Goal: Information Seeking & Learning: Check status

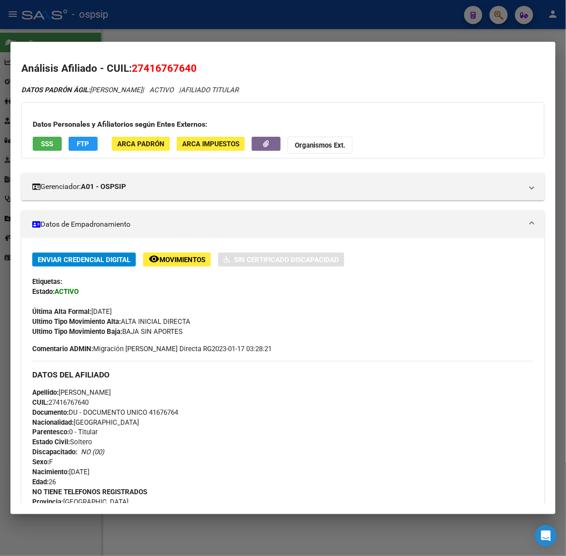
scroll to position [703, 0]
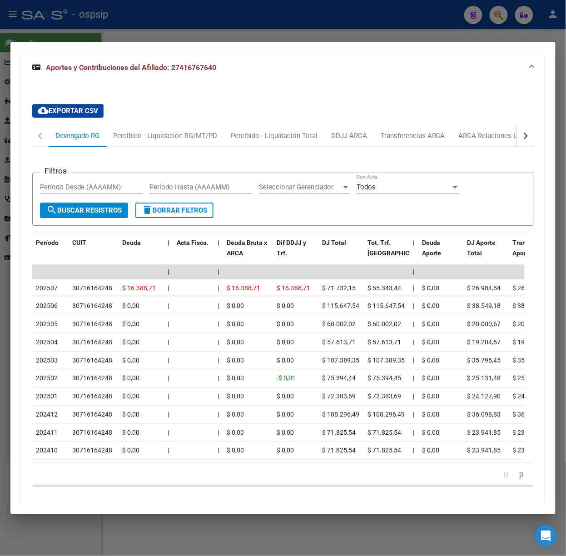
click at [331, 33] on div at bounding box center [283, 278] width 566 height 556
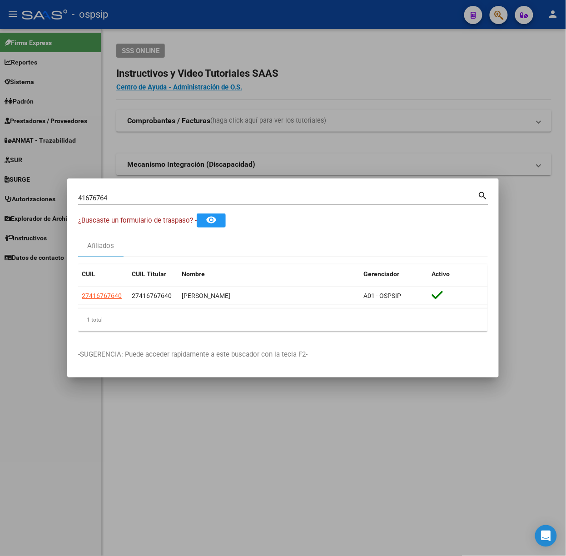
click at [254, 200] on input "41676764" at bounding box center [278, 198] width 400 height 8
type input "2"
type input "38811219"
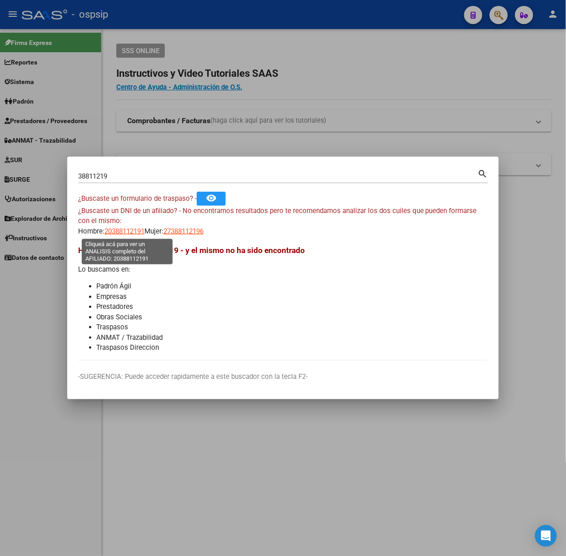
click at [137, 227] on span "20388112191" at bounding box center [124, 231] width 40 height 8
type textarea "20388112191"
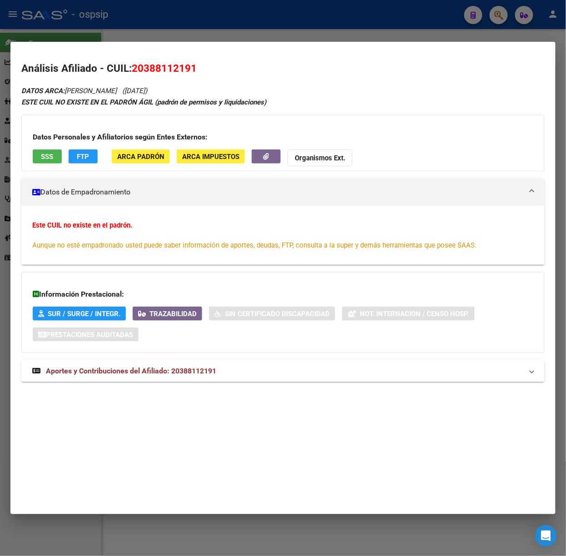
click at [146, 355] on div "DATOS ARCA: [PERSON_NAME] ([DATE]) ESTE CUIL NO EXISTE EN EL PADRÓN ÁGIL (padró…" at bounding box center [282, 238] width 523 height 307
click at [150, 372] on span "Aportes y Contribuciones del Afiliado: 20388112191" at bounding box center [131, 370] width 170 height 9
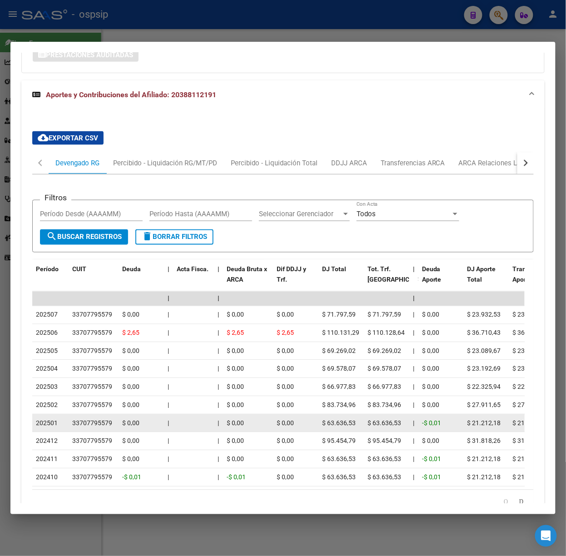
scroll to position [342, 0]
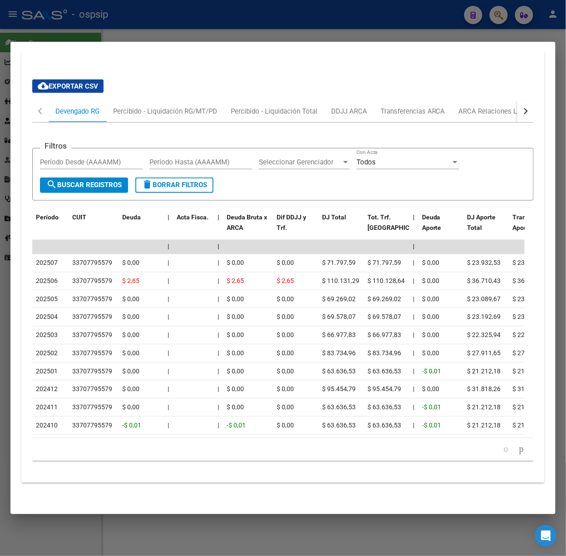
click at [183, 25] on div at bounding box center [283, 278] width 566 height 556
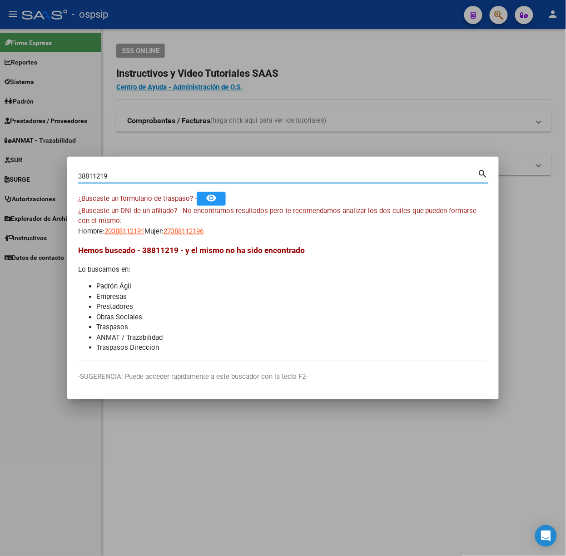
click at [136, 176] on input "38811219" at bounding box center [278, 176] width 400 height 8
type input "92182382"
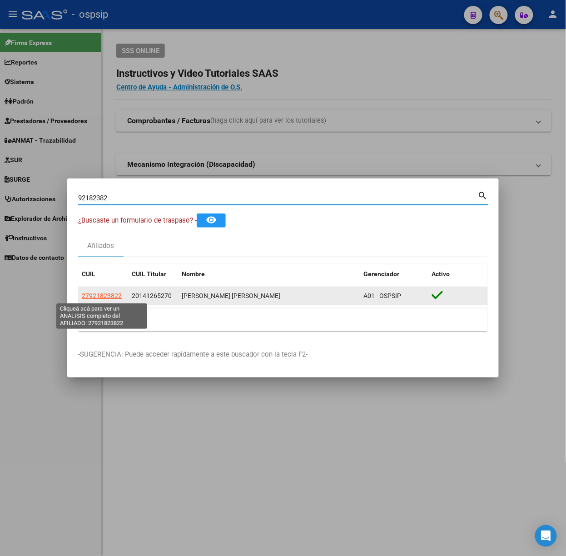
click at [115, 293] on span "27921823822" at bounding box center [102, 295] width 40 height 7
type textarea "27921823822"
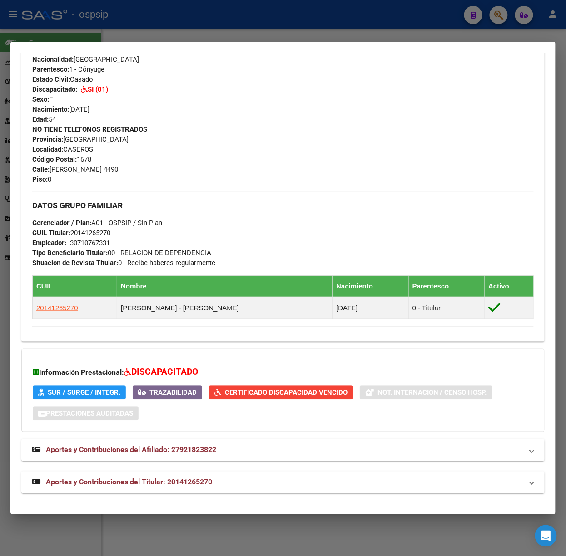
click at [172, 485] on span "Aportes y Contribuciones del Titular: 20141265270" at bounding box center [129, 482] width 166 height 9
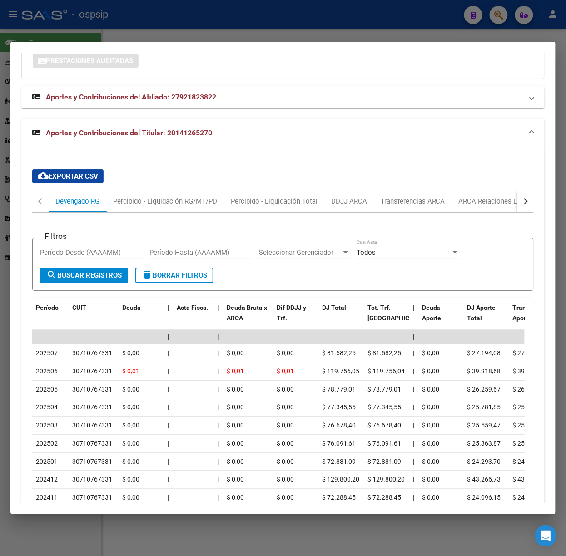
scroll to position [750, 0]
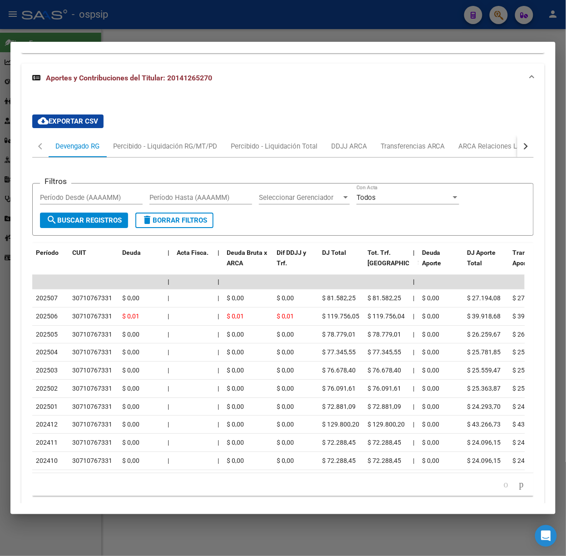
click at [176, 36] on div at bounding box center [283, 278] width 566 height 556
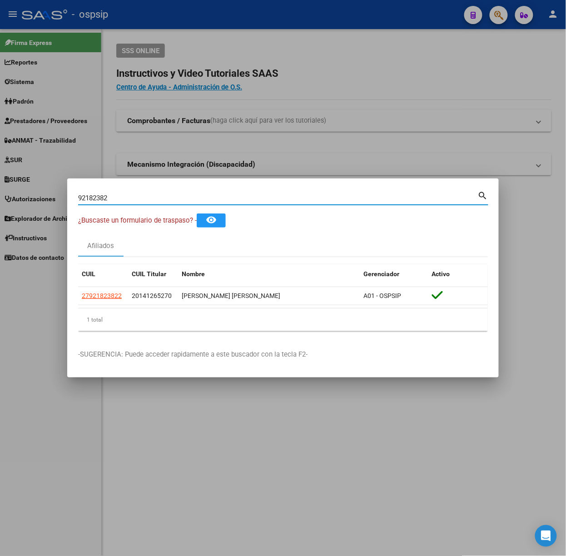
click at [163, 197] on input "92182382" at bounding box center [278, 198] width 400 height 8
type input "37598642"
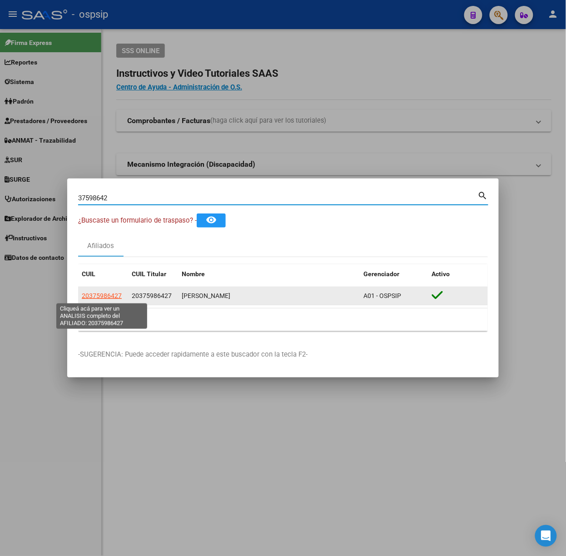
click at [93, 294] on span "20375986427" at bounding box center [102, 295] width 40 height 7
type textarea "20375986427"
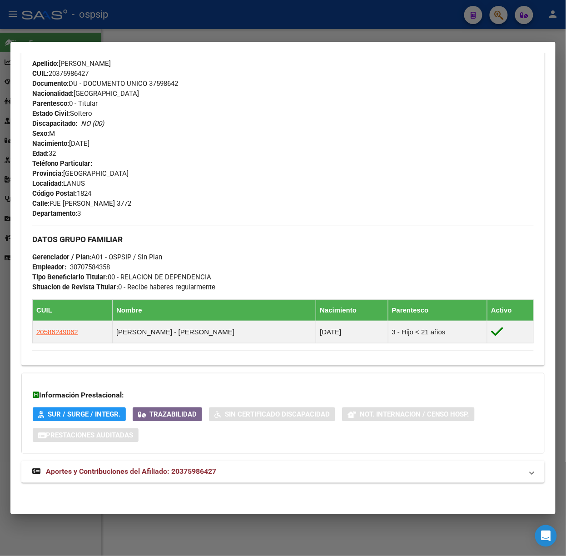
click at [188, 476] on strong "Aportes y Contribuciones del Afiliado: 20375986427" at bounding box center [124, 471] width 184 height 11
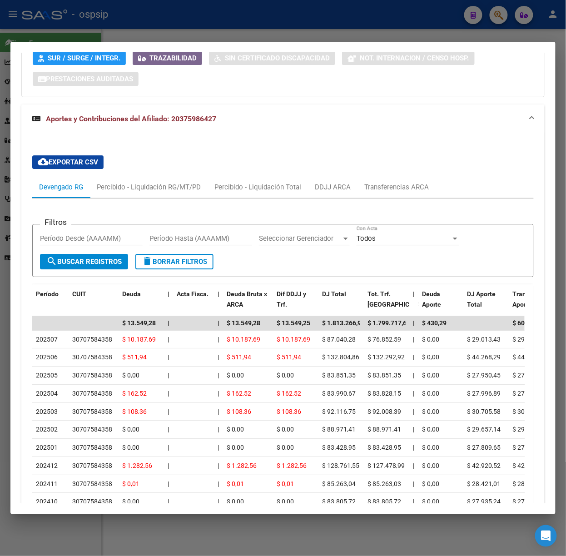
scroll to position [753, 0]
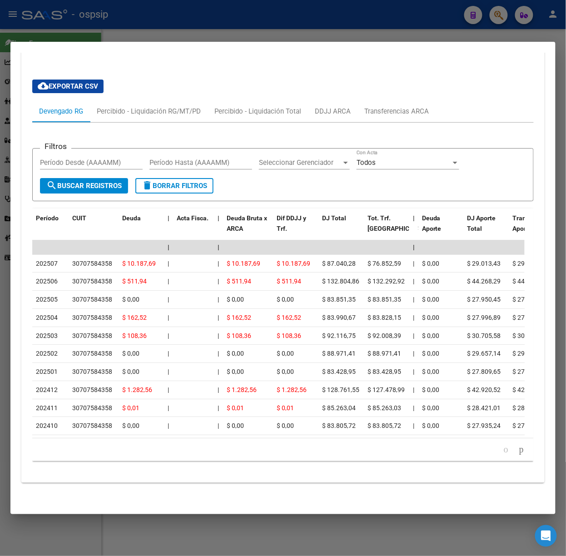
drag, startPoint x: 84, startPoint y: 31, endPoint x: 153, endPoint y: 148, distance: 135.8
click at [84, 31] on div at bounding box center [283, 278] width 566 height 556
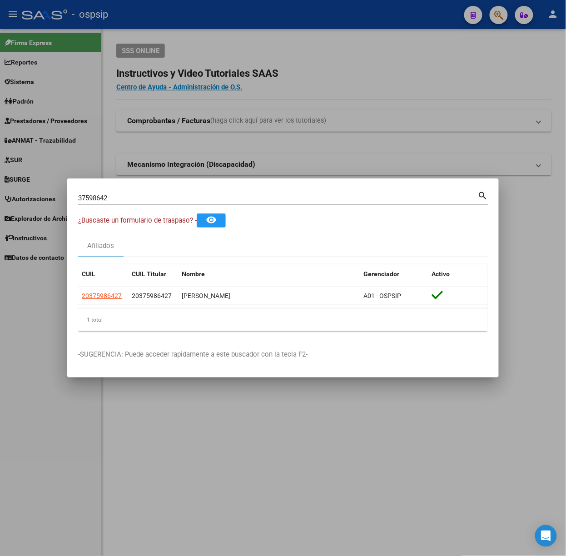
click at [158, 198] on input "37598642" at bounding box center [278, 198] width 400 height 8
type input "33408610"
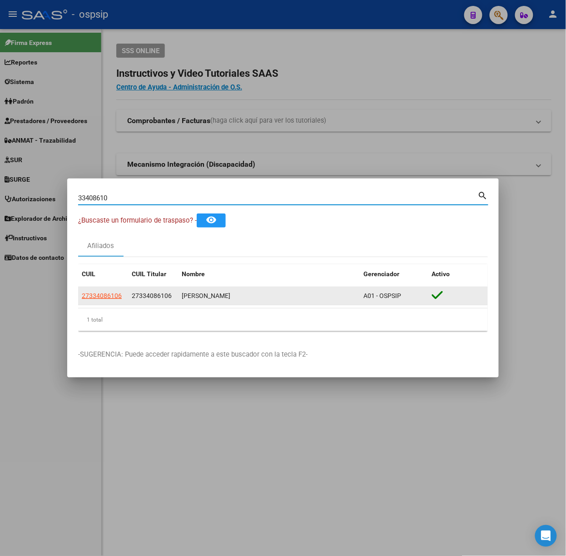
click at [106, 301] on app-link-go-to "27334086106" at bounding box center [102, 296] width 40 height 10
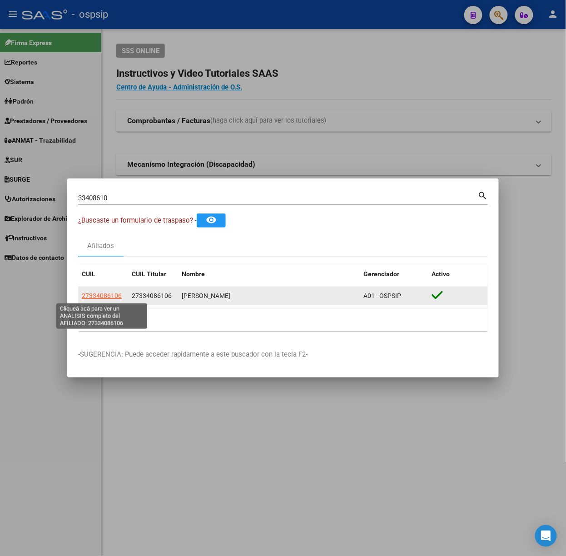
click at [106, 293] on span "27334086106" at bounding box center [102, 295] width 40 height 7
type textarea "27334086106"
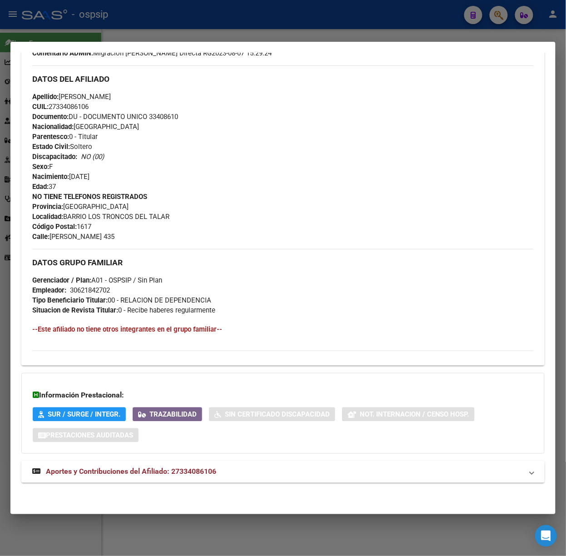
click at [212, 467] on span "Aportes y Contribuciones del Afiliado: 27334086106" at bounding box center [131, 471] width 170 height 9
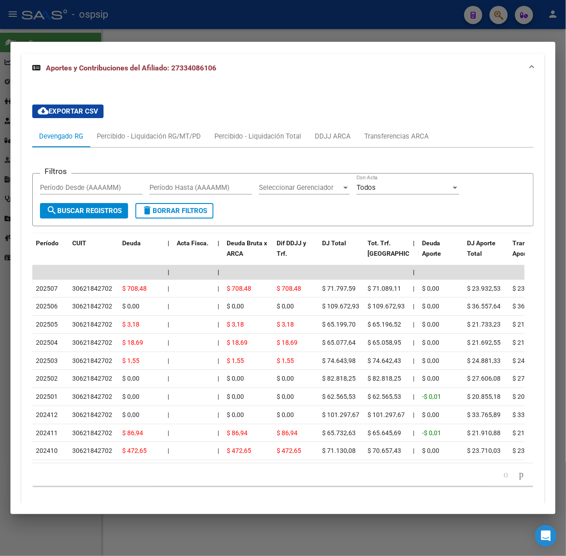
scroll to position [703, 0]
click at [184, 28] on div at bounding box center [283, 278] width 566 height 556
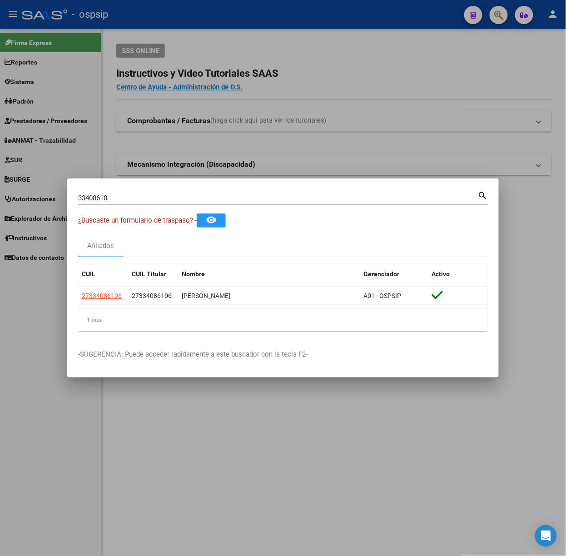
click at [158, 197] on input "33408610" at bounding box center [278, 198] width 400 height 8
type input "24166509"
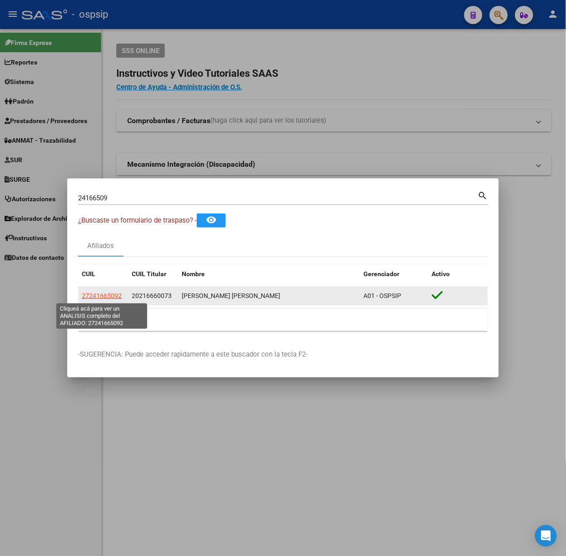
click at [106, 296] on span "27241665092" at bounding box center [102, 295] width 40 height 7
type textarea "27241665092"
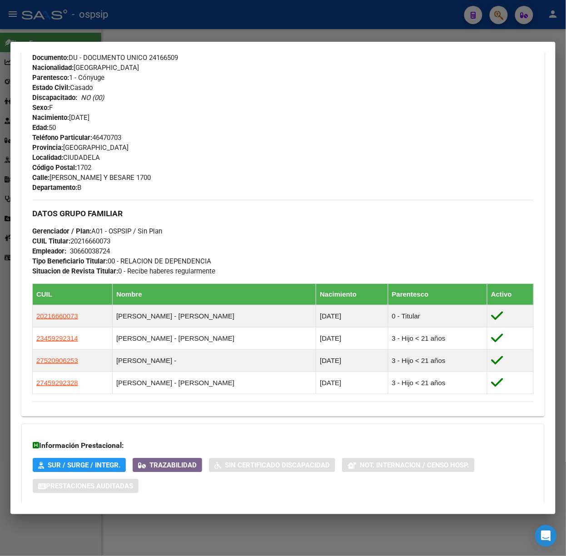
scroll to position [428, 0]
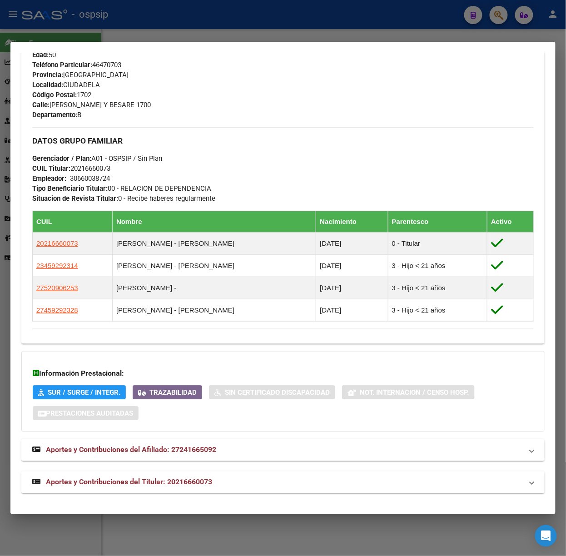
click at [222, 484] on mat-panel-title "Aportes y Contribuciones del Titular: 20216660073" at bounding box center [277, 482] width 490 height 11
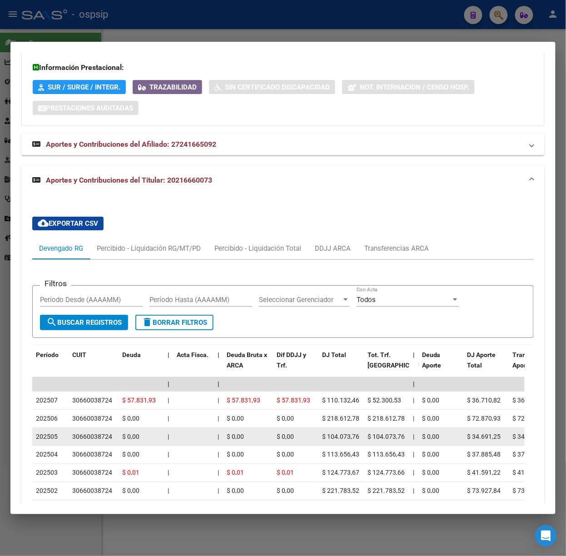
scroll to position [834, 0]
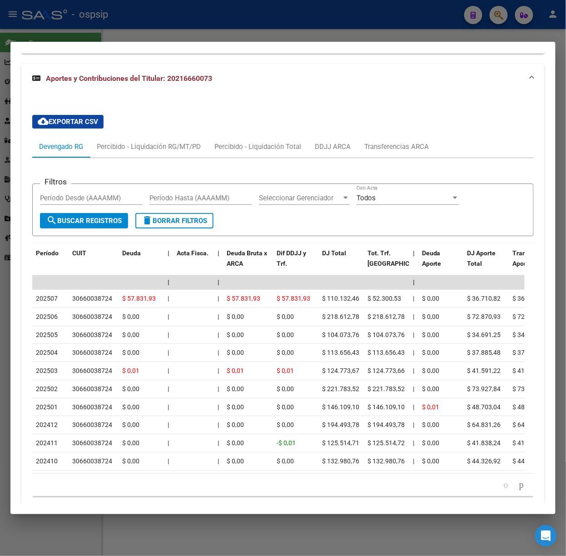
click at [193, 39] on div at bounding box center [283, 278] width 566 height 556
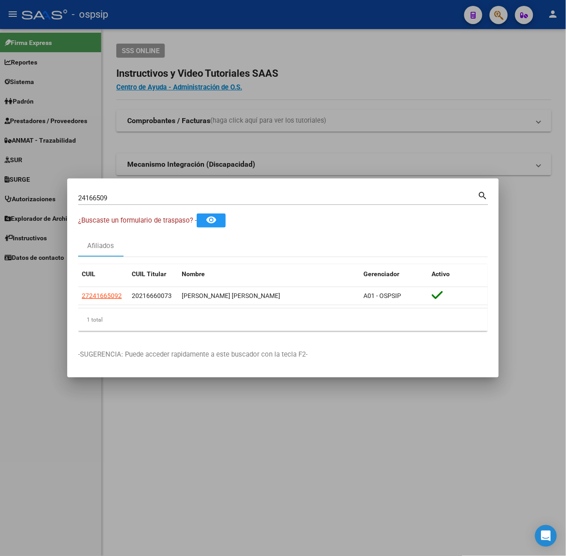
click at [146, 200] on input "24166509" at bounding box center [278, 198] width 400 height 8
type input "14400220"
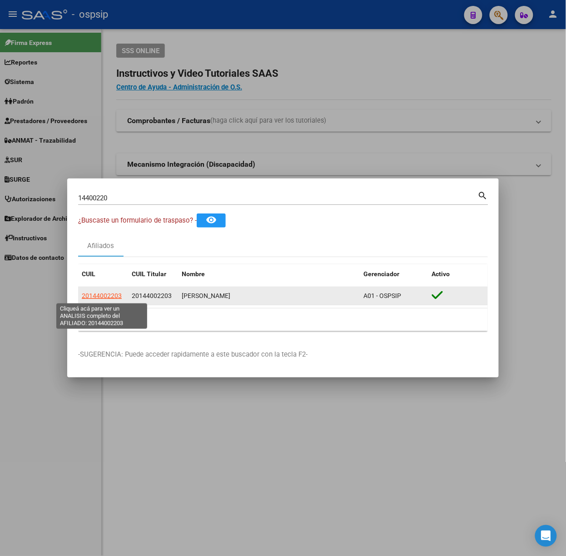
click at [104, 298] on span "20144002203" at bounding box center [102, 295] width 40 height 7
type textarea "20144002203"
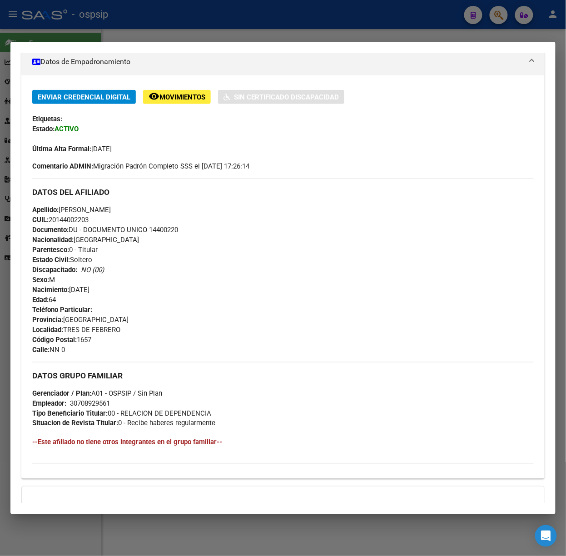
scroll to position [276, 0]
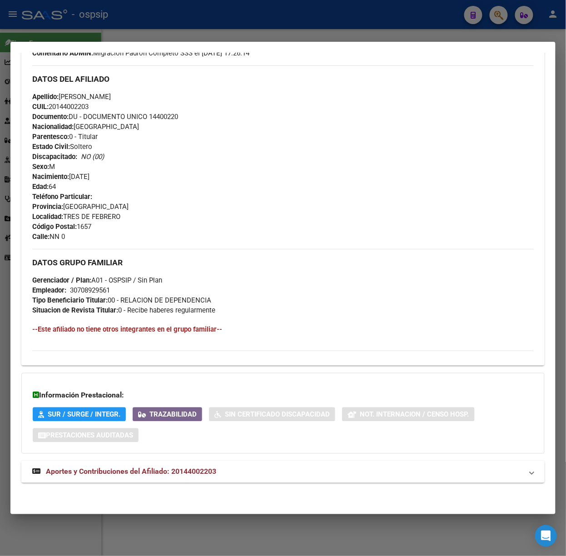
click at [206, 464] on mat-expansion-panel-header "Aportes y Contribuciones del Afiliado: 20144002203" at bounding box center [282, 472] width 523 height 22
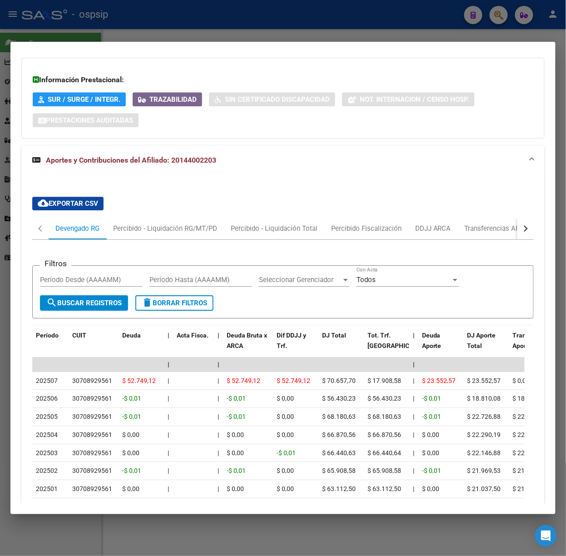
scroll to position [683, 0]
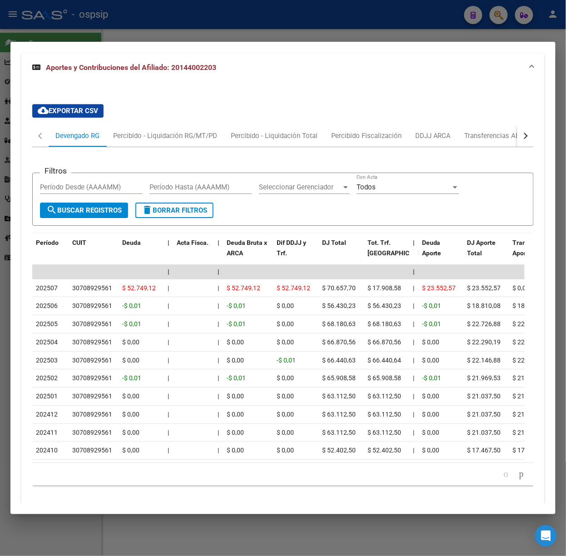
click at [134, 27] on div at bounding box center [283, 278] width 566 height 556
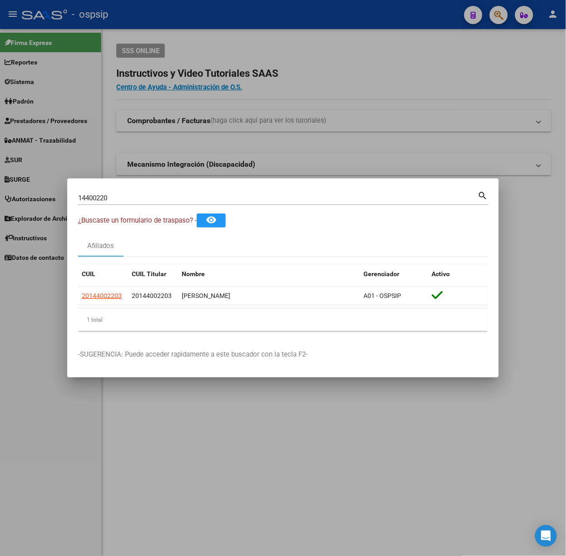
click at [175, 191] on div "14400220 Buscar (apellido, dni, cuil, nro traspaso, cuit, obra social)" at bounding box center [278, 198] width 400 height 14
click at [162, 198] on input "14400220" at bounding box center [278, 198] width 400 height 8
type input "18149918"
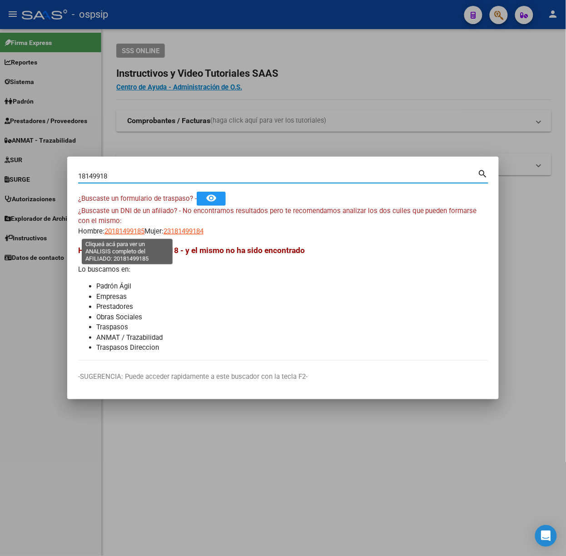
click at [129, 227] on span "20181499185" at bounding box center [124, 231] width 40 height 8
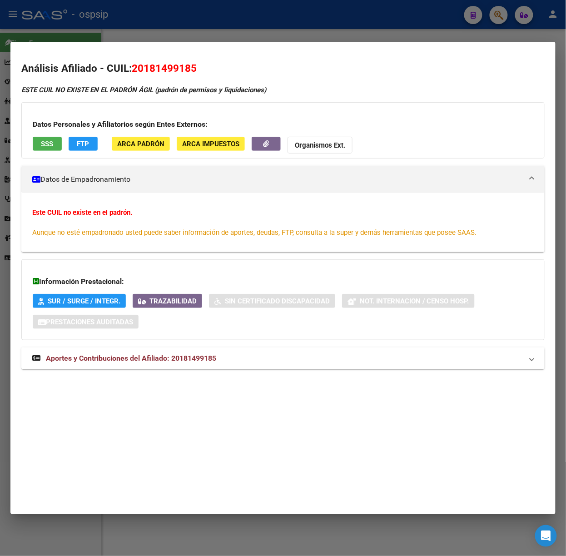
click at [113, 26] on div at bounding box center [283, 278] width 566 height 556
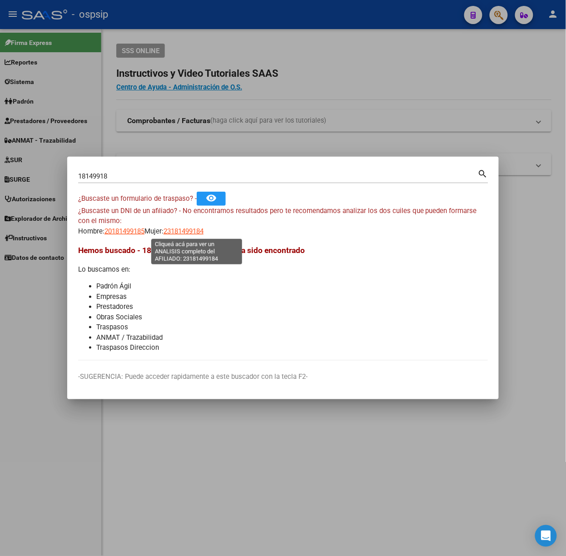
click at [191, 235] on span "23181499184" at bounding box center [183, 231] width 40 height 8
type textarea "23181499184"
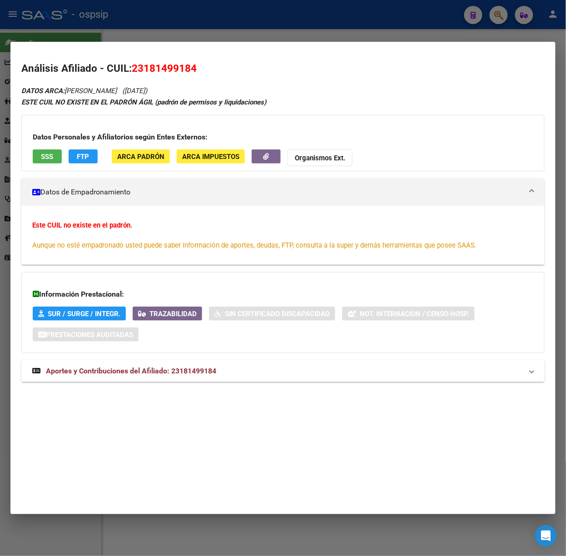
click at [200, 373] on span "Aportes y Contribuciones del Afiliado: 23181499184" at bounding box center [131, 370] width 170 height 9
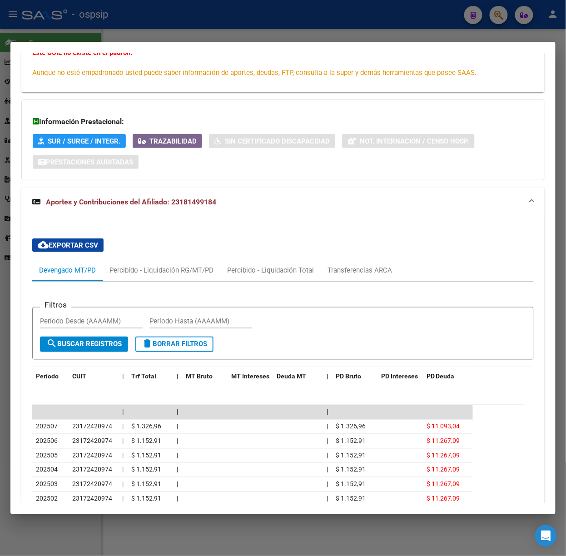
scroll to position [304, 0]
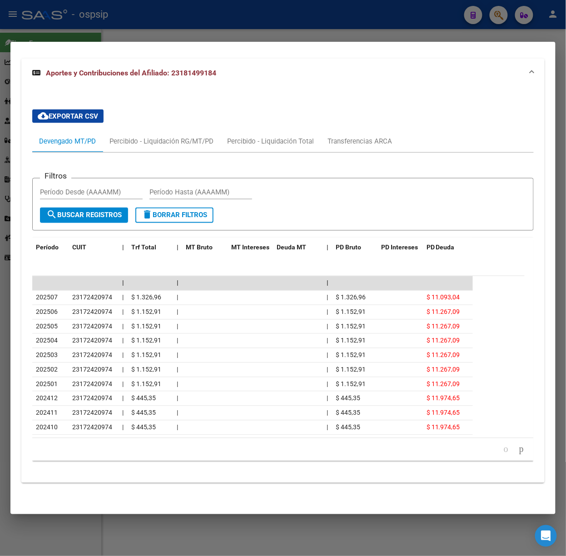
click at [104, 0] on div at bounding box center [283, 278] width 566 height 556
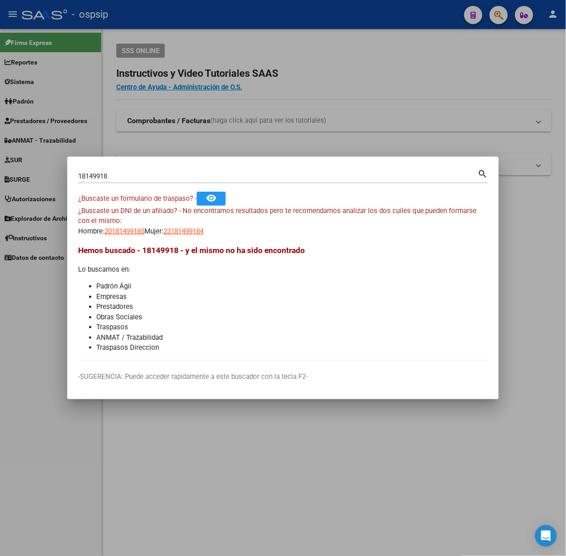
click at [123, 180] on input "18149918" at bounding box center [278, 176] width 400 height 8
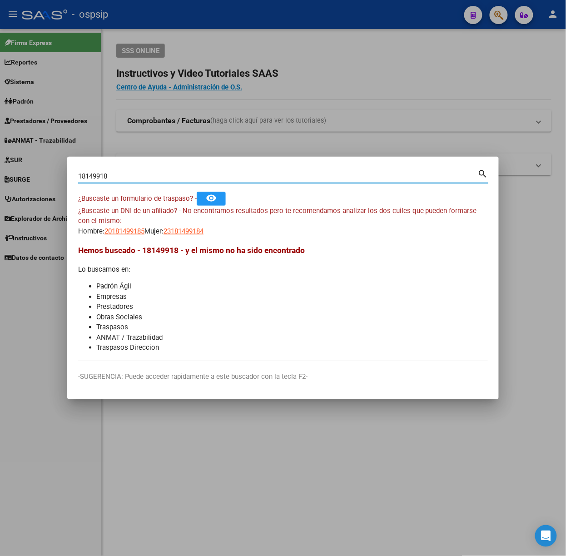
click at [123, 180] on input "18149918" at bounding box center [278, 176] width 400 height 8
type input "59980047"
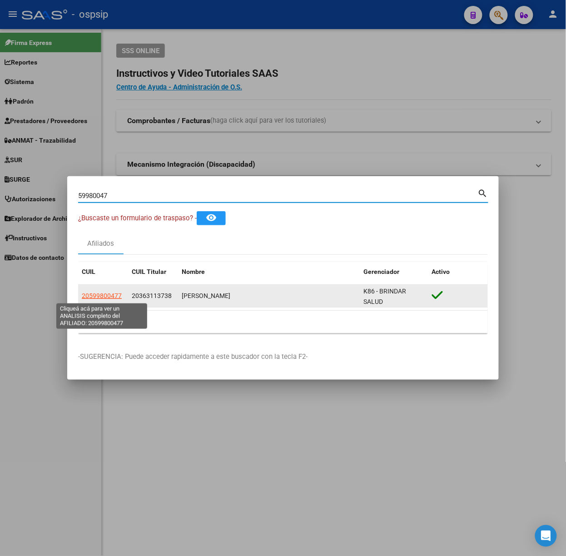
click at [108, 297] on span "20599800477" at bounding box center [102, 295] width 40 height 7
type textarea "20599800477"
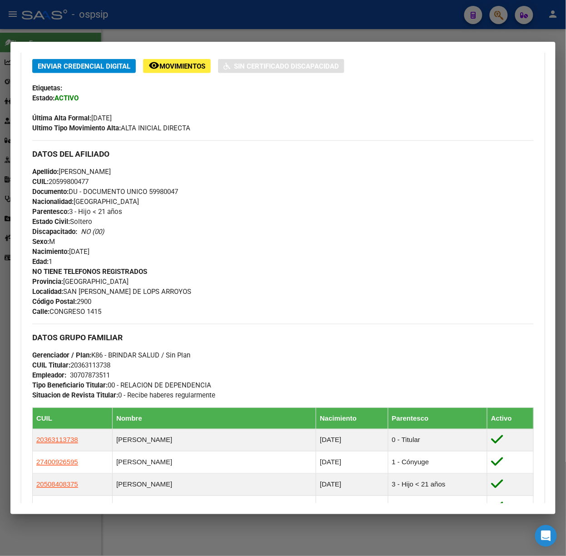
scroll to position [413, 0]
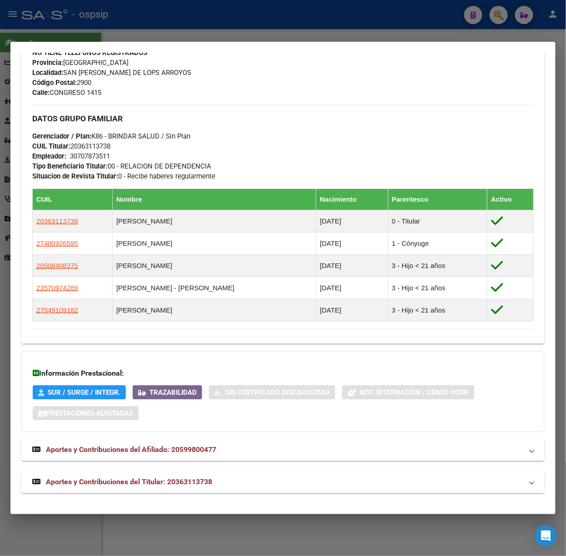
click at [185, 475] on mat-expansion-panel-header "Aportes y Contribuciones del Titular: 20363113738" at bounding box center [282, 482] width 523 height 22
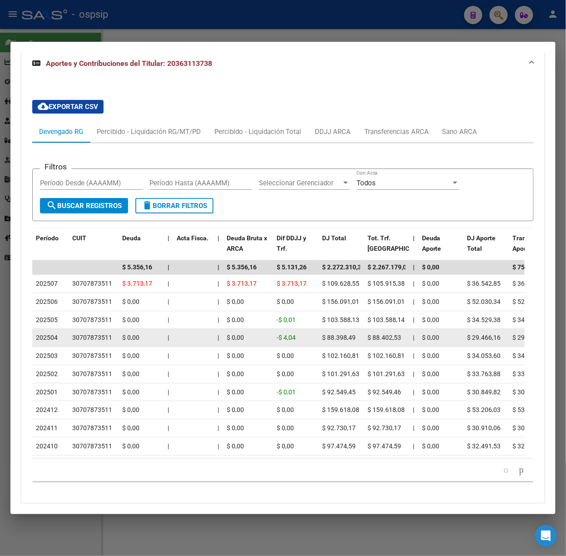
scroll to position [856, 0]
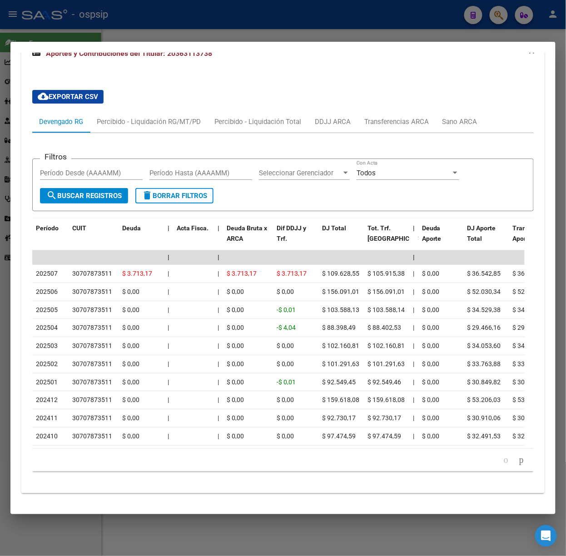
click at [148, 33] on div at bounding box center [283, 278] width 566 height 556
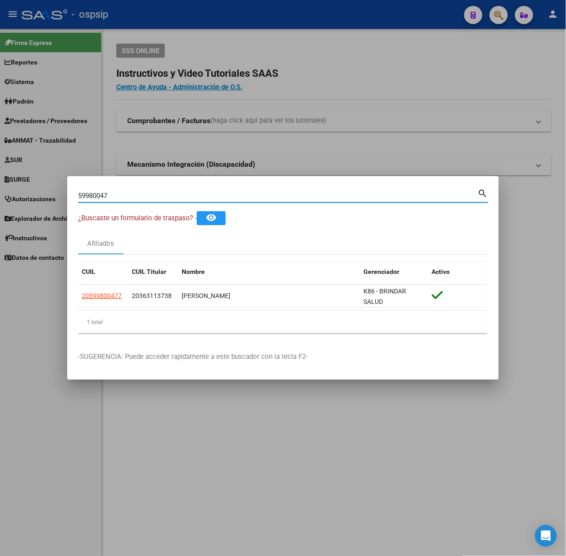
click at [123, 192] on input "59980047" at bounding box center [278, 196] width 400 height 8
type input "22383975"
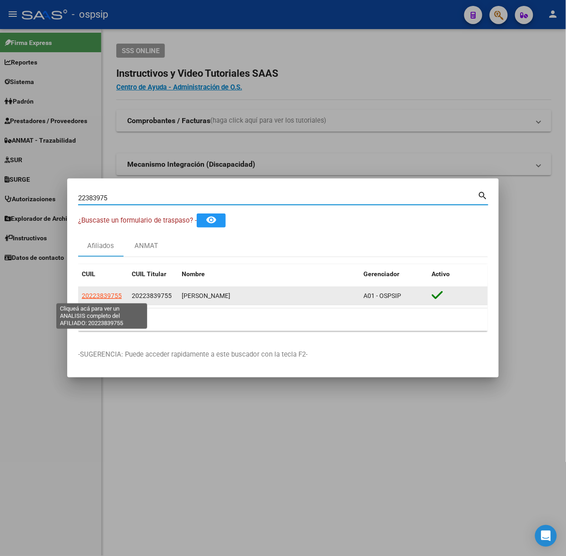
click at [106, 292] on span "20223839755" at bounding box center [102, 295] width 40 height 7
type textarea "20223839755"
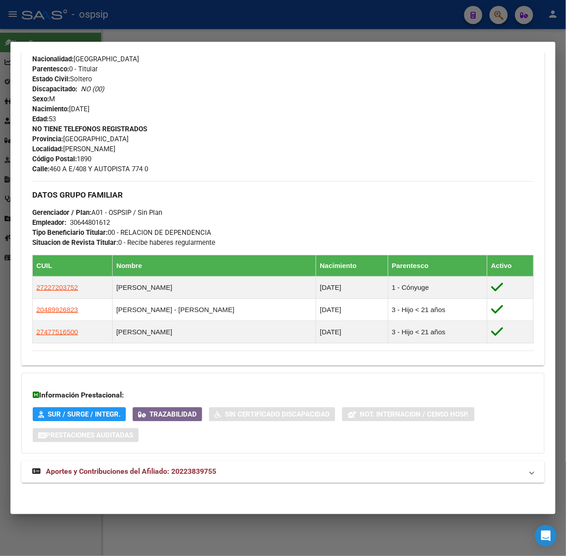
click at [212, 465] on mat-expansion-panel-header "Aportes y Contribuciones del Afiliado: 20223839755" at bounding box center [282, 472] width 523 height 22
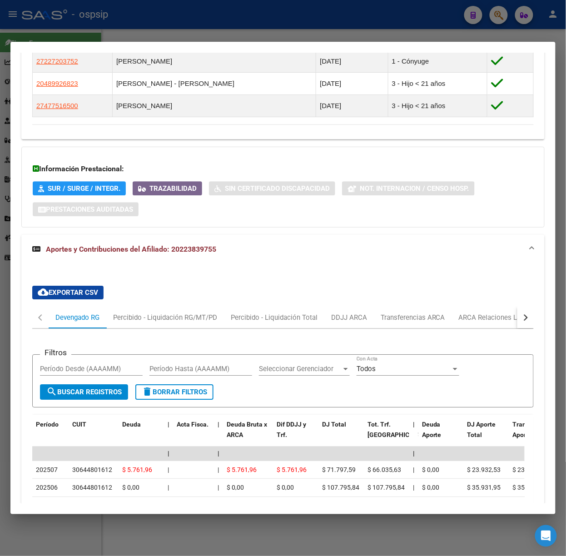
scroll to position [693, 0]
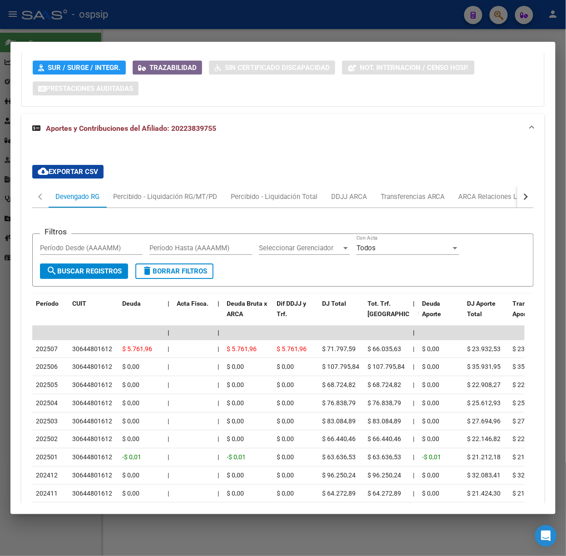
click at [166, 27] on div at bounding box center [283, 278] width 566 height 556
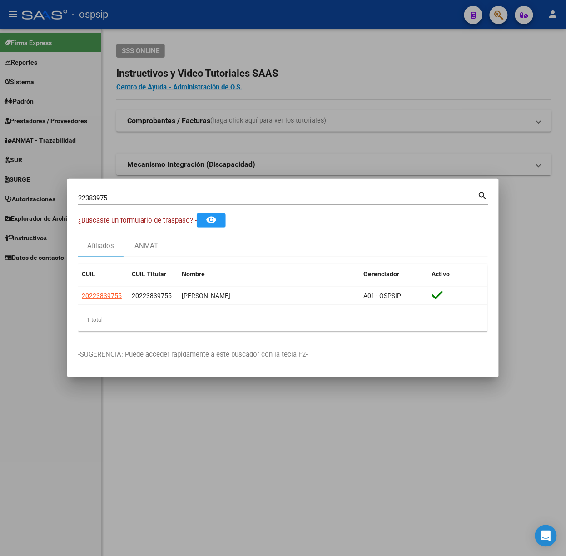
click at [120, 192] on div "22383975 Buscar (apellido, dni, [PERSON_NAME], [PERSON_NAME], cuit, obra social)" at bounding box center [278, 198] width 400 height 14
click at [125, 198] on input "22383975" at bounding box center [278, 198] width 400 height 8
type input "48649685"
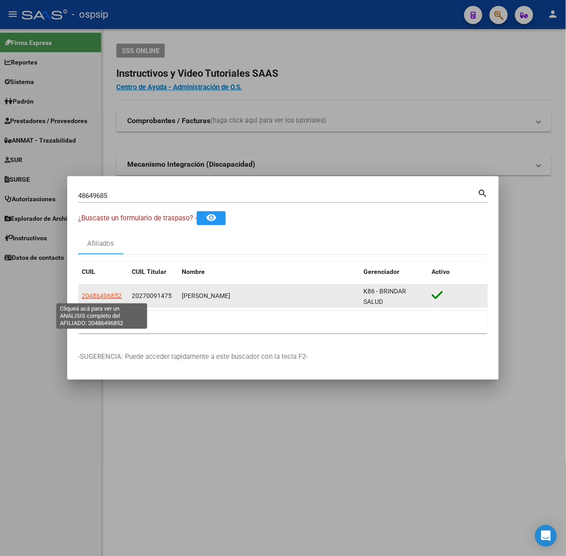
click at [109, 297] on span "20486496852" at bounding box center [102, 295] width 40 height 7
type textarea "20486496852"
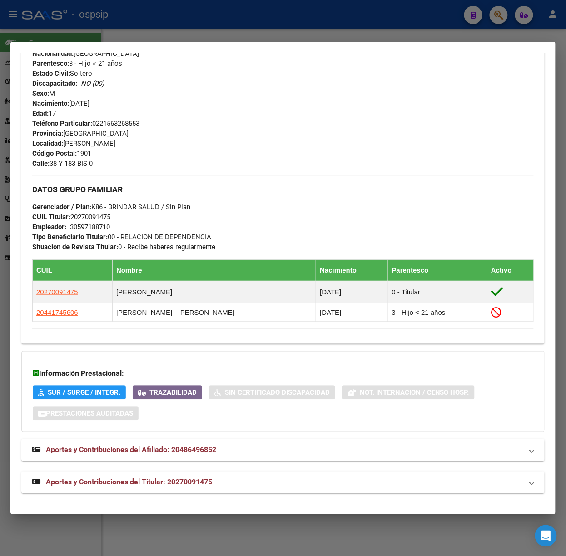
scroll to position [370, 0]
click at [212, 496] on div "Análisis Afiliado - CUIL: 20486496852 DATOS PADRÓN ÁGIL: [PERSON_NAME] | ACTIVO…" at bounding box center [282, 97] width 523 height 811
click at [214, 488] on mat-expansion-panel-header "Aportes y Contribuciones del Titular: 20270091475" at bounding box center [282, 482] width 523 height 22
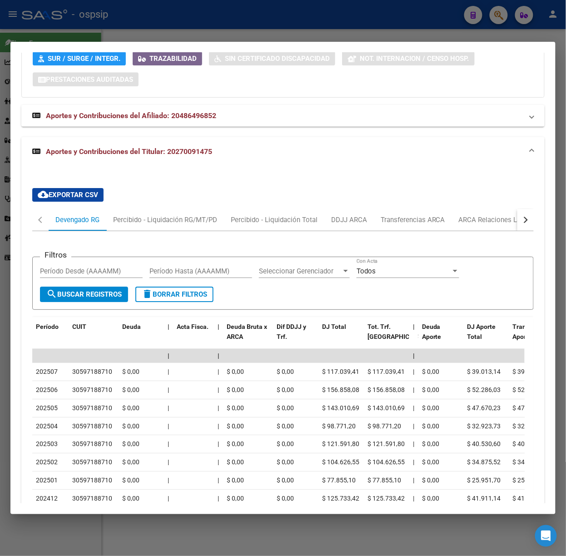
scroll to position [813, 0]
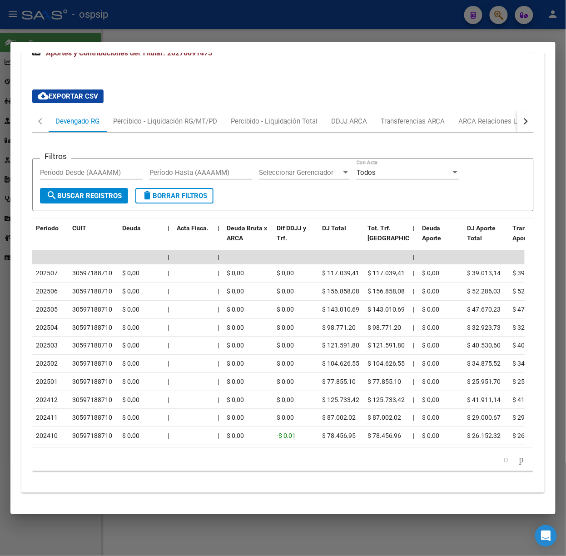
click at [133, 28] on div at bounding box center [283, 278] width 566 height 556
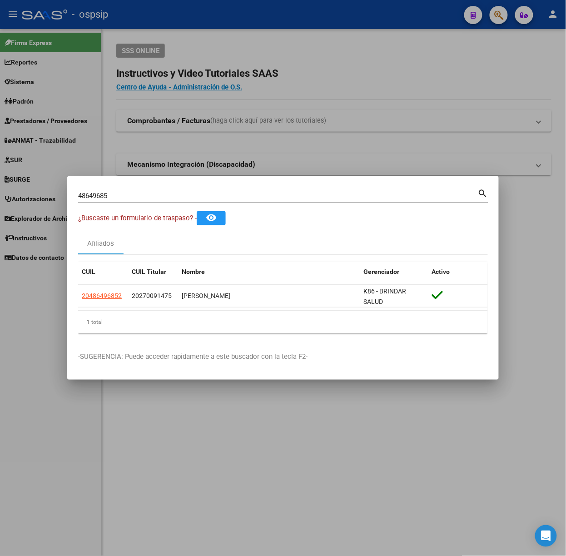
click at [140, 195] on input "48649685" at bounding box center [278, 196] width 400 height 8
type input "25099779"
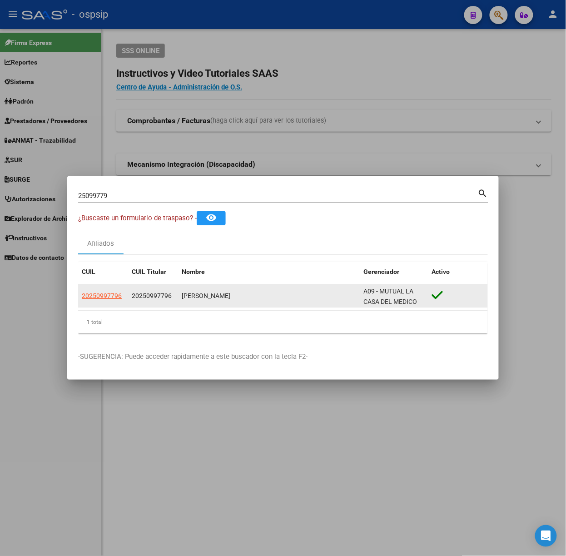
click at [110, 291] on app-link-go-to "20250997796" at bounding box center [102, 296] width 40 height 10
click at [109, 292] on span "20250997796" at bounding box center [102, 295] width 40 height 7
type textarea "20250997796"
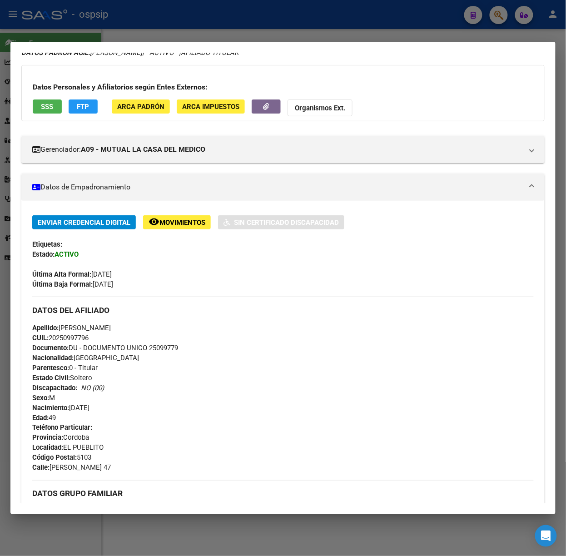
scroll to position [269, 0]
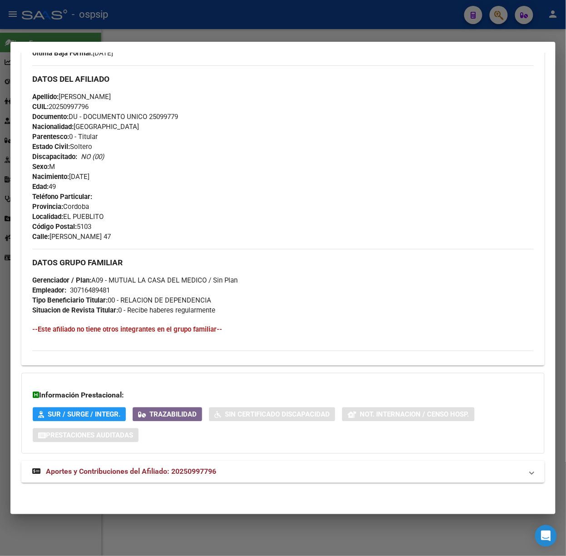
click at [192, 482] on mat-expansion-panel-header "Aportes y Contribuciones del Afiliado: 20250997796" at bounding box center [282, 472] width 523 height 22
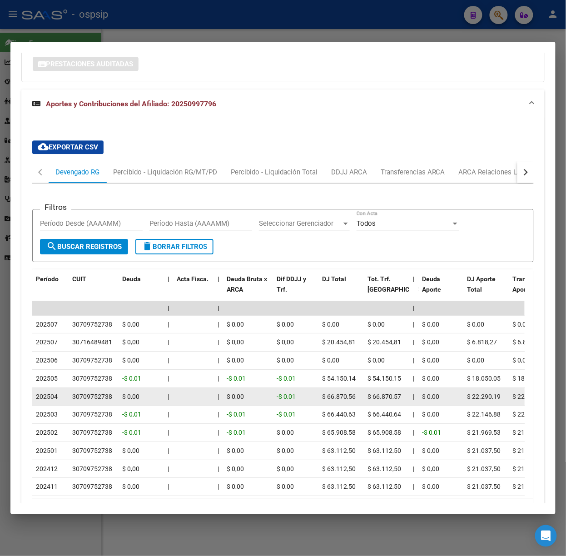
scroll to position [712, 0]
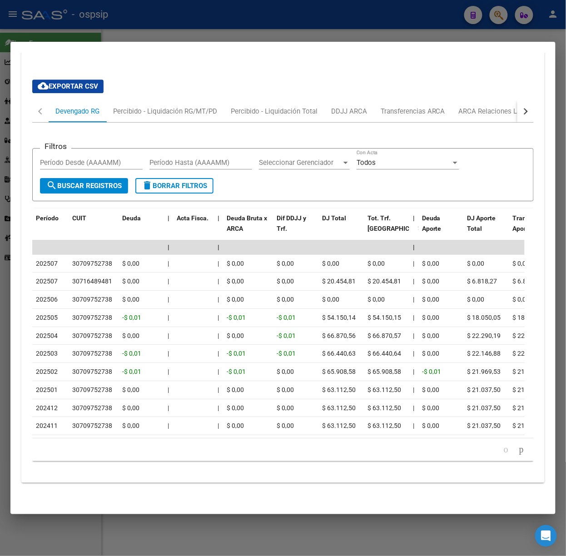
click at [191, 6] on div at bounding box center [283, 278] width 566 height 556
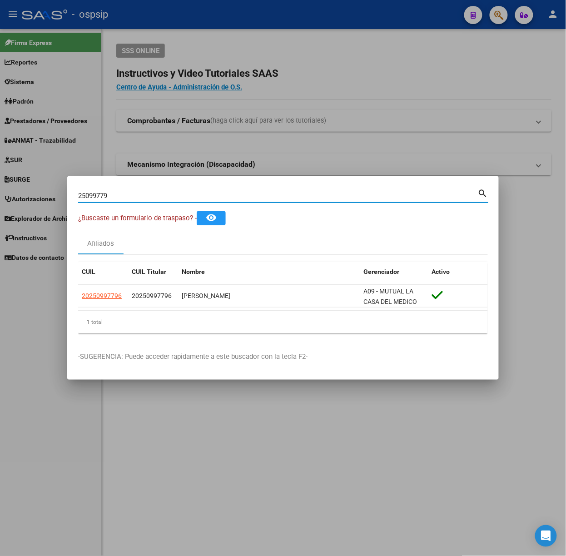
click at [157, 198] on input "25099779" at bounding box center [278, 196] width 400 height 8
type input "47953578"
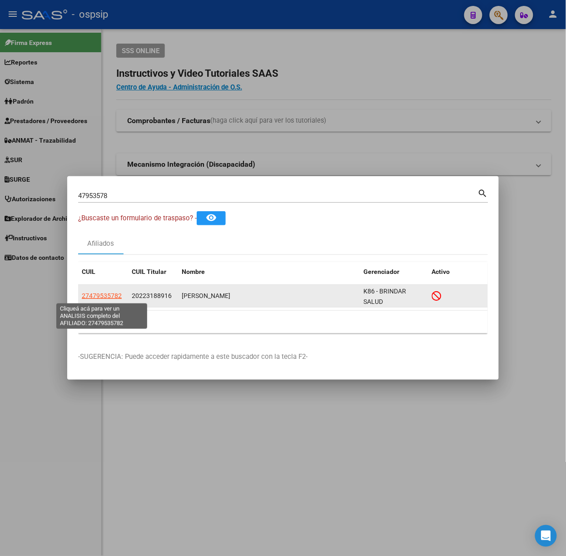
click at [106, 297] on span "27479535782" at bounding box center [102, 295] width 40 height 7
type textarea "27479535782"
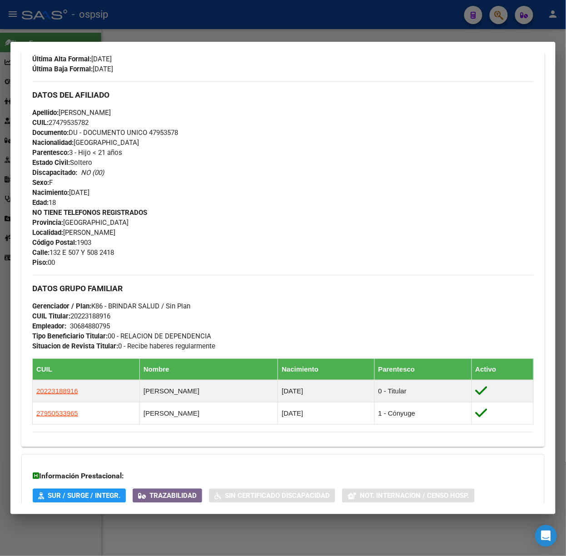
scroll to position [356, 0]
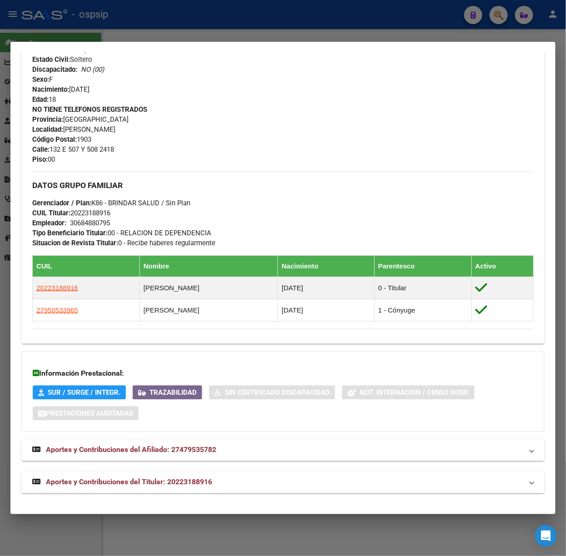
click at [182, 479] on span "Aportes y Contribuciones del Titular: 20223188916" at bounding box center [129, 482] width 166 height 9
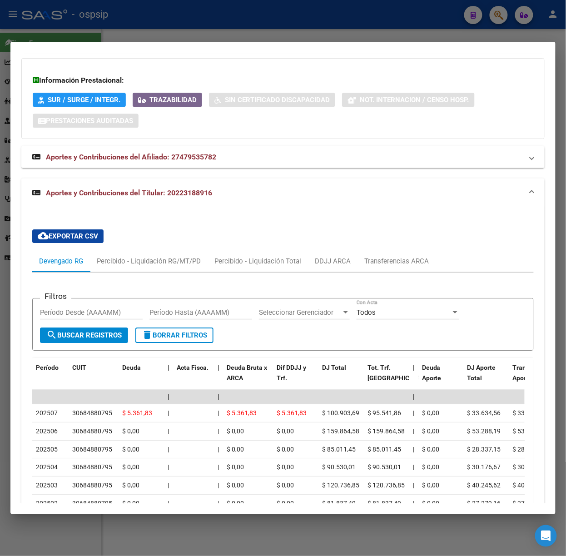
scroll to position [703, 0]
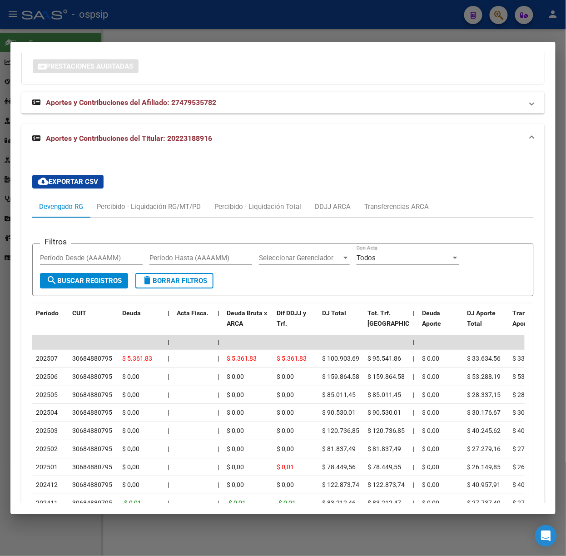
click at [35, 19] on div at bounding box center [283, 278] width 566 height 556
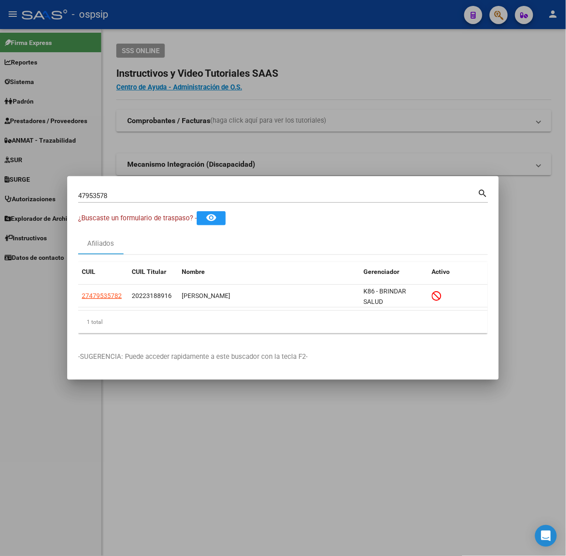
click at [131, 184] on mat-dialog-container "47953578 Buscar (apellido, dni, cuil, nro traspaso, cuit, obra social) search ¿…" at bounding box center [282, 277] width 431 height 203
click at [129, 191] on div "47953578 Buscar (apellido, dni, [PERSON_NAME], [PERSON_NAME], cuit, obra social)" at bounding box center [278, 196] width 400 height 14
click at [129, 194] on input "47953578" at bounding box center [278, 196] width 400 height 8
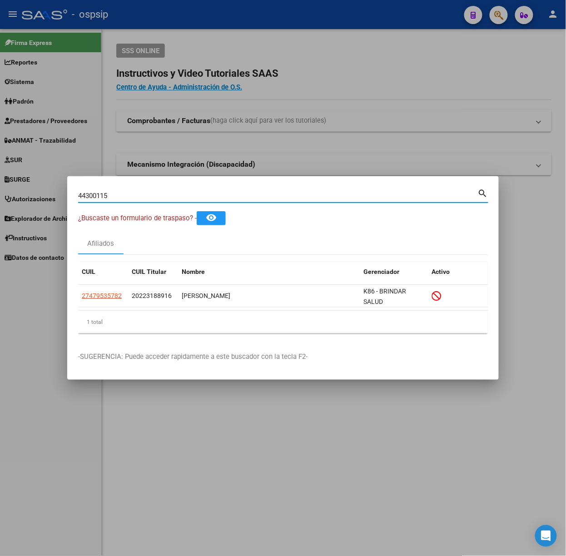
type input "44300115"
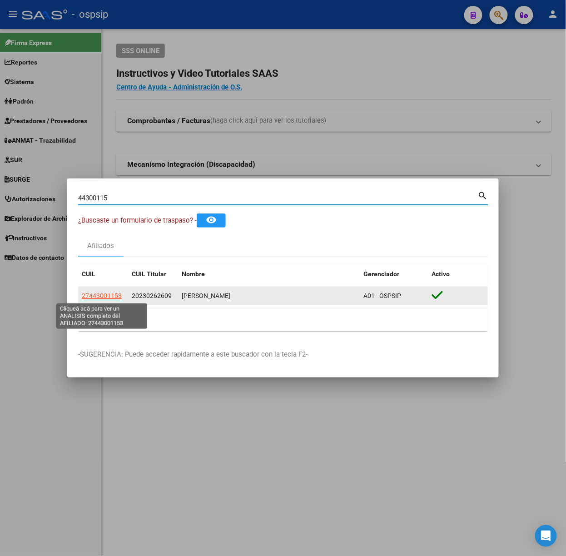
click at [110, 297] on span "27443001153" at bounding box center [102, 295] width 40 height 7
type textarea "27443001153"
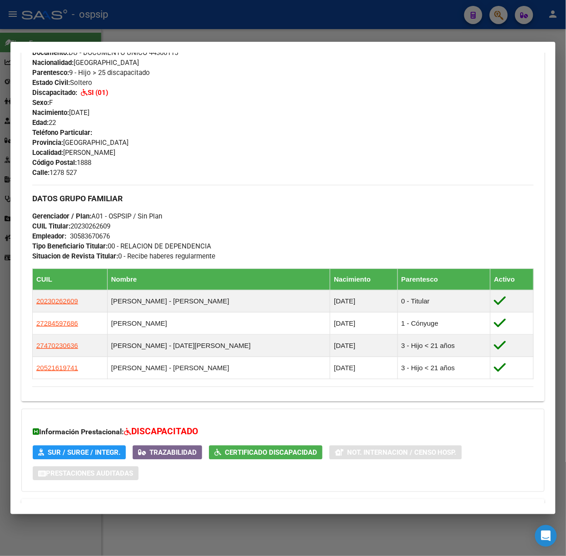
scroll to position [383, 0]
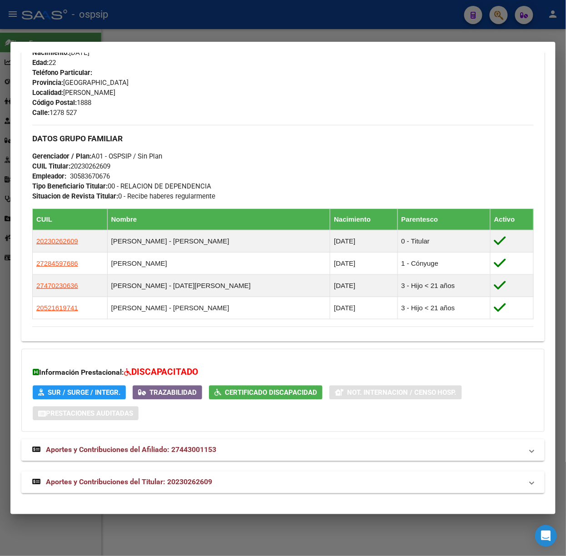
click at [231, 473] on mat-expansion-panel-header "Aportes y Contribuciones del Titular: 20230262609" at bounding box center [282, 482] width 523 height 22
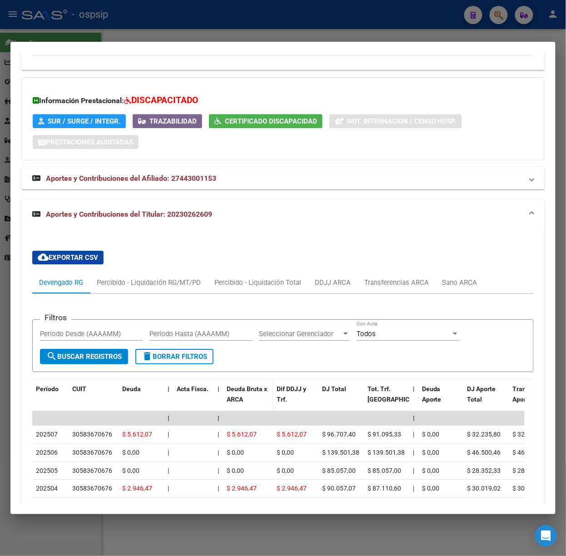
scroll to position [729, 0]
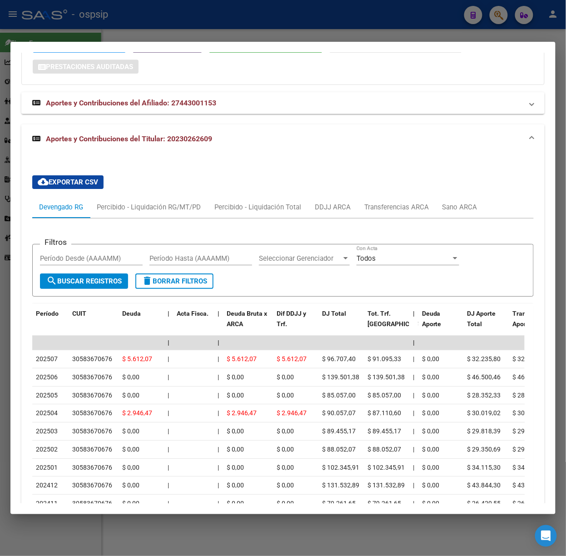
click at [120, 28] on div at bounding box center [283, 278] width 566 height 556
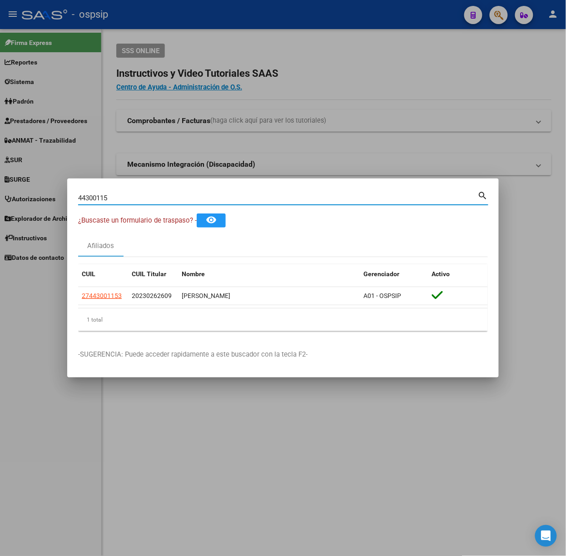
click at [125, 198] on input "44300115" at bounding box center [278, 198] width 400 height 8
type input "47023063"
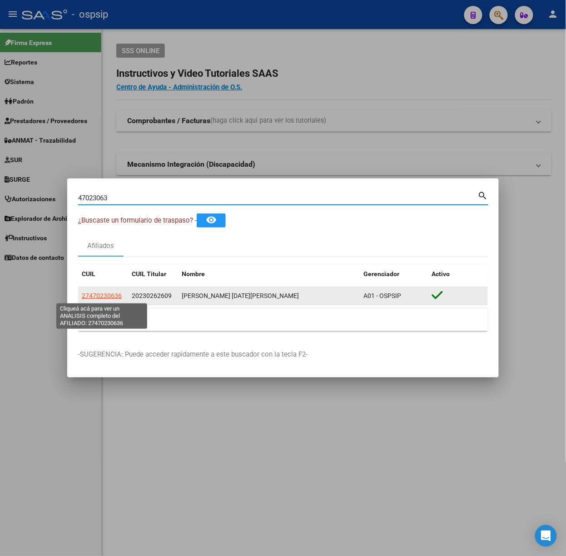
click at [95, 296] on span "27470230636" at bounding box center [102, 295] width 40 height 7
type textarea "27470230636"
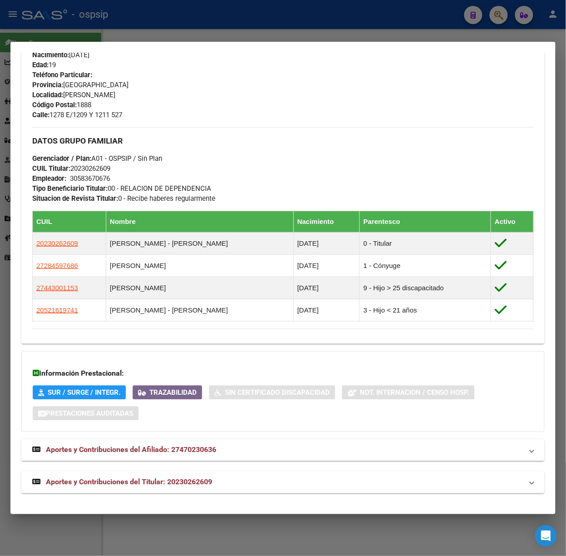
click at [186, 482] on span "Aportes y Contribuciones del Titular: 20230262609" at bounding box center [129, 482] width 166 height 9
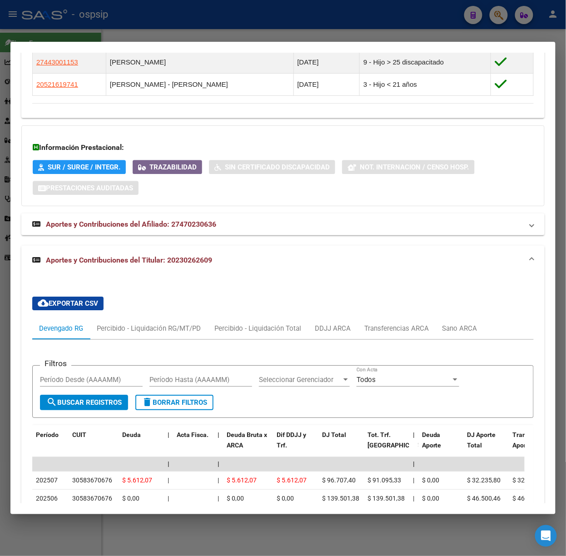
scroll to position [727, 0]
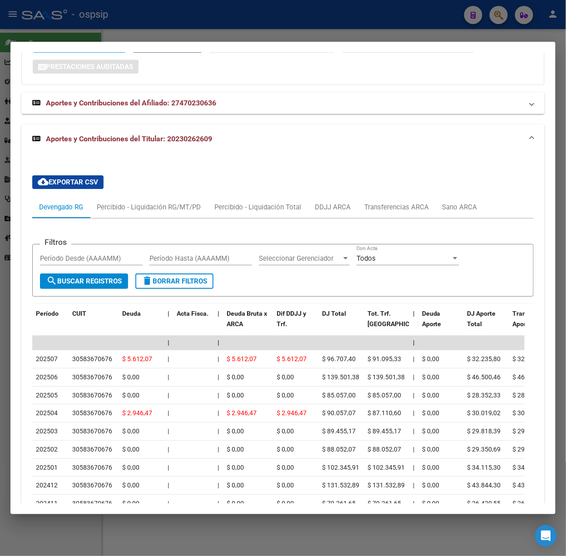
click at [164, 10] on div at bounding box center [283, 278] width 566 height 556
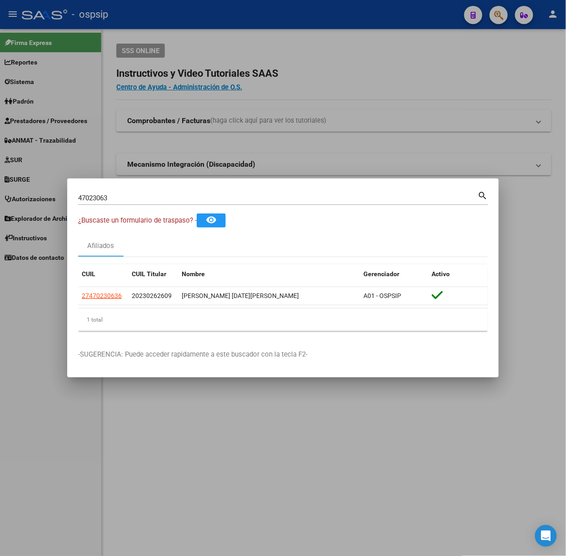
click at [187, 197] on input "47023063" at bounding box center [278, 198] width 400 height 8
type input "47953578"
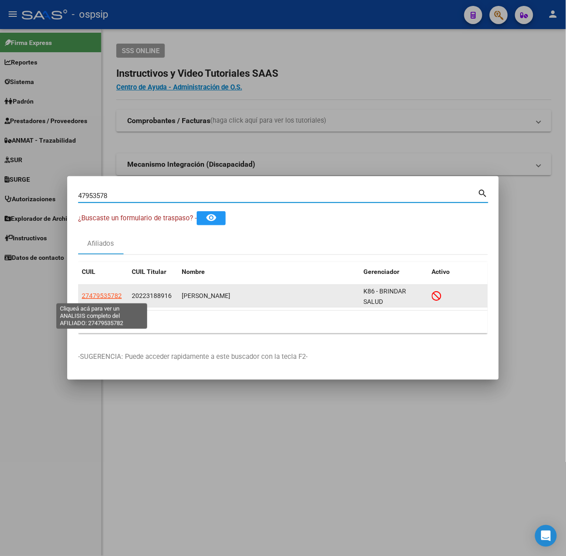
click at [102, 298] on span "27479535782" at bounding box center [102, 295] width 40 height 7
type textarea "27479535782"
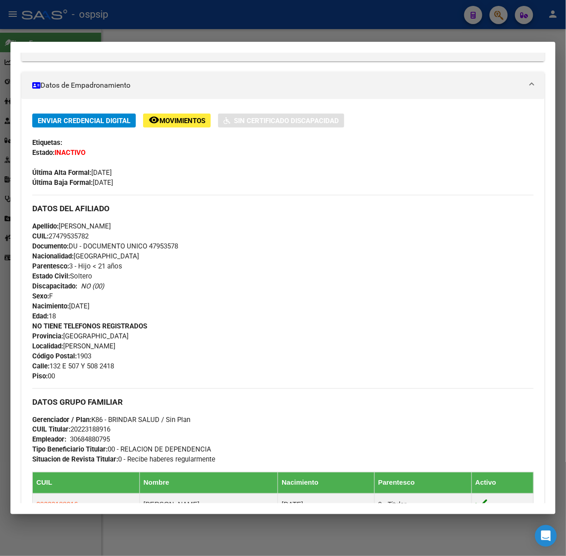
scroll to position [356, 0]
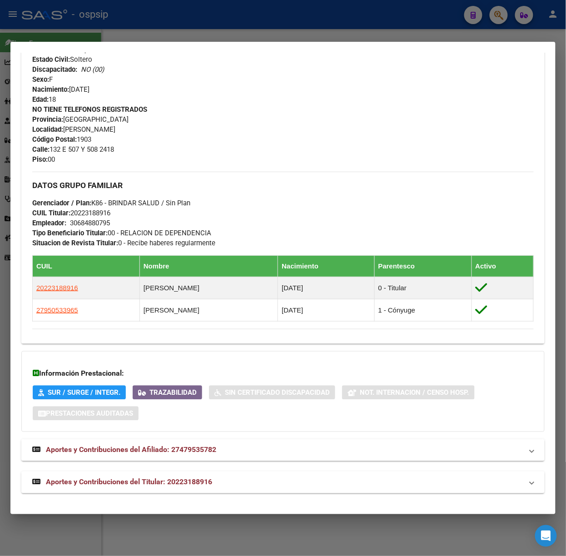
click at [205, 489] on mat-expansion-panel-header "Aportes y Contribuciones del Titular: 20223188916" at bounding box center [282, 482] width 523 height 22
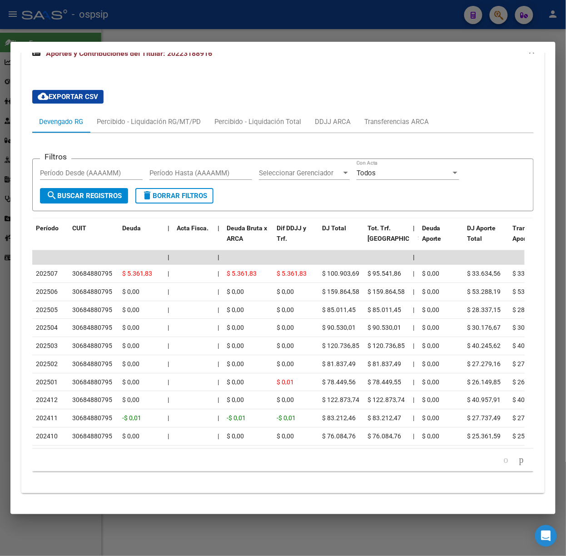
scroll to position [799, 0]
click at [84, 30] on div at bounding box center [283, 278] width 566 height 556
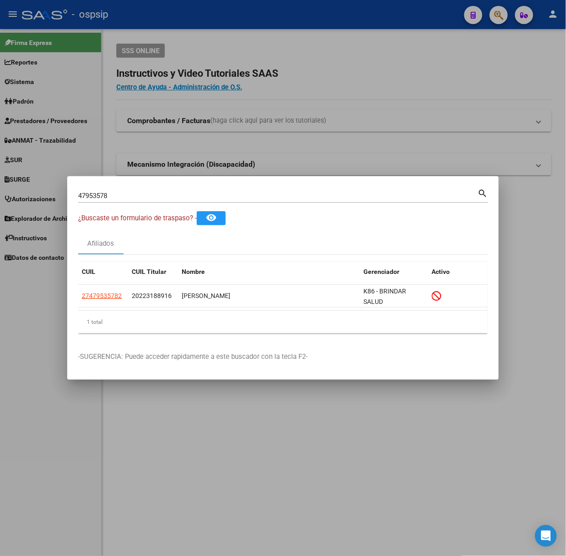
click at [113, 197] on input "47953578" at bounding box center [278, 196] width 400 height 8
type input "25937065"
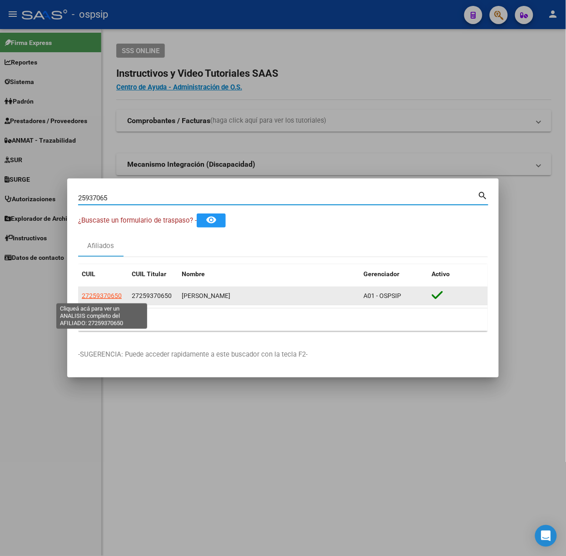
click at [111, 294] on span "27259370650" at bounding box center [102, 295] width 40 height 7
type textarea "27259370650"
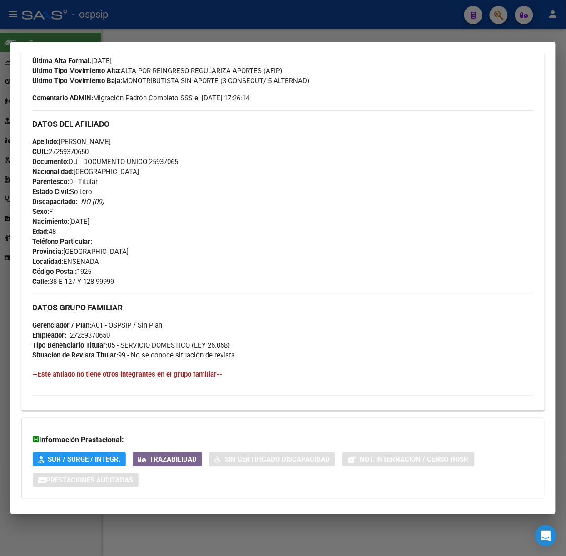
scroll to position [296, 0]
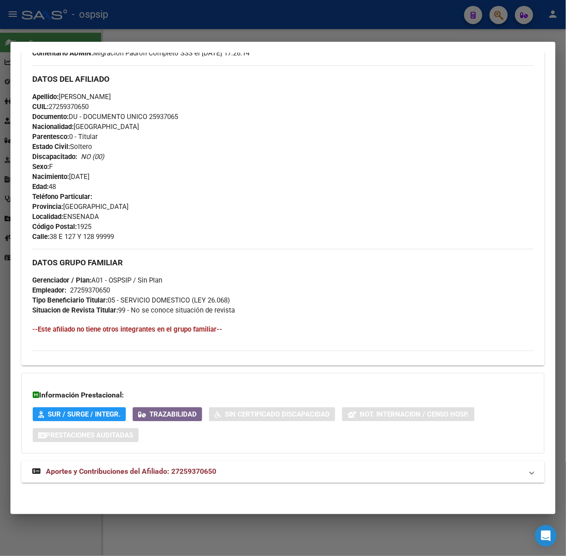
click at [222, 467] on mat-panel-title "Aportes y Contribuciones del Afiliado: 27259370650" at bounding box center [277, 471] width 490 height 11
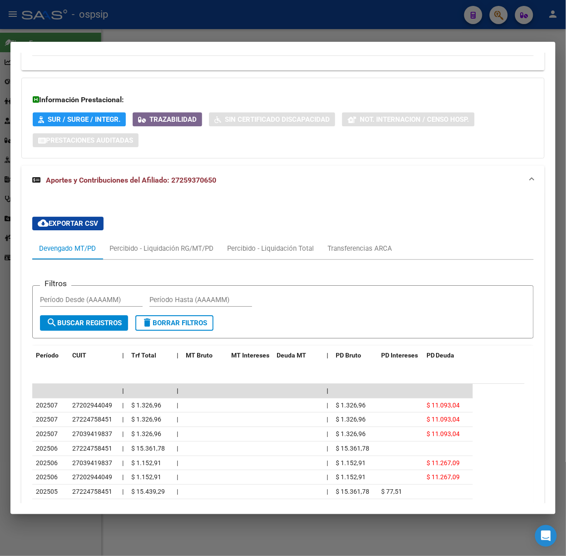
scroll to position [649, 0]
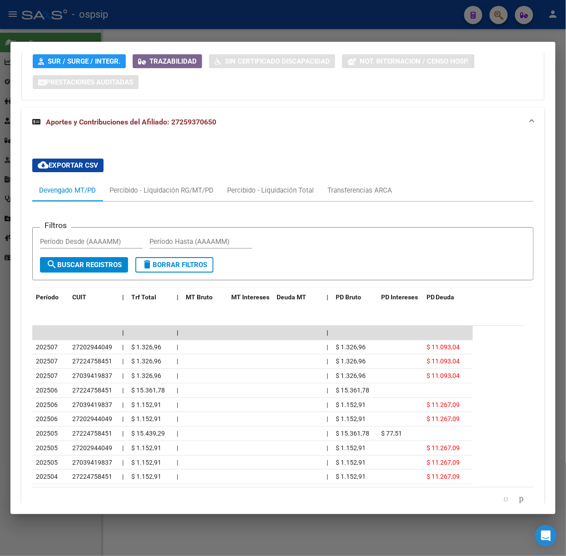
drag, startPoint x: 271, startPoint y: 273, endPoint x: 252, endPoint y: 16, distance: 257.6
click at [252, 16] on div at bounding box center [283, 278] width 566 height 556
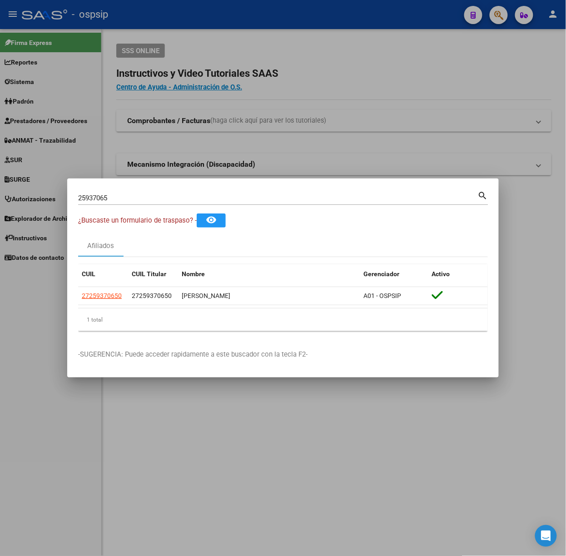
click at [175, 190] on div "25937065 Buscar (apellido, dni, [PERSON_NAME], [PERSON_NAME], cuit, obra social…" at bounding box center [283, 196] width 410 height 15
click at [177, 194] on input "25937065" at bounding box center [278, 198] width 400 height 8
type input "40857030"
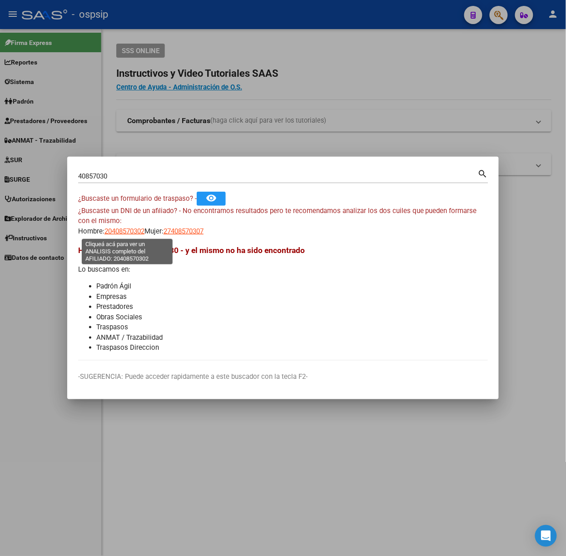
click at [126, 229] on span "20408570302" at bounding box center [124, 231] width 40 height 8
type textarea "20408570302"
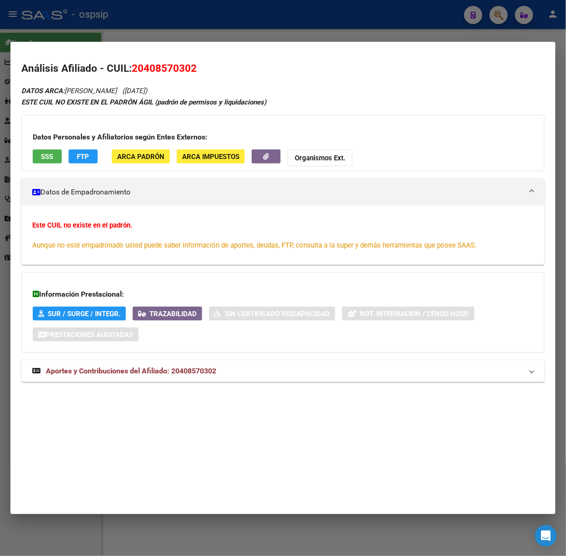
click at [178, 360] on mat-expansion-panel-header "Aportes y Contribuciones del Afiliado: 20408570302" at bounding box center [282, 371] width 523 height 22
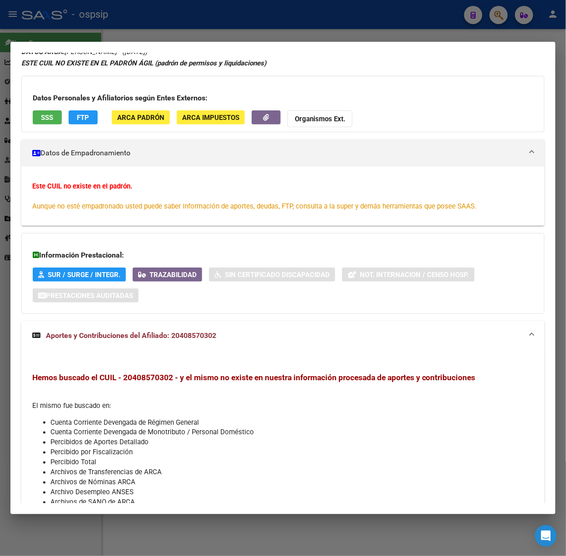
scroll to position [0, 0]
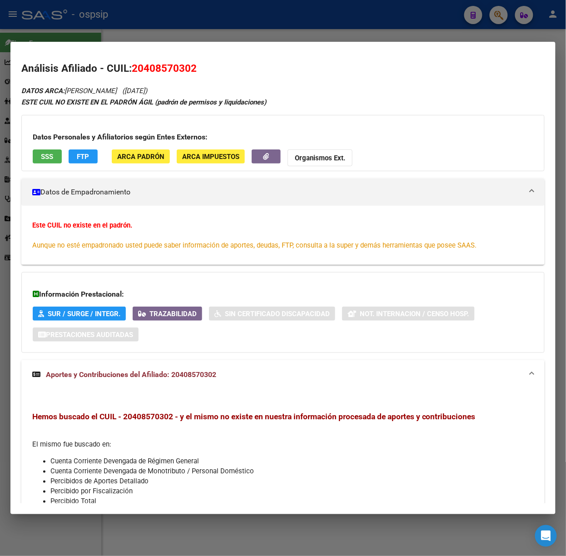
click at [61, 160] on button "SSS" at bounding box center [47, 156] width 29 height 14
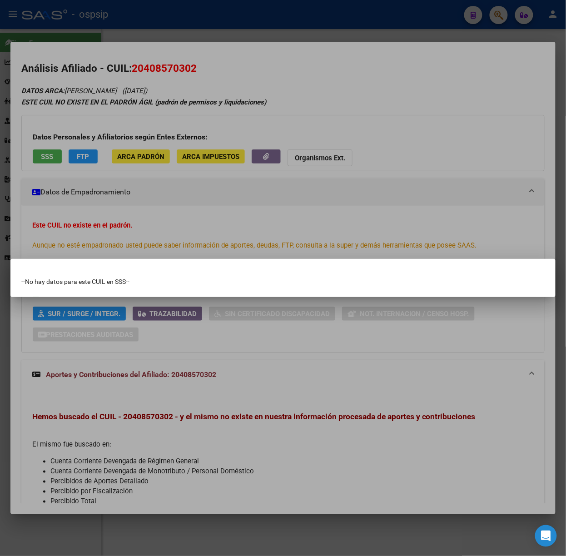
click at [136, 156] on div at bounding box center [283, 278] width 566 height 556
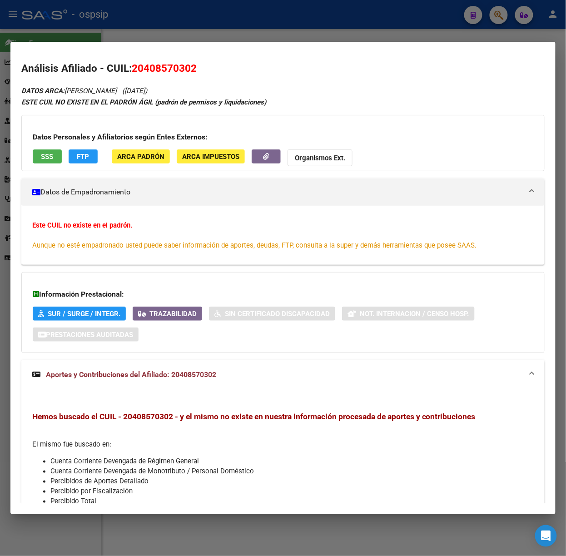
click at [155, 30] on div at bounding box center [283, 278] width 566 height 556
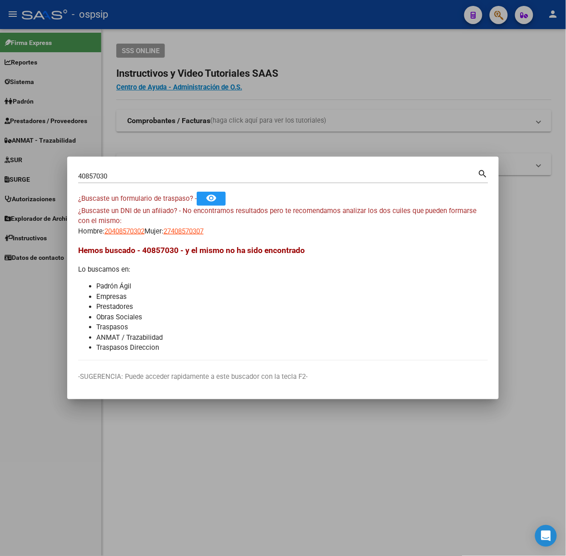
click at [123, 177] on input "40857030" at bounding box center [278, 176] width 400 height 8
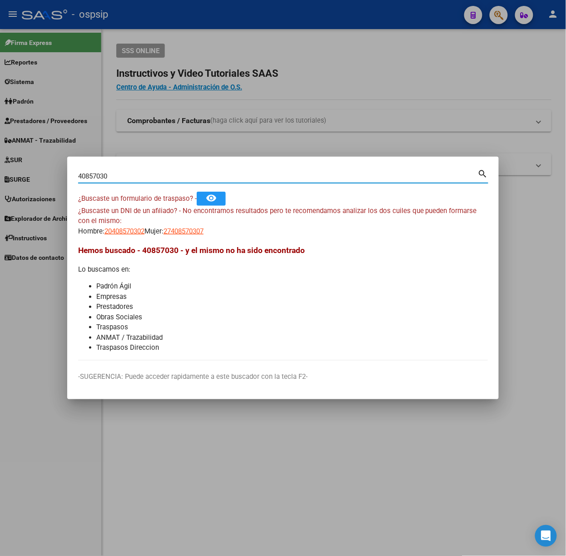
click at [123, 177] on input "40857030" at bounding box center [278, 176] width 400 height 8
click at [126, 234] on span "20408570302" at bounding box center [124, 231] width 40 height 8
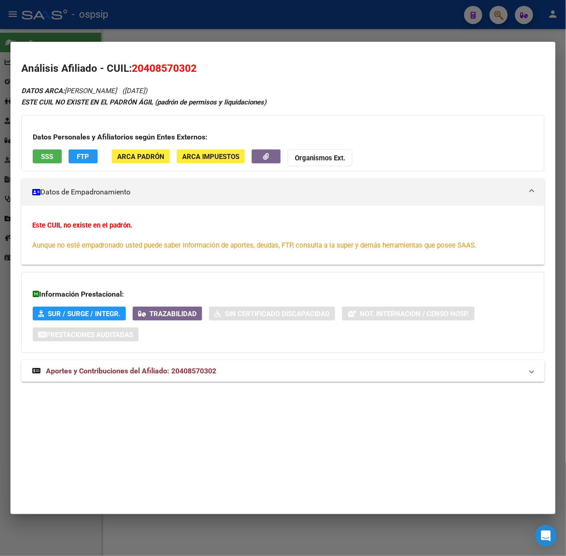
click at [143, 360] on div "DATOS ARCA: [PERSON_NAME] ([DATE]) ESTE CUIL NO EXISTE EN EL PADRÓN ÁGIL (padró…" at bounding box center [282, 238] width 523 height 307
click at [151, 384] on div "DATOS ARCA: [PERSON_NAME] ([DATE]) ESTE CUIL NO EXISTE EN EL PADRÓN ÁGIL (padró…" at bounding box center [282, 238] width 523 height 307
click at [170, 369] on span "Aportes y Contribuciones del Afiliado: 20408570302" at bounding box center [131, 370] width 170 height 9
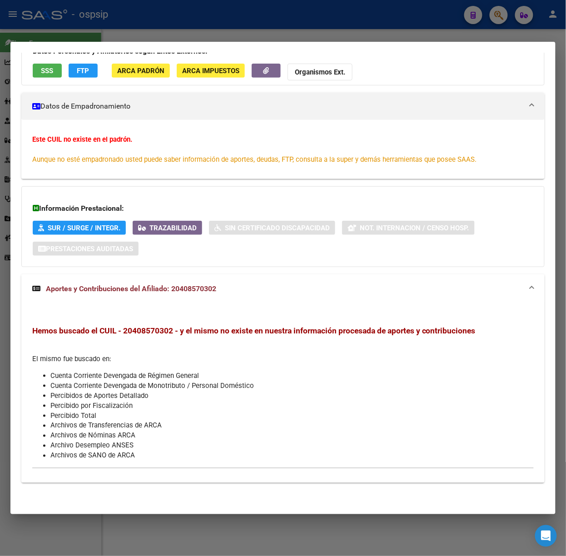
scroll to position [86, 0]
click at [88, 20] on div at bounding box center [283, 278] width 566 height 556
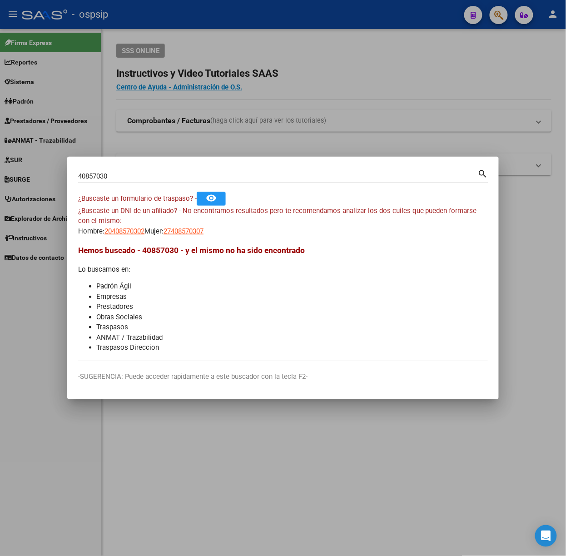
click at [115, 181] on div "40857030 Buscar (apellido, dni, cuil, nro traspaso, cuit, obra social)" at bounding box center [278, 176] width 400 height 14
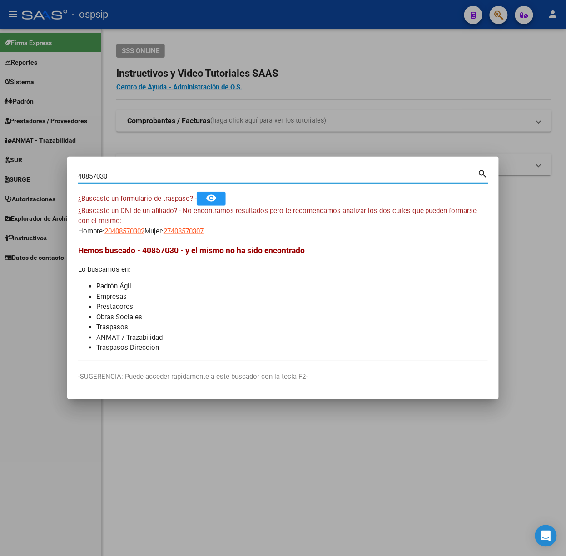
click at [115, 179] on input "40857030" at bounding box center [278, 176] width 400 height 8
type input "48769164"
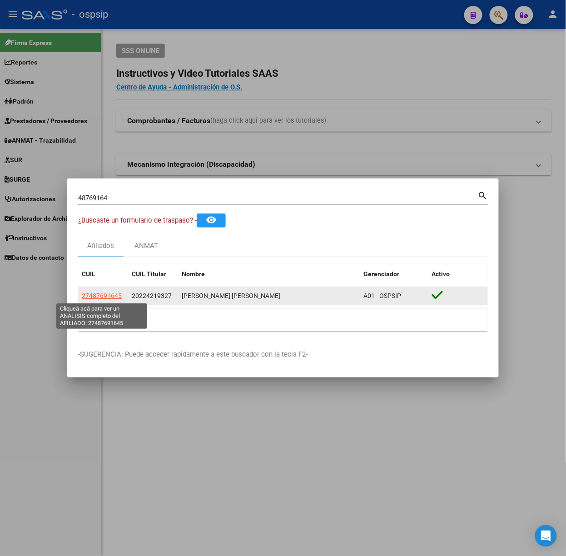
click at [105, 297] on span "27487691645" at bounding box center [102, 295] width 40 height 7
type textarea "27487691645"
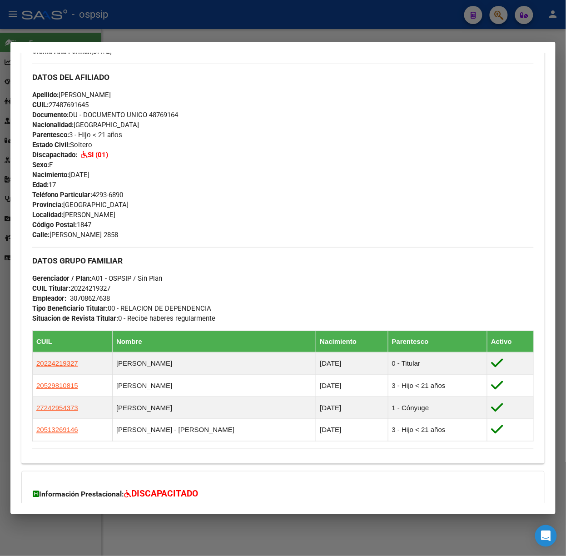
scroll to position [383, 0]
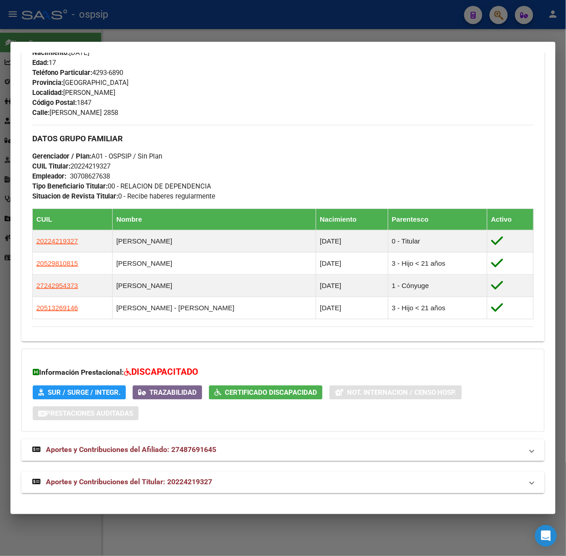
click at [169, 467] on div "DATOS PADRÓN ÁGIL: [PERSON_NAME] [PERSON_NAME] | ACTIVO | FAMILIAR DE: 20224219…" at bounding box center [282, 98] width 523 height 790
click at [173, 471] on mat-expansion-panel-header "Aportes y Contribuciones del Titular: 20224219327" at bounding box center [282, 482] width 523 height 22
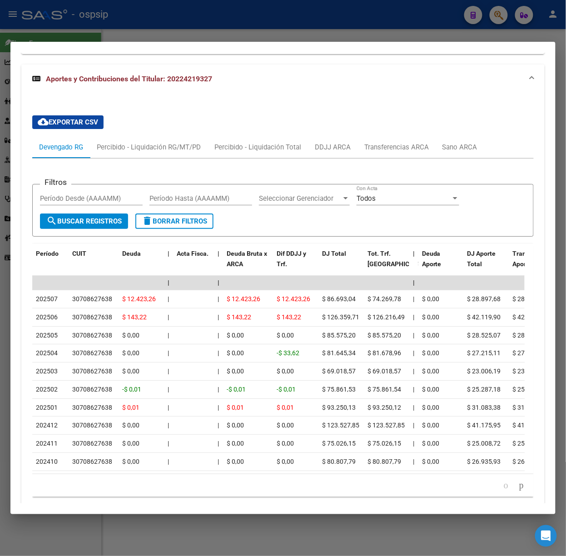
scroll to position [790, 0]
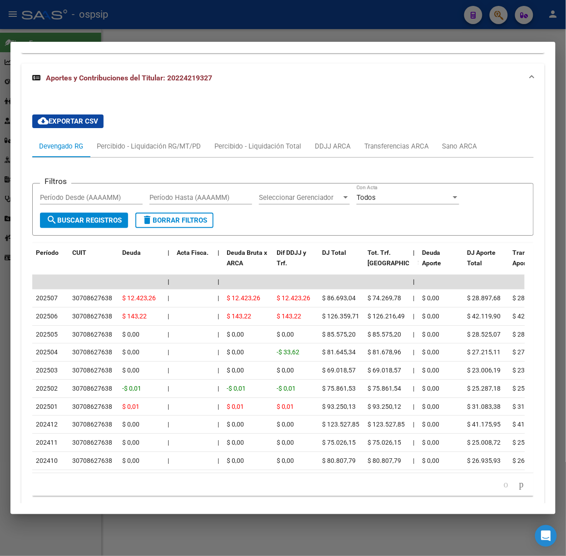
click at [123, 25] on div at bounding box center [283, 278] width 566 height 556
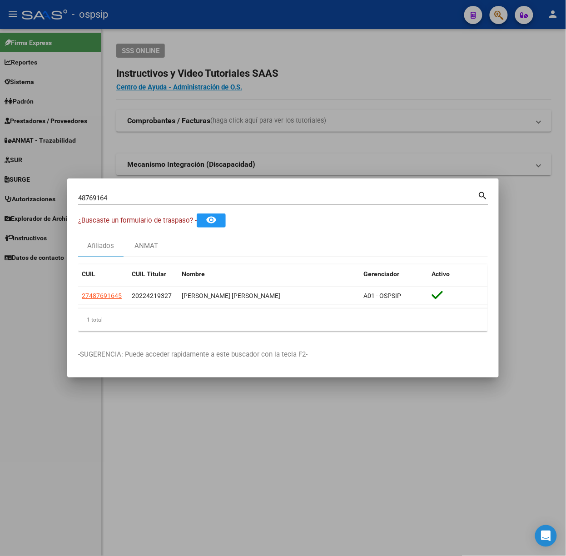
click at [109, 197] on input "48769164" at bounding box center [278, 198] width 400 height 8
type input "43459978"
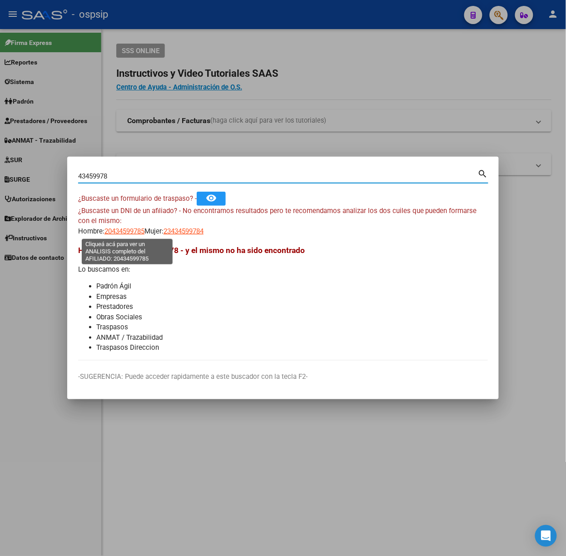
click at [131, 230] on span "20434599785" at bounding box center [124, 231] width 40 height 8
type textarea "20434599785"
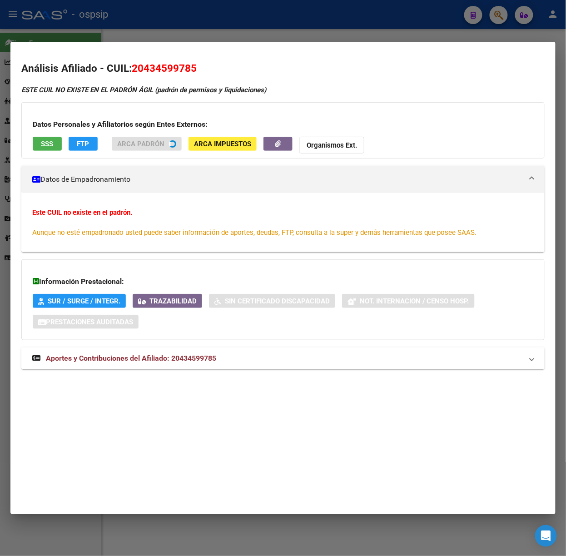
click at [188, 350] on mat-expansion-panel-header "Aportes y Contribuciones del Afiliado: 20434599785" at bounding box center [282, 358] width 523 height 22
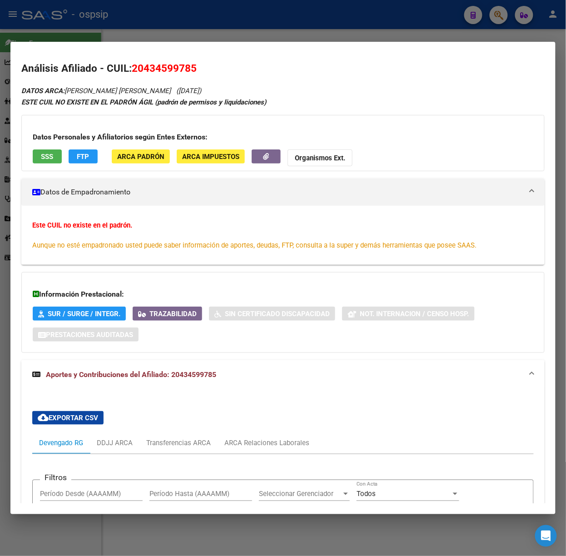
scroll to position [233, 0]
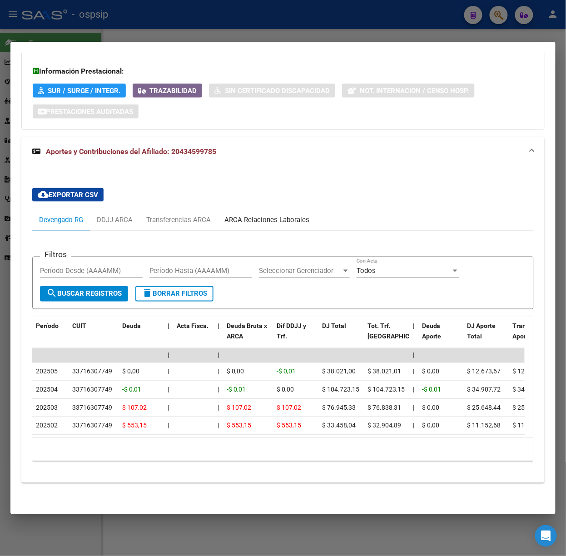
click at [265, 215] on div "ARCA Relaciones Laborales" at bounding box center [266, 220] width 85 height 10
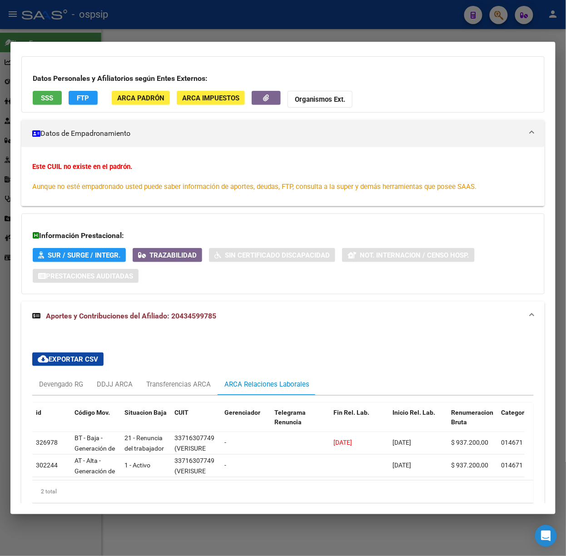
scroll to position [111, 0]
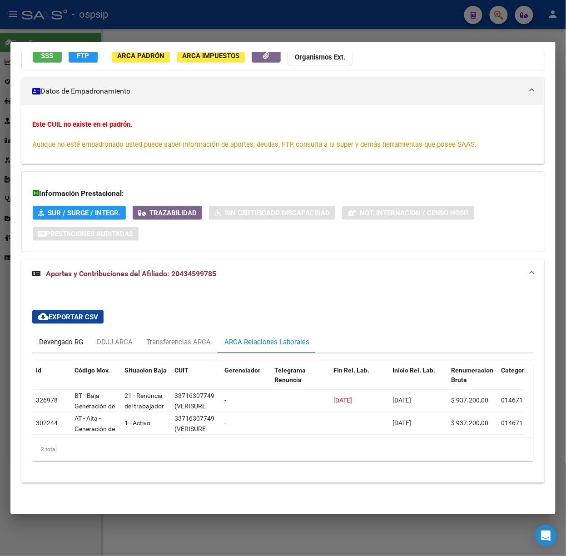
click at [64, 337] on div "Devengado RG" at bounding box center [61, 342] width 44 height 10
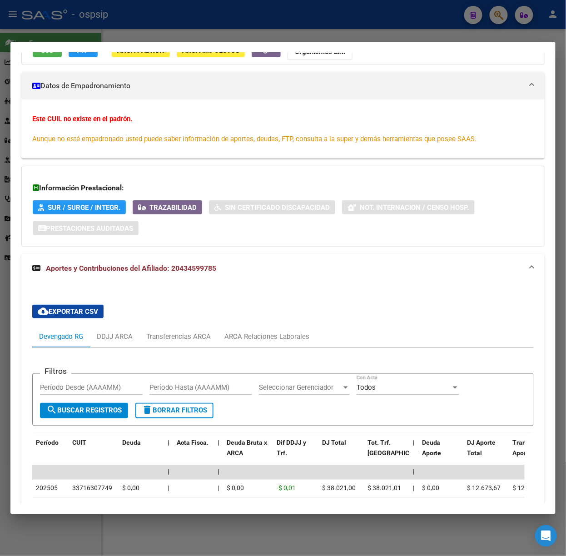
scroll to position [233, 0]
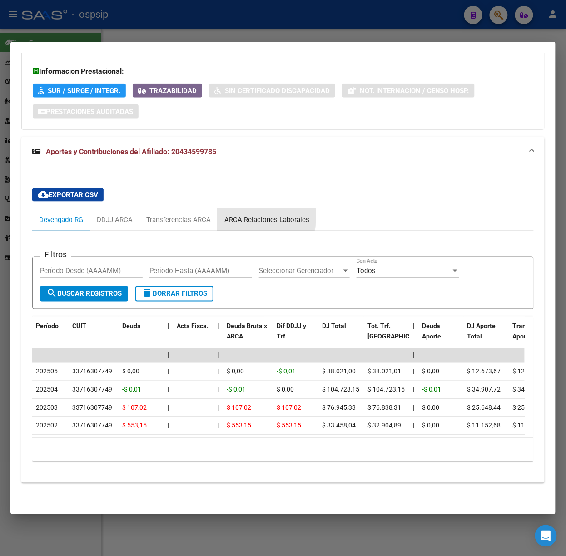
click at [249, 215] on div "ARCA Relaciones Laborales" at bounding box center [266, 220] width 85 height 10
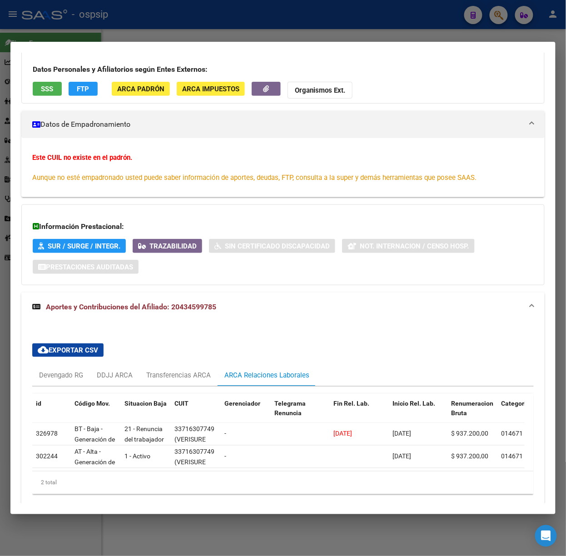
scroll to position [111, 0]
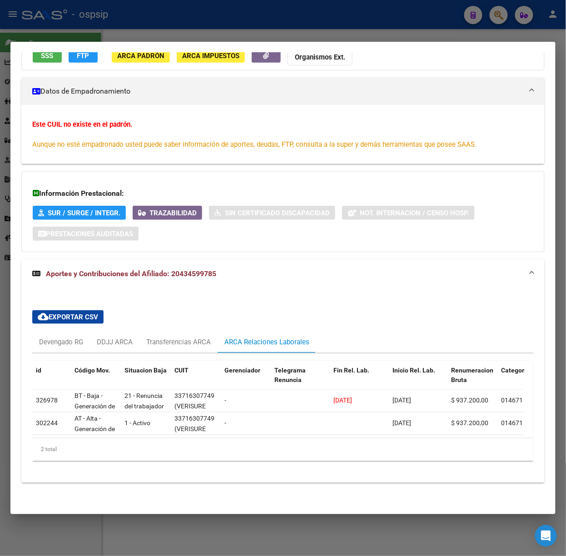
drag, startPoint x: 249, startPoint y: 13, endPoint x: 243, endPoint y: 80, distance: 67.5
click at [249, 13] on div at bounding box center [283, 278] width 566 height 556
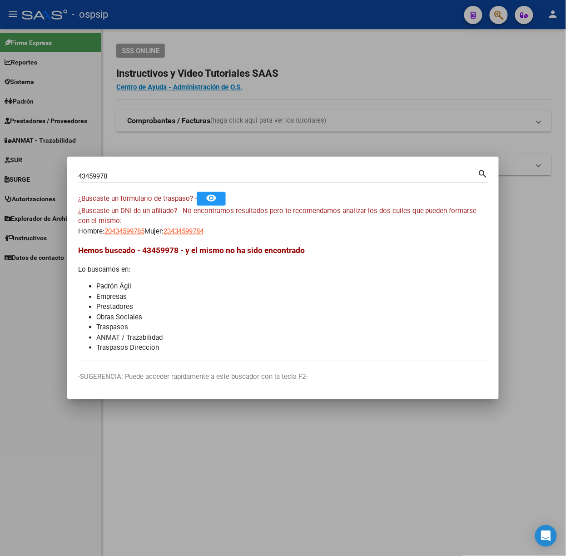
click at [205, 174] on input "43459978" at bounding box center [278, 176] width 400 height 8
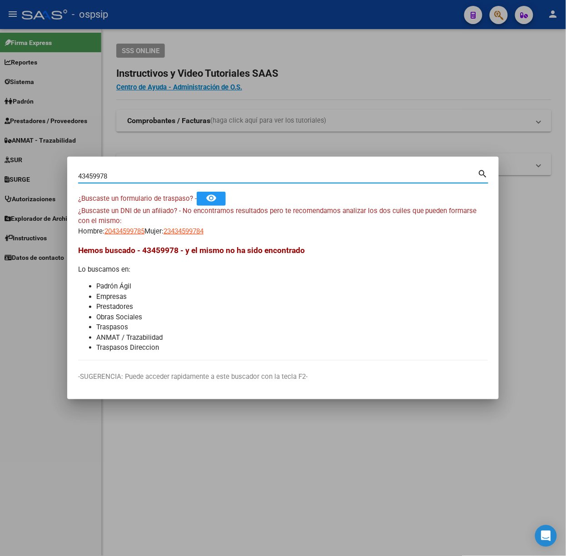
click at [205, 174] on input "43459978" at bounding box center [278, 176] width 400 height 8
type input "40185697"
click at [120, 233] on span "20401856979" at bounding box center [124, 231] width 40 height 8
type textarea "20401856979"
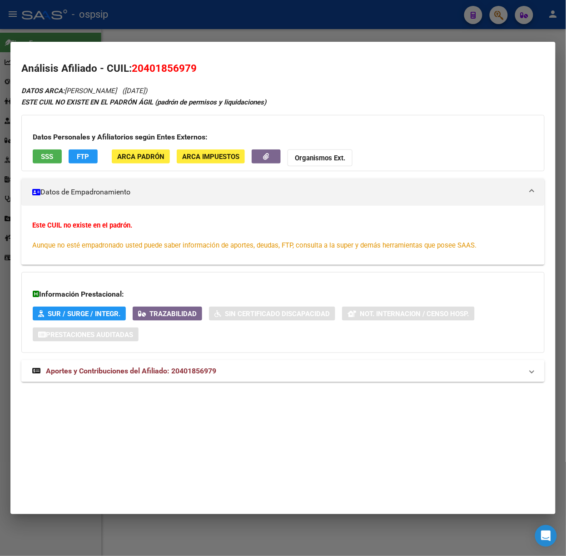
click at [183, 361] on mat-expansion-panel-header "Aportes y Contribuciones del Afiliado: 20401856979" at bounding box center [282, 371] width 523 height 22
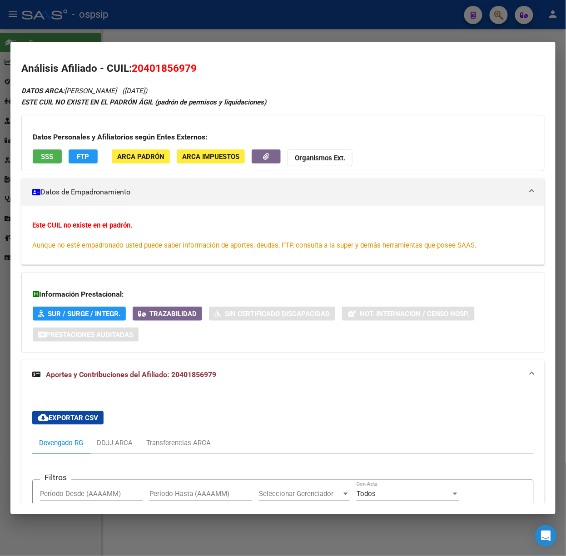
scroll to position [197, 0]
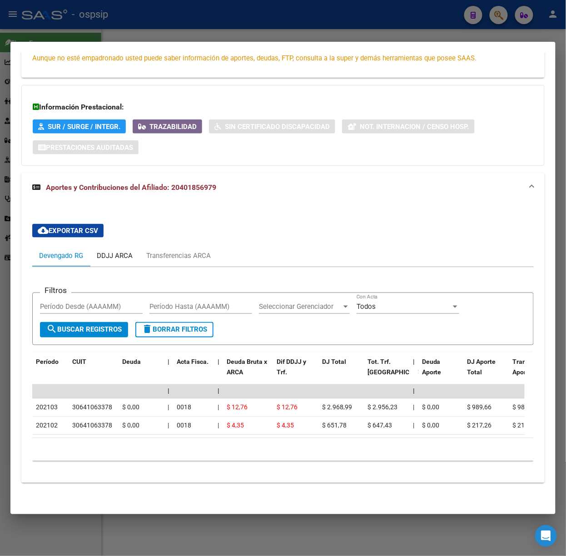
click at [135, 245] on div "DDJJ ARCA" at bounding box center [114, 256] width 49 height 22
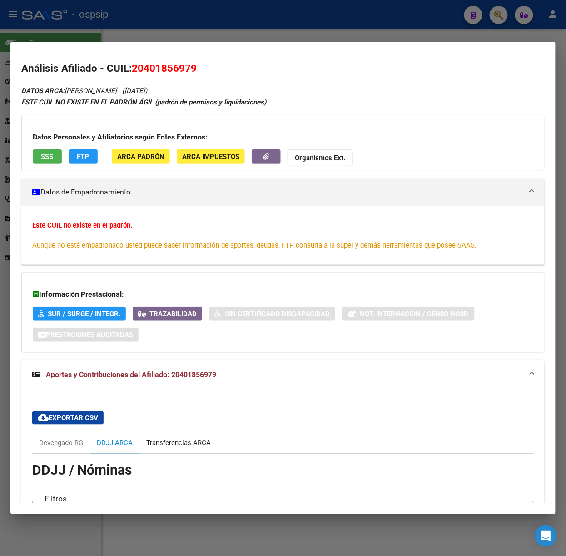
click at [193, 438] on div "Transferencias ARCA" at bounding box center [178, 443] width 64 height 10
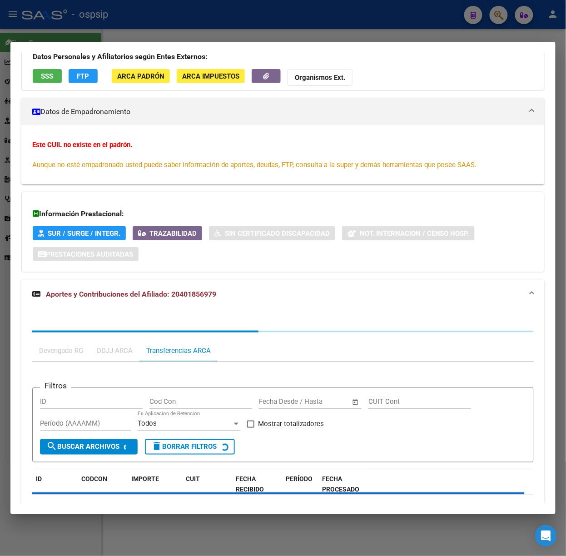
scroll to position [138, 0]
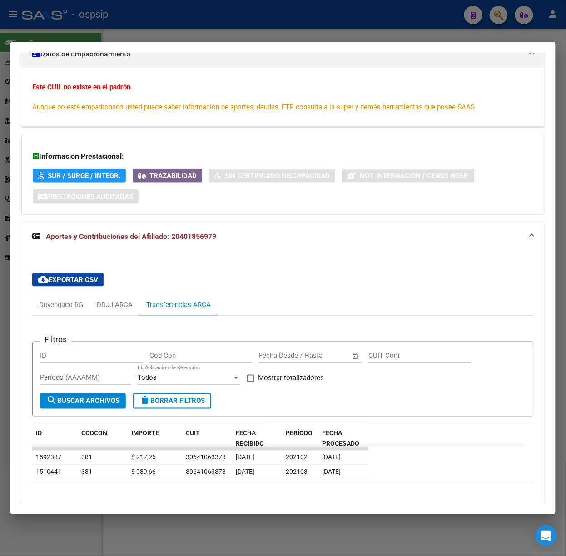
click at [84, 44] on mat-dialog-container "Análisis Afiliado - CUIL: 20401856979 DATOS ARCA: [PERSON_NAME] ([DATE]) ESTE C…" at bounding box center [282, 278] width 545 height 472
click at [84, 39] on div at bounding box center [283, 278] width 566 height 556
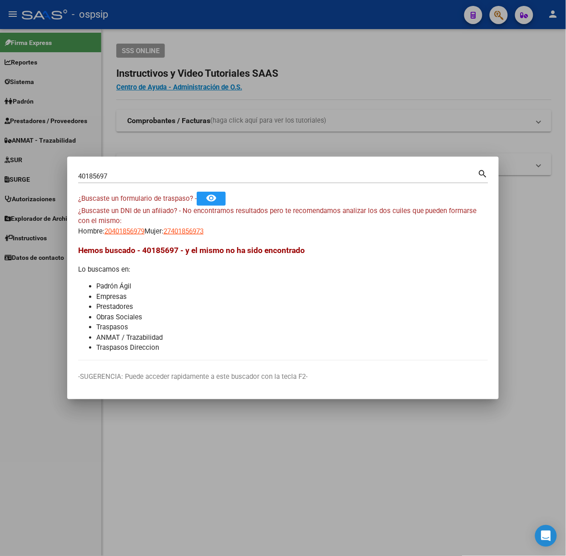
click at [113, 181] on div "40185697 Buscar (apellido, dni, [PERSON_NAME], nro traspaso, cuit, obra social)" at bounding box center [278, 176] width 400 height 14
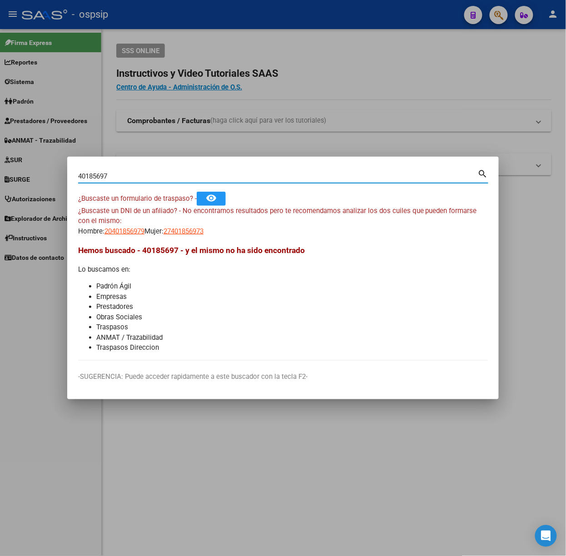
click at [112, 178] on input "40185697" at bounding box center [278, 176] width 400 height 8
type input "47483224"
click at [196, 238] on mat-dialog-content "47483224 Buscar (apellido, dni, cuil, nro traspaso, cuit, obra social) search ¿…" at bounding box center [282, 264] width 431 height 193
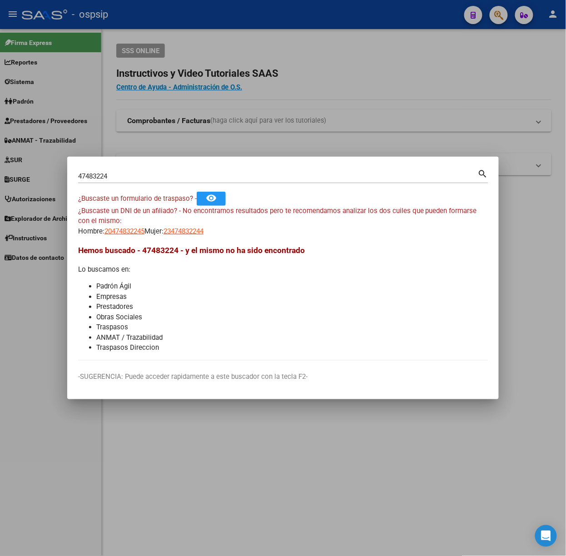
click at [193, 233] on span "23474832244" at bounding box center [183, 231] width 40 height 8
type textarea "23474832244"
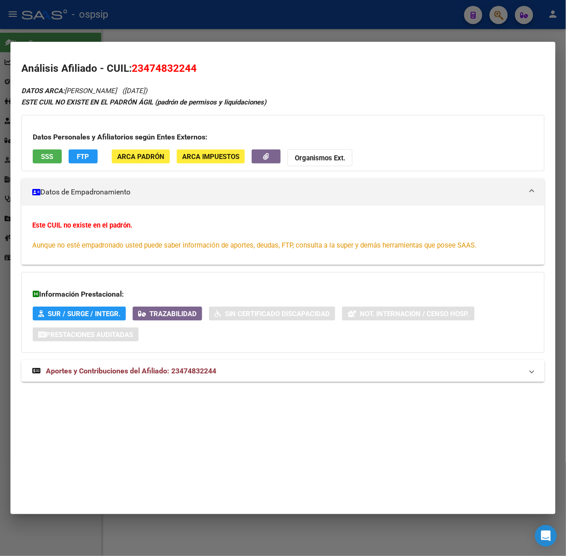
click at [202, 383] on div "DATOS ARCA: [PERSON_NAME] ([DATE]) ESTE CUIL NO EXISTE EN EL PADRÓN ÁGIL (padró…" at bounding box center [282, 238] width 523 height 307
click at [196, 378] on mat-expansion-panel-header "Aportes y Contribuciones del Afiliado: 23474832244" at bounding box center [282, 371] width 523 height 22
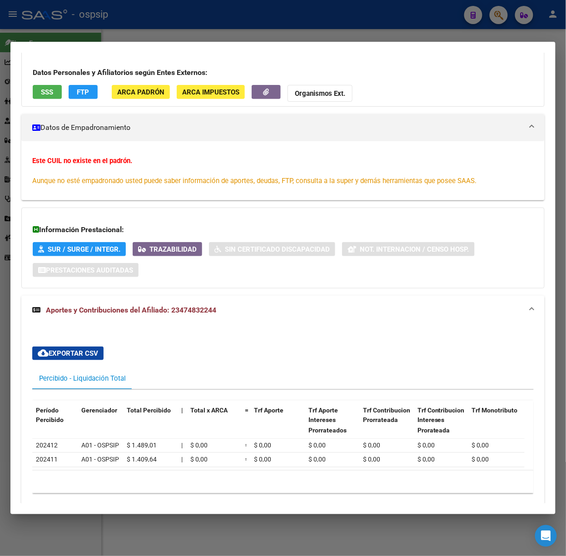
scroll to position [107, 0]
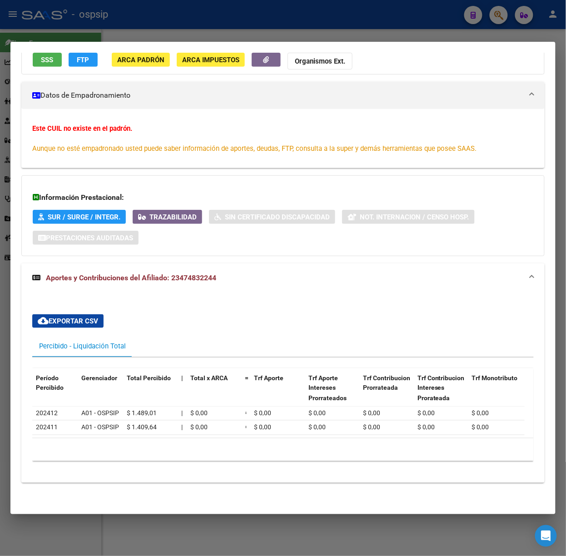
click at [59, 17] on div at bounding box center [283, 278] width 566 height 556
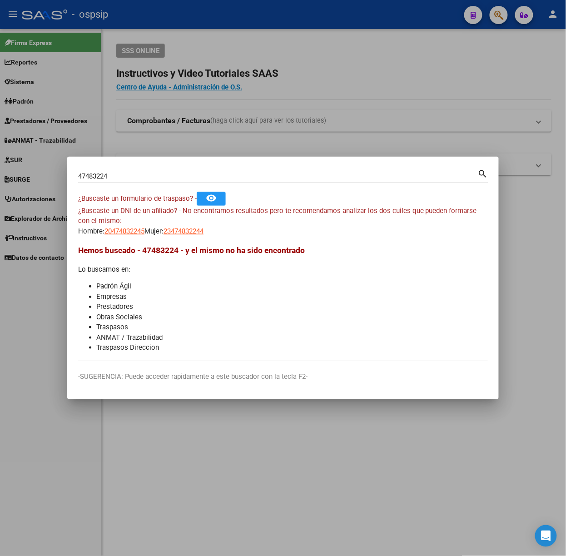
click at [104, 177] on input "47483224" at bounding box center [278, 176] width 400 height 8
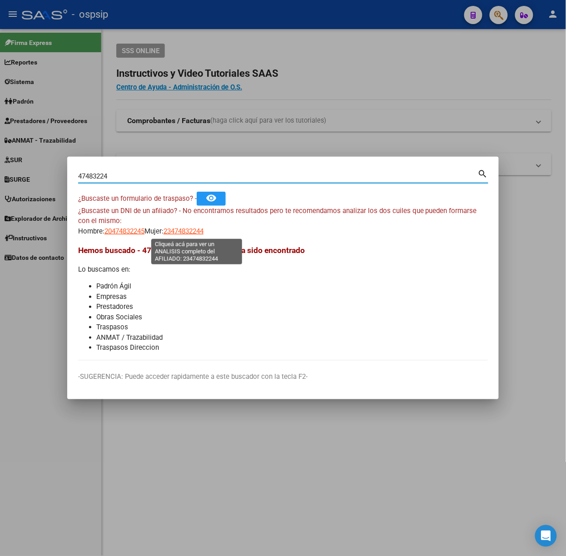
click at [188, 233] on span "23474832244" at bounding box center [183, 231] width 40 height 8
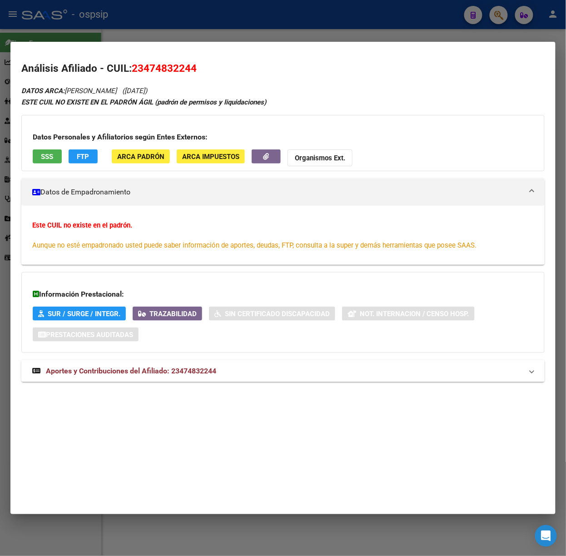
click at [86, 36] on div at bounding box center [283, 278] width 566 height 556
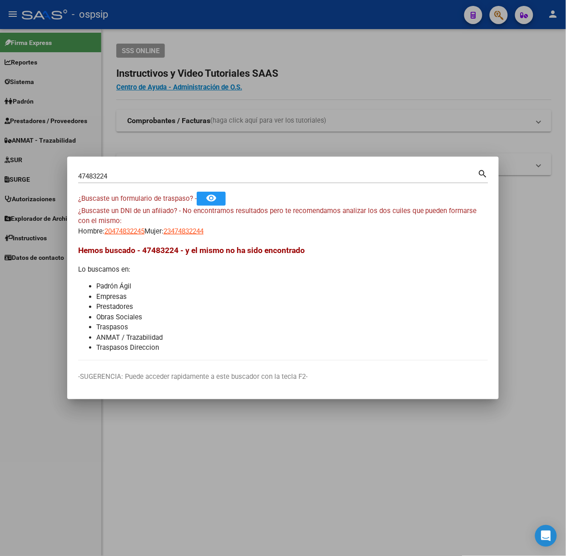
click at [153, 182] on div "47483224 Buscar (apellido, dni, [PERSON_NAME], [PERSON_NAME], cuit, obra social)" at bounding box center [278, 176] width 400 height 14
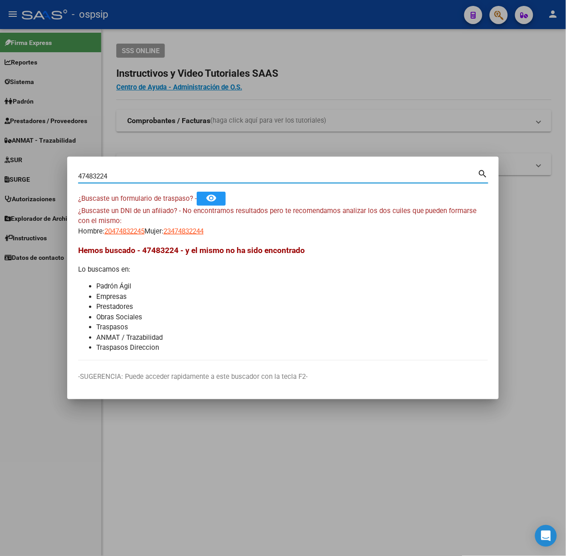
click at [148, 173] on input "47483224" at bounding box center [278, 176] width 400 height 8
type input "54673777"
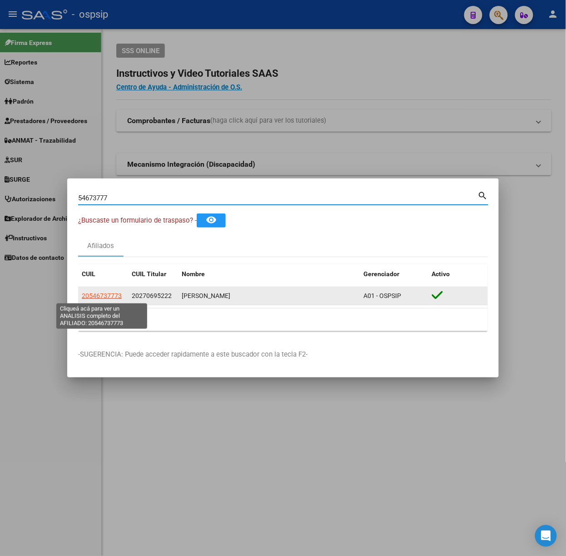
click at [106, 296] on span "20546737773" at bounding box center [102, 295] width 40 height 7
type textarea "20546737773"
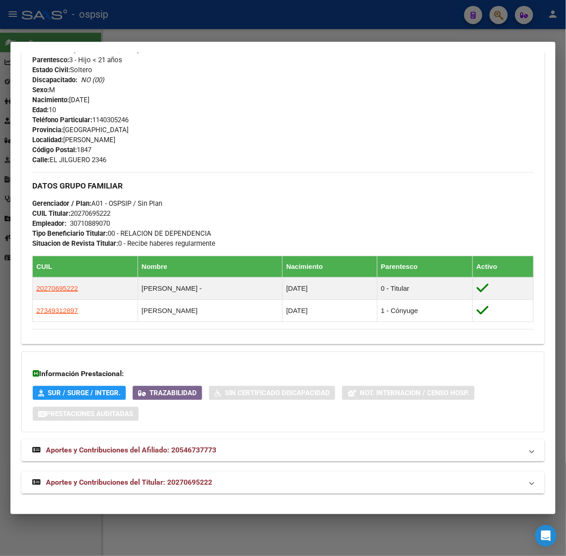
scroll to position [374, 0]
click at [217, 473] on mat-expansion-panel-header "Aportes y Contribuciones del Titular: 20270695222" at bounding box center [282, 482] width 523 height 22
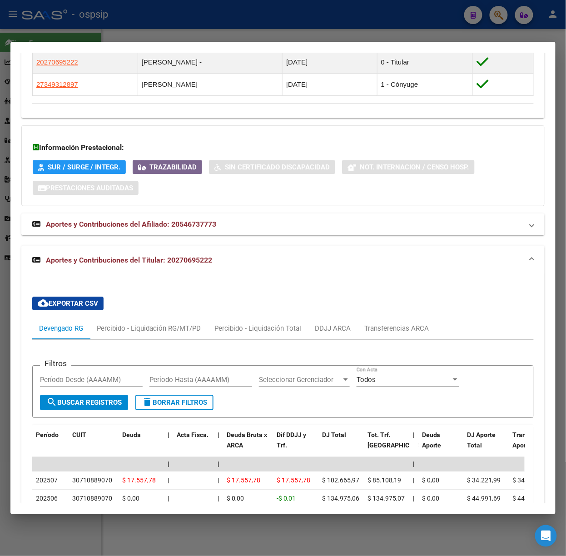
scroll to position [780, 0]
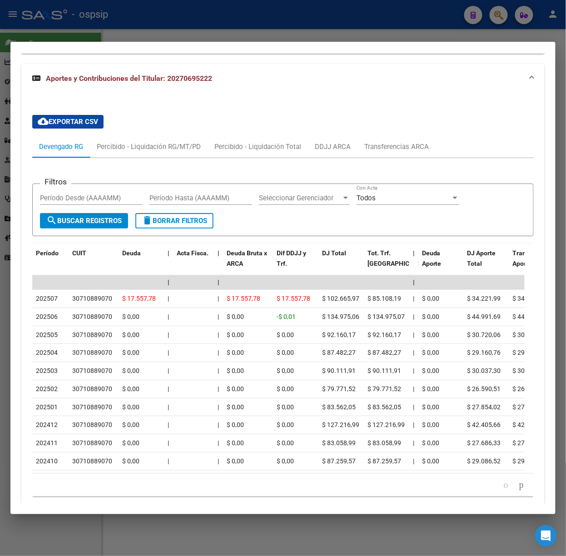
click at [148, 31] on div at bounding box center [283, 278] width 566 height 556
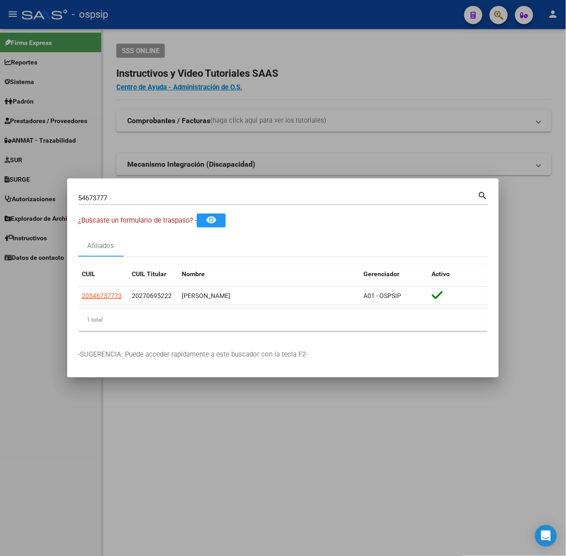
click at [122, 203] on div "54673777 Buscar (apellido, dni, [PERSON_NAME], [PERSON_NAME], cuit, obra social)" at bounding box center [278, 198] width 400 height 14
click at [122, 201] on input "54673777" at bounding box center [278, 198] width 400 height 8
type input "33004134"
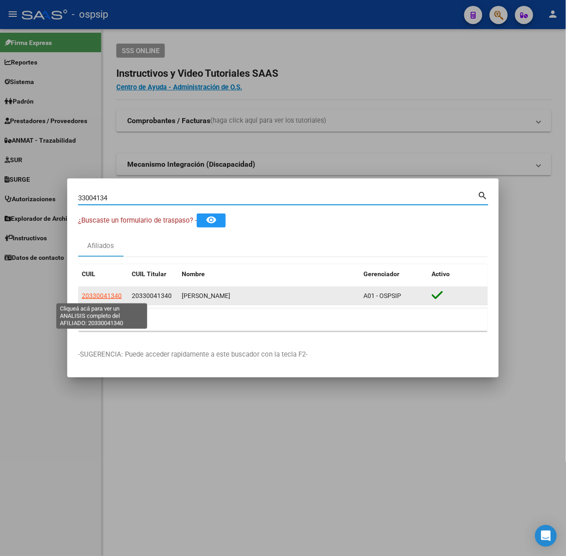
click at [97, 296] on span "20330041340" at bounding box center [102, 295] width 40 height 7
type textarea "20330041340"
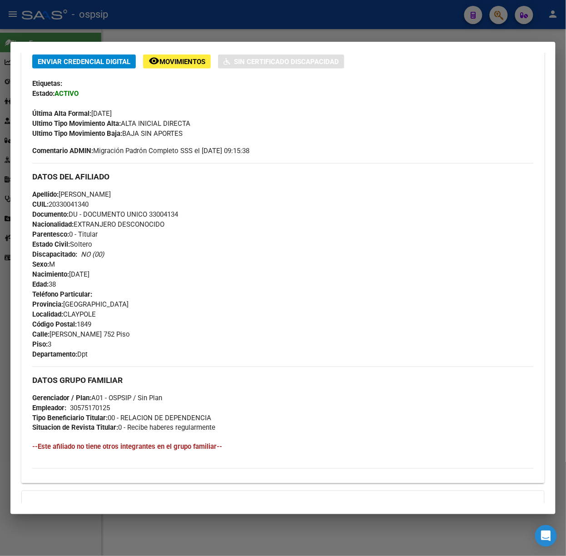
scroll to position [316, 0]
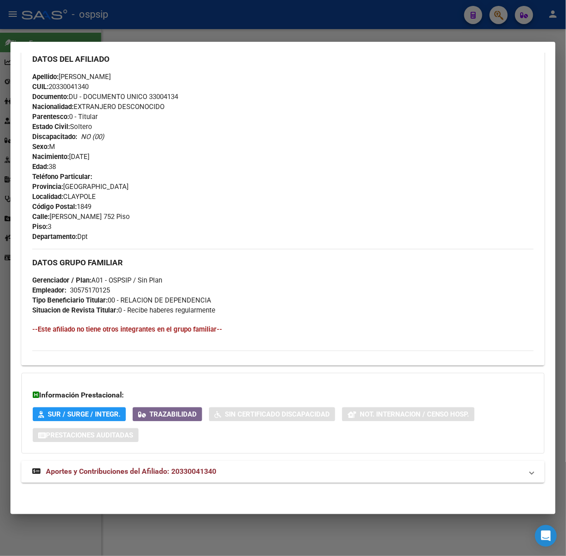
click at [160, 467] on span "Aportes y Contribuciones del Afiliado: 20330041340" at bounding box center [131, 471] width 170 height 9
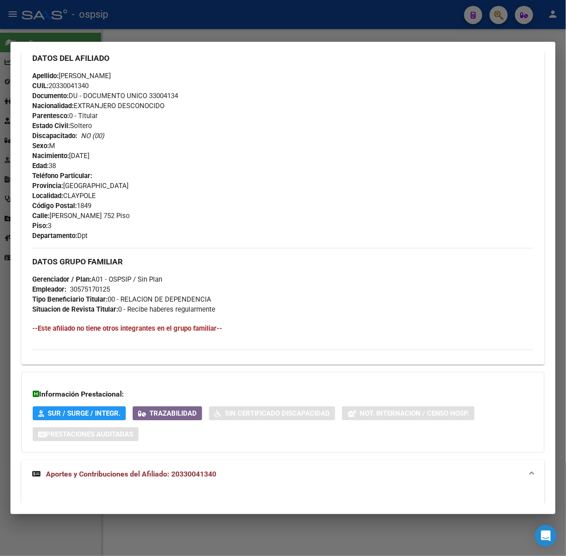
scroll to position [740, 0]
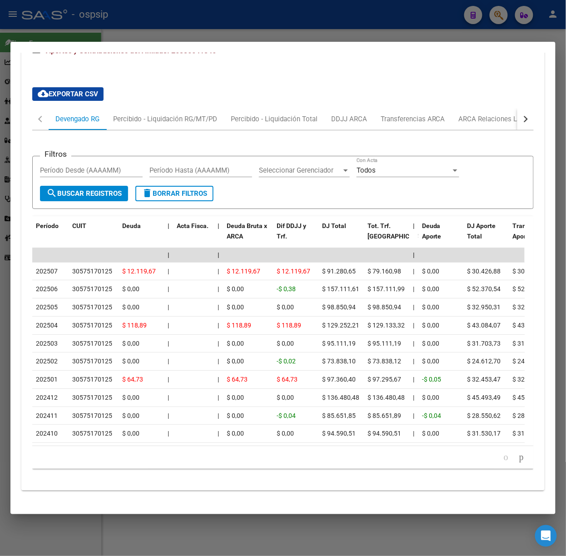
click at [146, 24] on div at bounding box center [283, 278] width 566 height 556
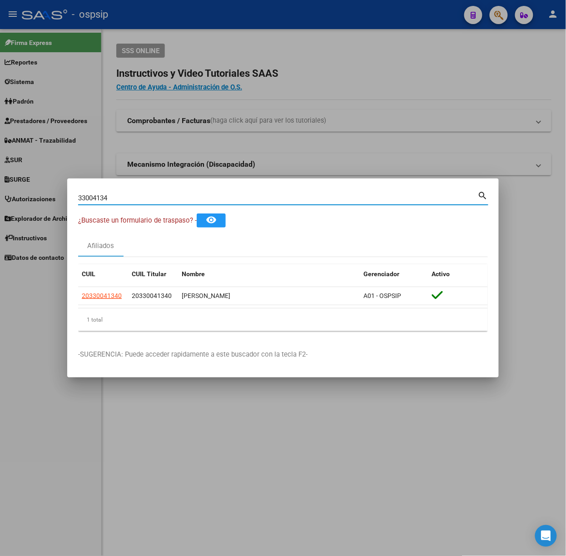
click at [129, 198] on input "33004134" at bounding box center [278, 198] width 400 height 8
type input "44544977"
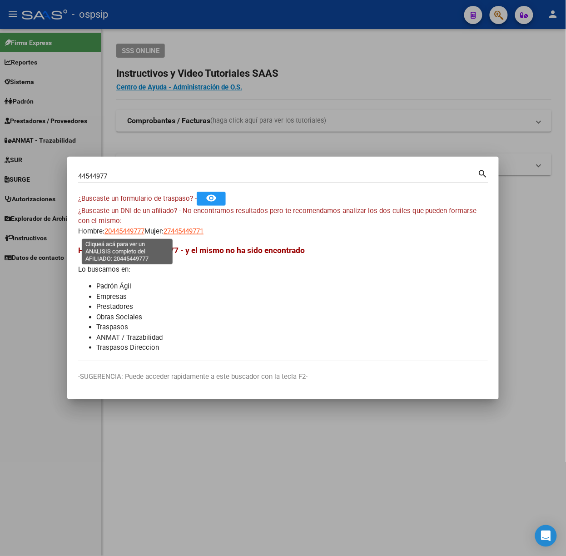
click at [112, 229] on span "20445449777" at bounding box center [124, 231] width 40 height 8
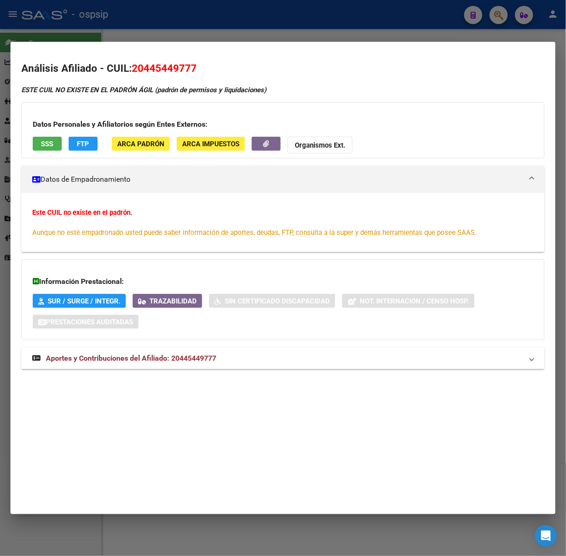
click at [153, 25] on div at bounding box center [283, 278] width 566 height 556
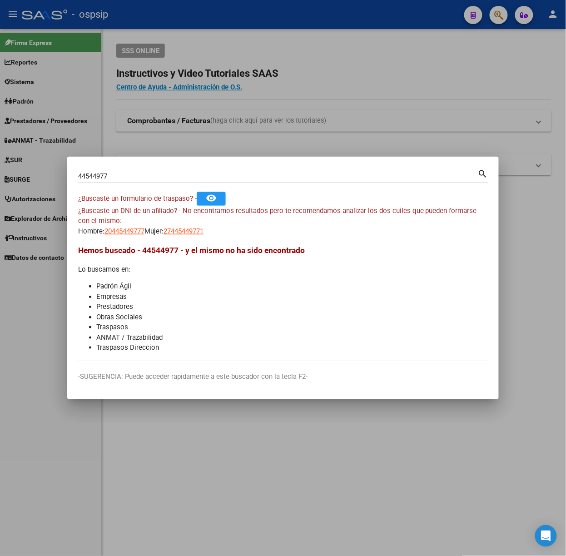
click at [203, 227] on span "27445449771" at bounding box center [183, 231] width 40 height 8
type textarea "27445449771"
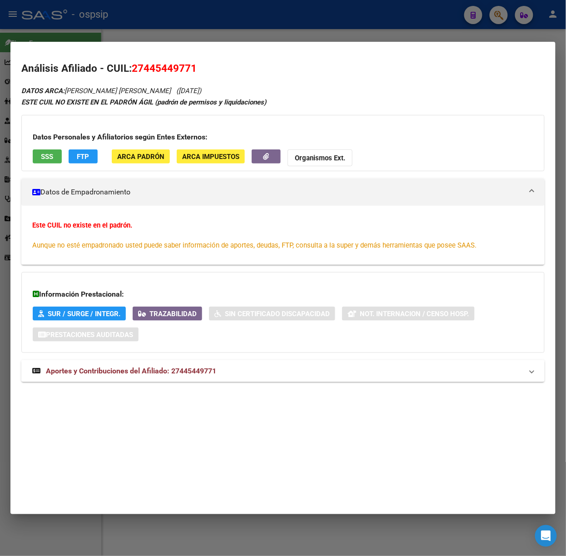
click at [234, 375] on mat-panel-title "Aportes y Contribuciones del Afiliado: 27445449771" at bounding box center [277, 370] width 490 height 11
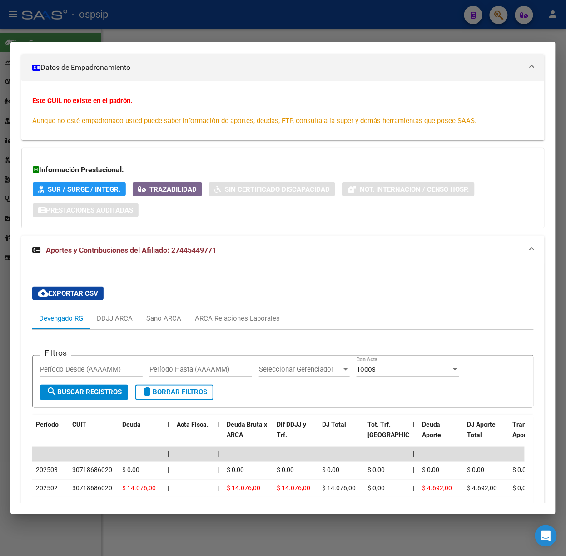
scroll to position [288, 0]
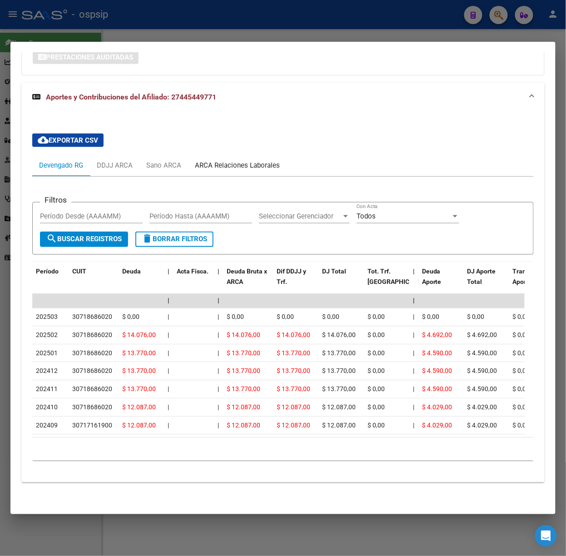
click at [247, 164] on div "ARCA Relaciones Laborales" at bounding box center [237, 165] width 99 height 22
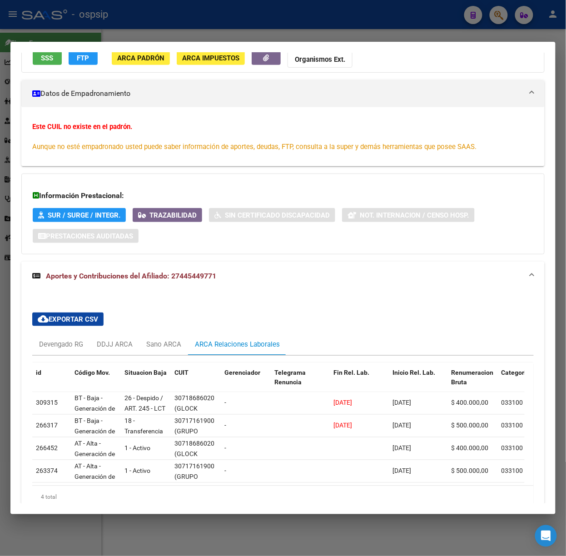
scroll to position [156, 0]
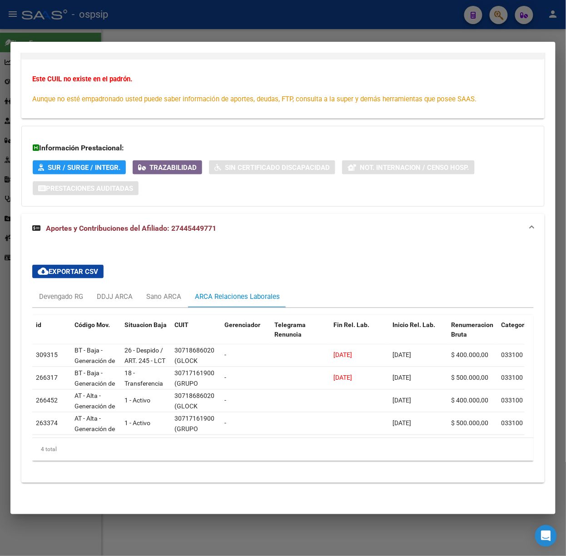
click at [162, 35] on div at bounding box center [283, 278] width 566 height 556
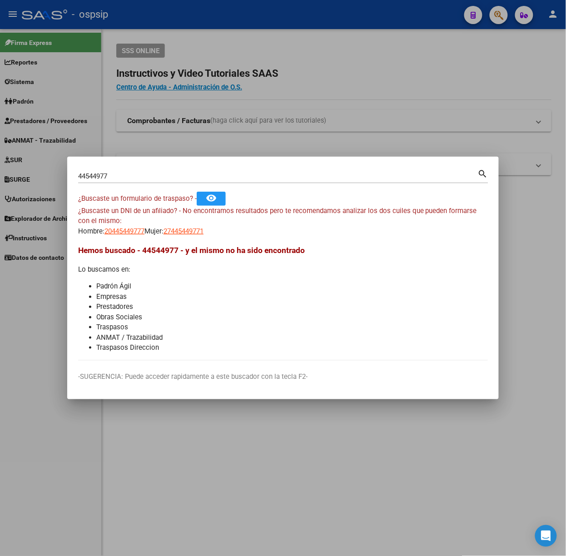
click at [157, 173] on input "44544977" at bounding box center [278, 176] width 400 height 8
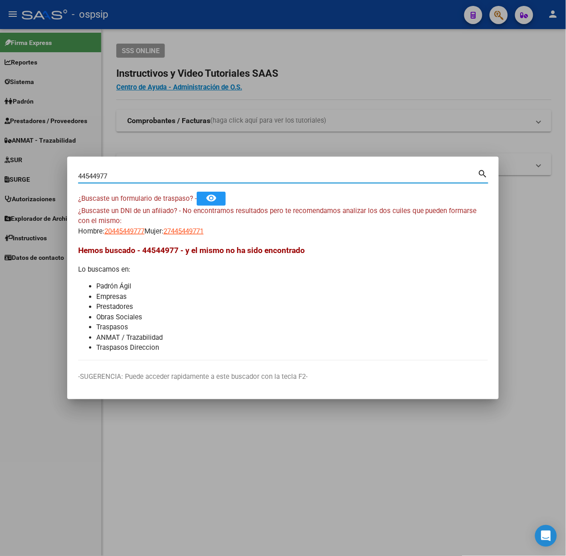
click at [157, 173] on input "44544977" at bounding box center [278, 176] width 400 height 8
type input "45672937"
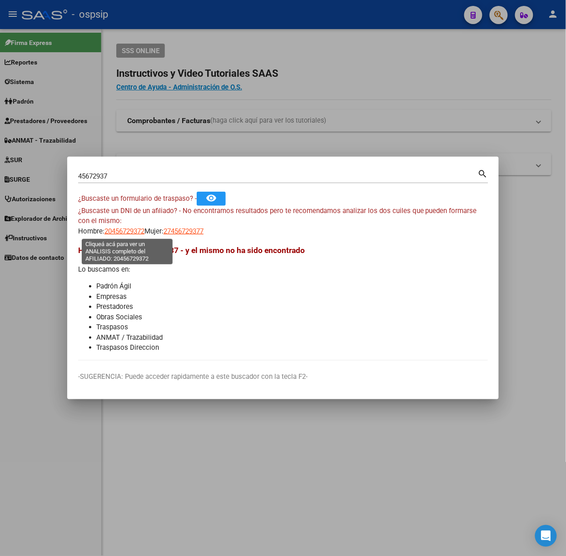
click at [143, 229] on span "20456729372" at bounding box center [124, 231] width 40 height 8
type textarea "20456729372"
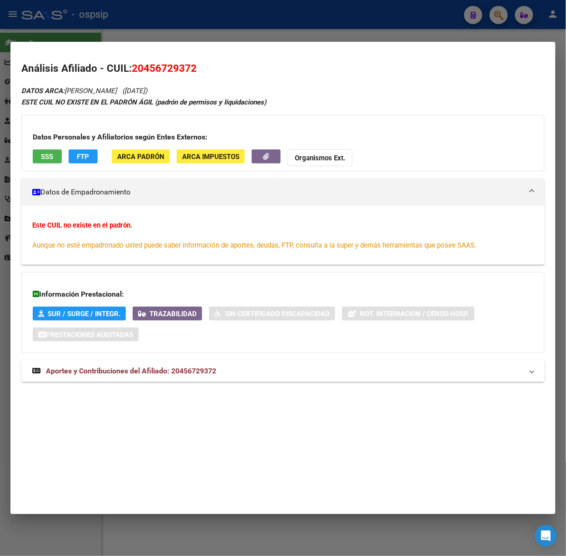
click at [242, 360] on mat-expansion-panel-header "Aportes y Contribuciones del Afiliado: 20456729372" at bounding box center [282, 371] width 523 height 22
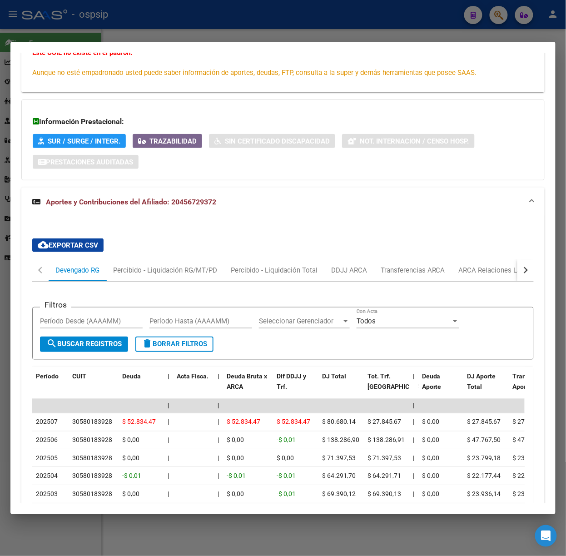
scroll to position [342, 0]
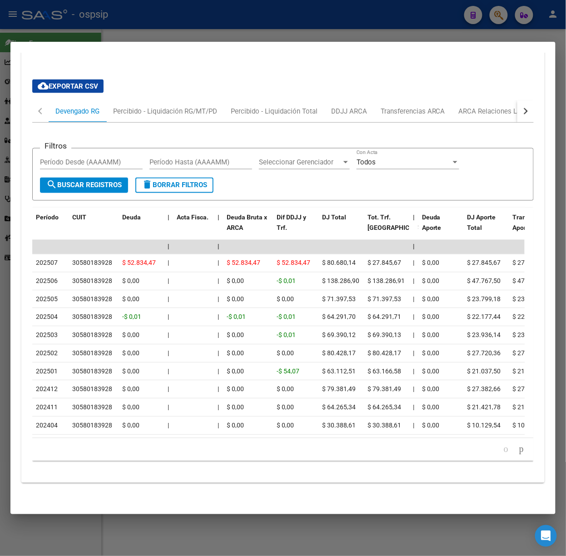
click at [138, 10] on div at bounding box center [283, 278] width 566 height 556
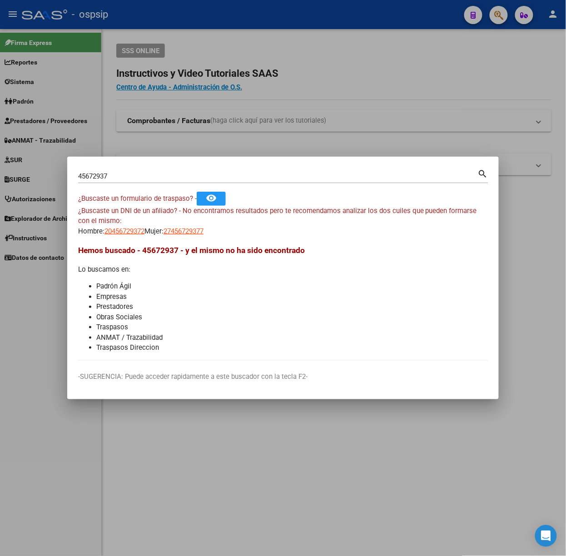
click at [122, 176] on input "45672937" at bounding box center [278, 176] width 400 height 8
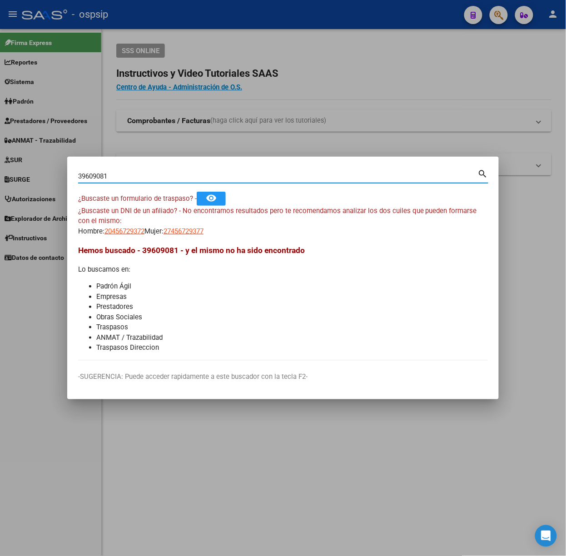
type input "39609081"
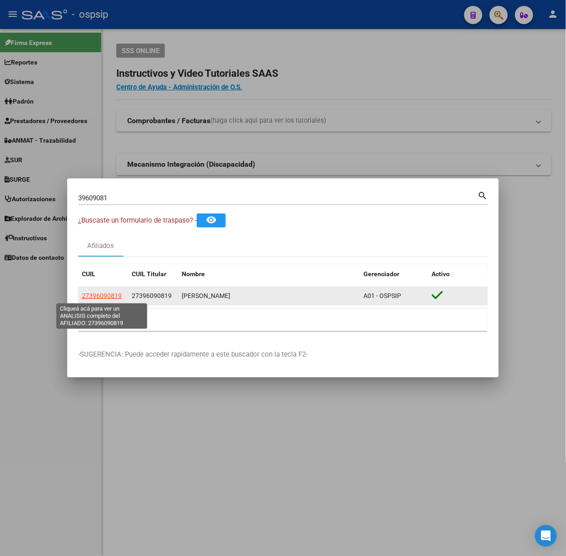
click at [116, 294] on span "27396090819" at bounding box center [102, 295] width 40 height 7
type textarea "27396090819"
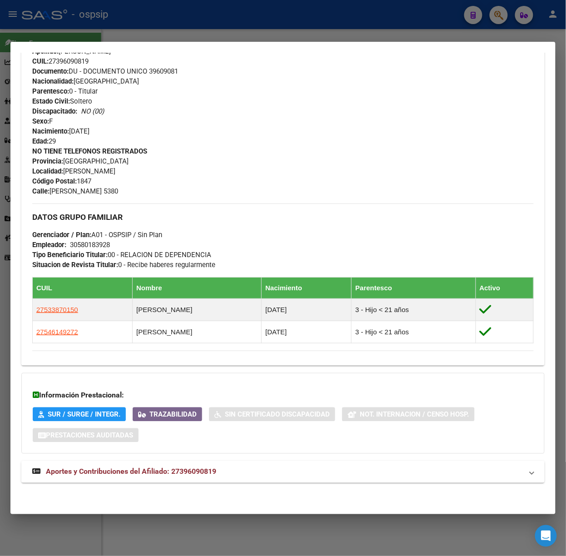
click at [208, 474] on span "Aportes y Contribuciones del Afiliado: 27396090819" at bounding box center [131, 471] width 170 height 9
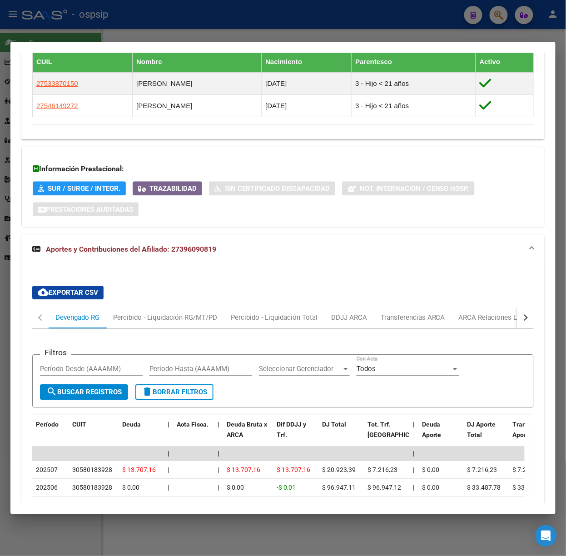
scroll to position [721, 0]
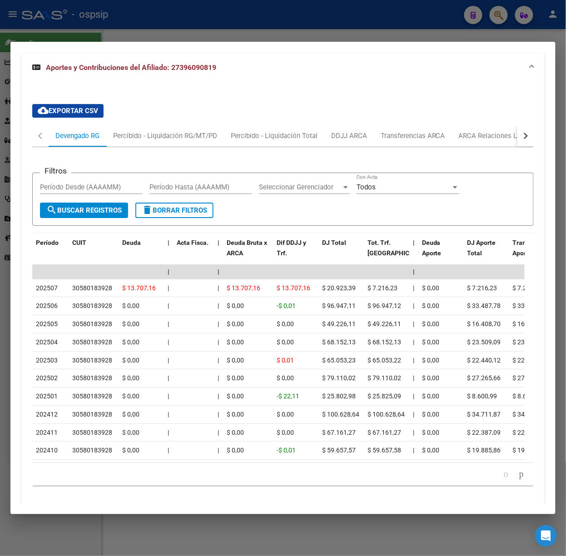
click at [95, 26] on div at bounding box center [283, 278] width 566 height 556
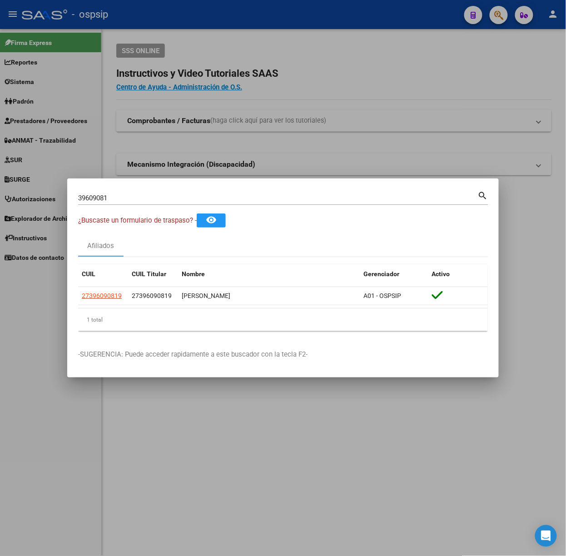
click at [164, 198] on input "39609081" at bounding box center [278, 198] width 400 height 8
type input "47021091"
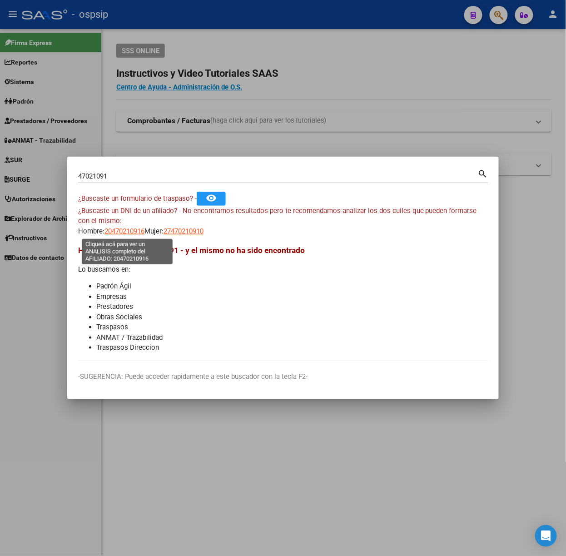
click at [143, 229] on span "20470210916" at bounding box center [124, 231] width 40 height 8
type textarea "20470210916"
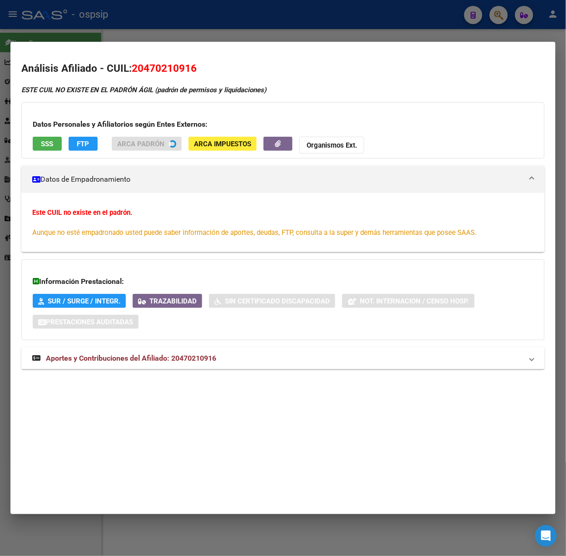
click at [200, 362] on span "Aportes y Contribuciones del Afiliado: 20470210916" at bounding box center [131, 358] width 170 height 9
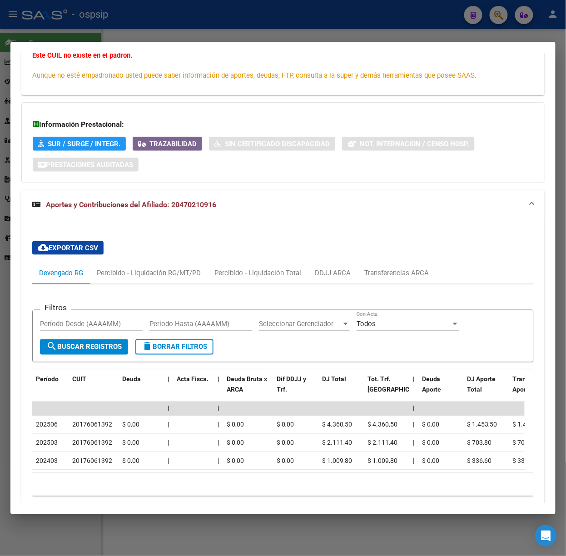
scroll to position [215, 0]
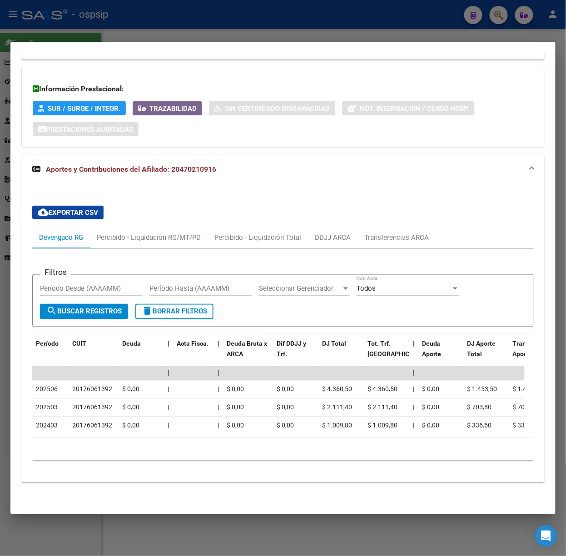
click at [122, 31] on div at bounding box center [283, 278] width 566 height 556
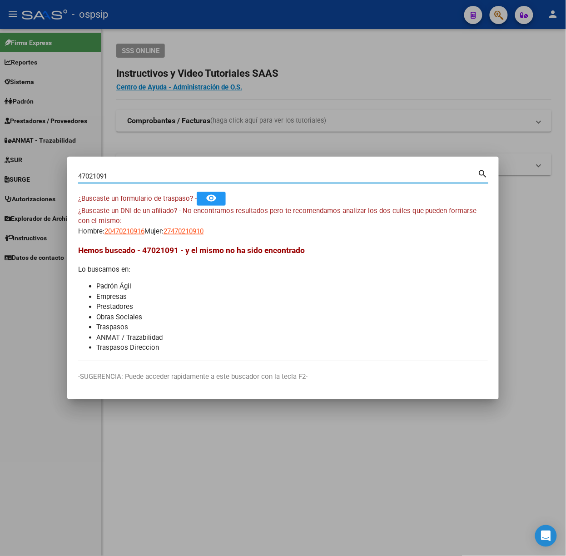
click at [109, 175] on input "47021091" at bounding box center [278, 176] width 400 height 8
type input "18340940"
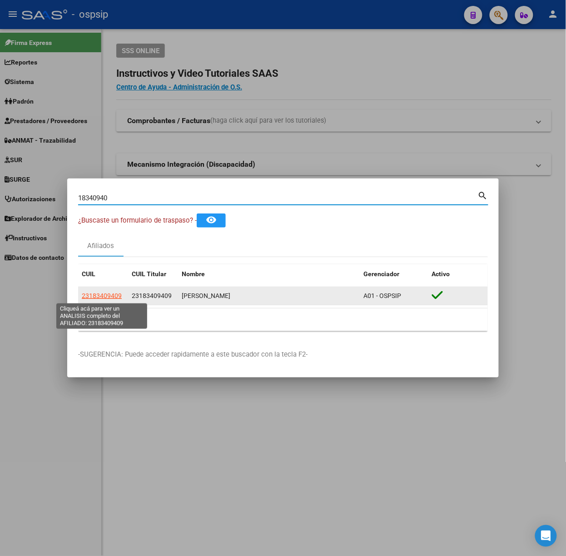
click at [113, 296] on span "23183409409" at bounding box center [102, 295] width 40 height 7
type textarea "23183409409"
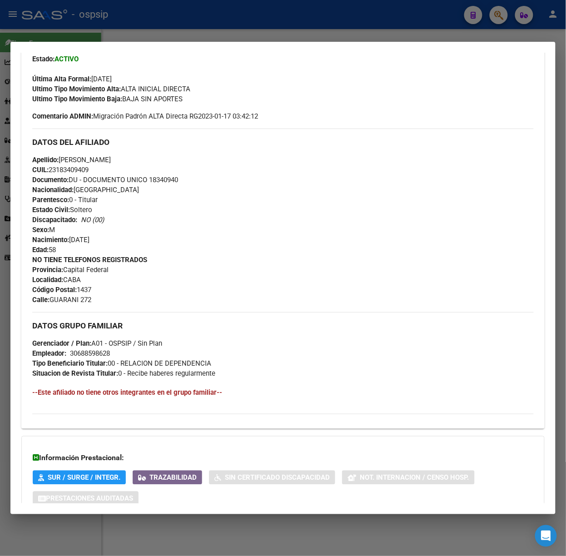
scroll to position [296, 0]
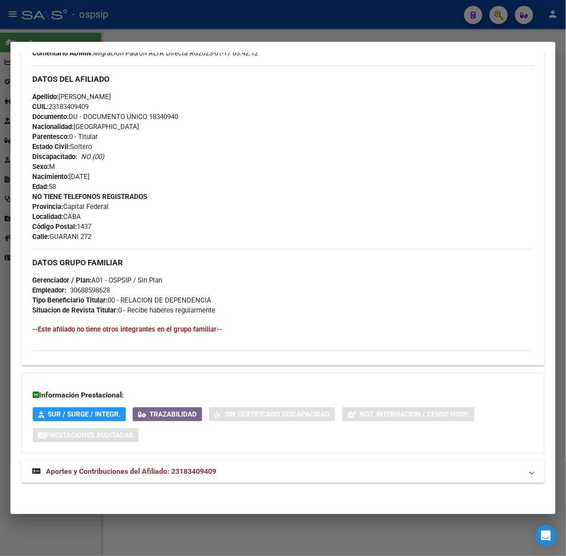
click at [195, 466] on strong "Aportes y Contribuciones del Afiliado: 23183409409" at bounding box center [124, 471] width 184 height 11
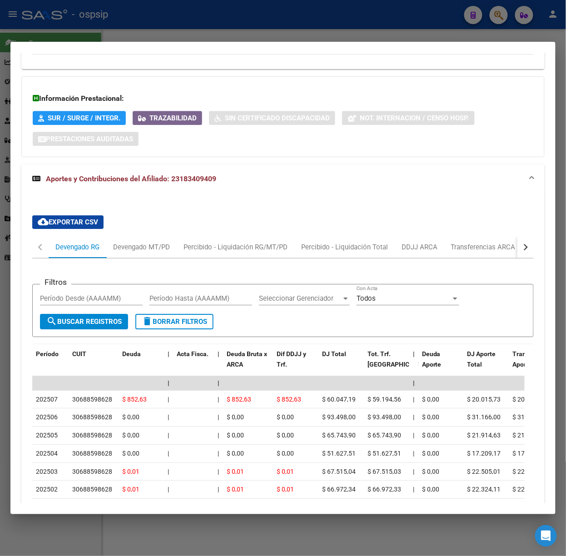
scroll to position [643, 0]
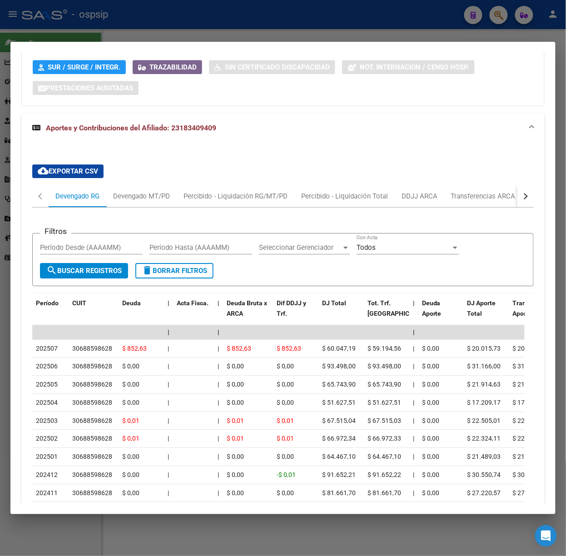
click at [191, 11] on div at bounding box center [283, 278] width 566 height 556
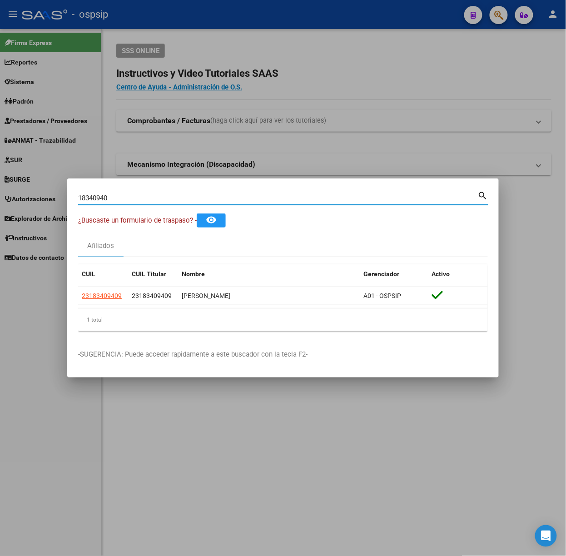
click at [179, 196] on input "18340940" at bounding box center [278, 198] width 400 height 8
type input "20760633"
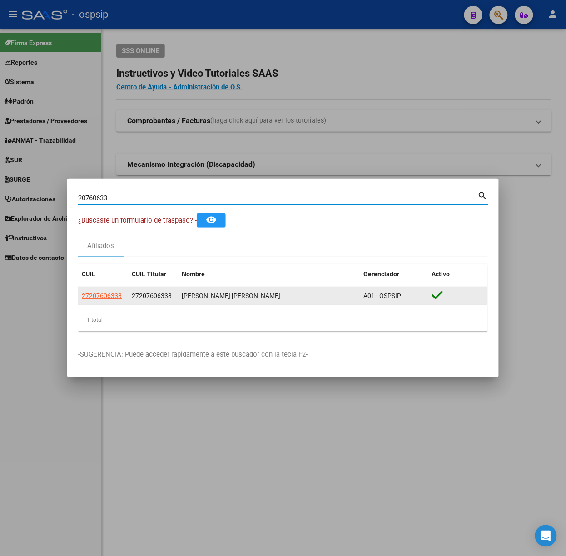
click at [120, 293] on span "27207606338" at bounding box center [102, 295] width 40 height 7
type textarea "27207606338"
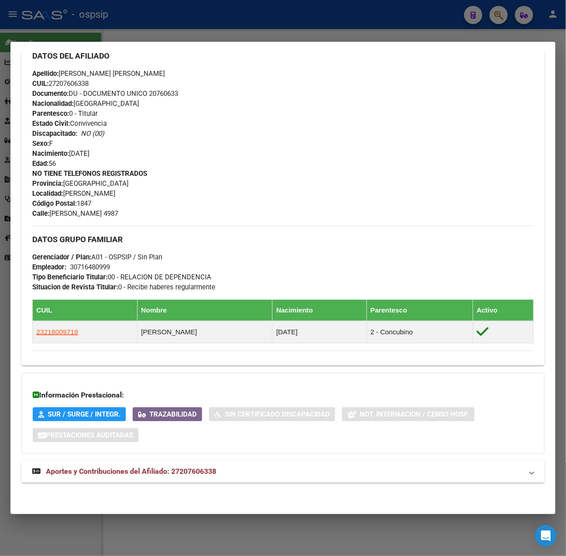
click at [175, 461] on mat-expansion-panel-header "Aportes y Contribuciones del Afiliado: 27207606338" at bounding box center [282, 472] width 523 height 22
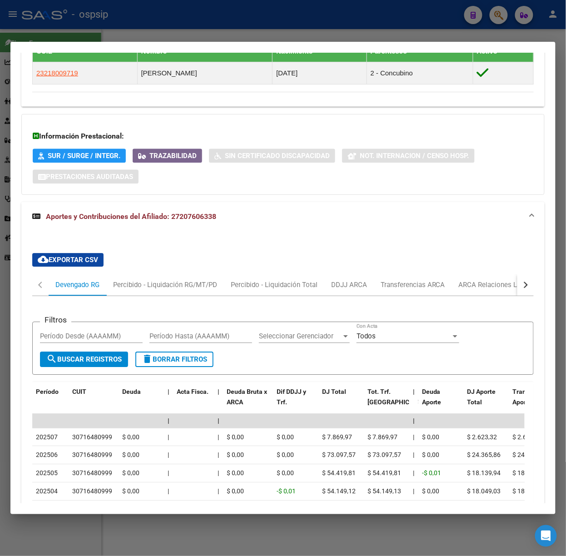
scroll to position [578, 0]
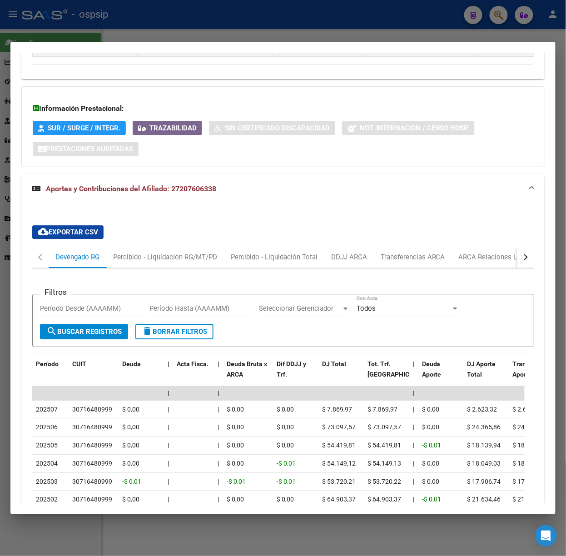
click at [170, 28] on div at bounding box center [283, 278] width 566 height 556
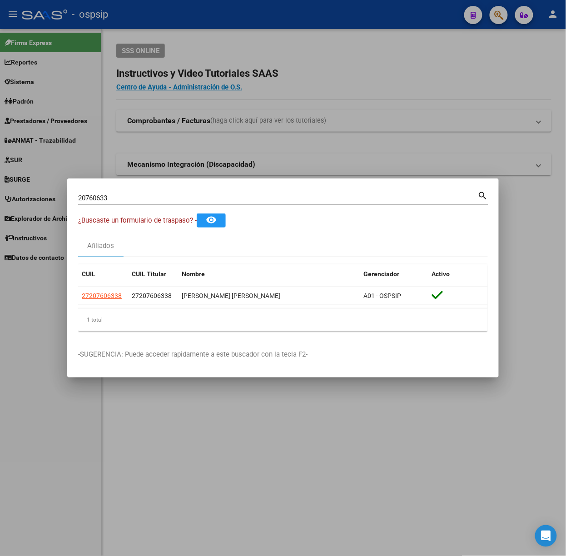
click at [134, 197] on input "20760633" at bounding box center [278, 198] width 400 height 8
type input "28422636"
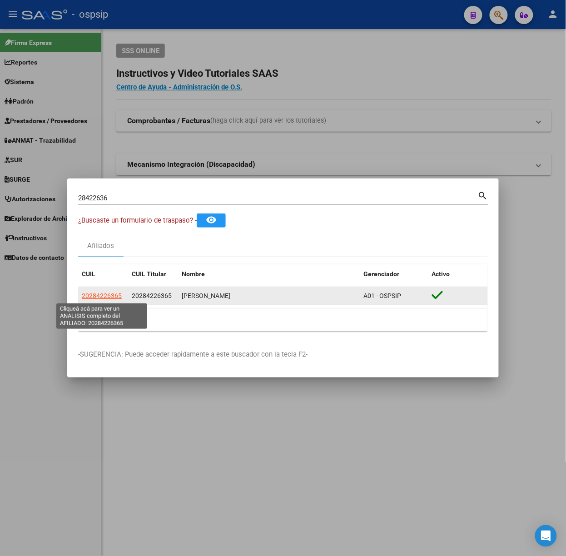
click at [103, 293] on span "20284226365" at bounding box center [102, 295] width 40 height 7
type textarea "20284226365"
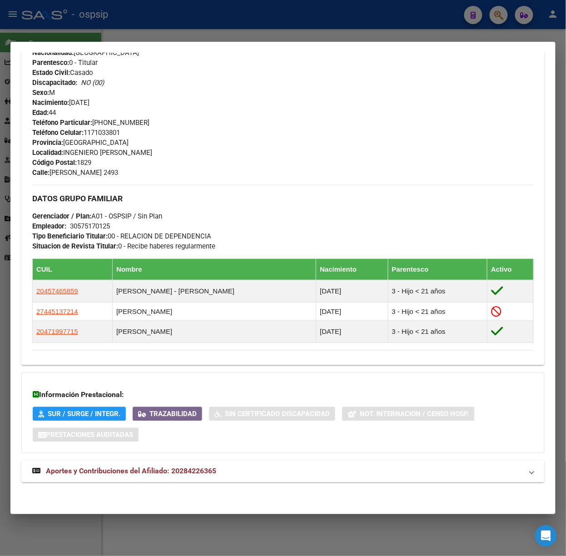
click at [176, 466] on strong "Aportes y Contribuciones del Afiliado: 20284226365" at bounding box center [124, 471] width 184 height 11
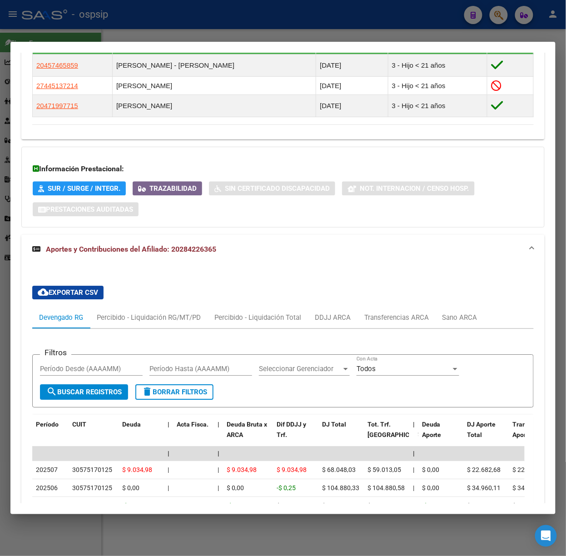
scroll to position [679, 0]
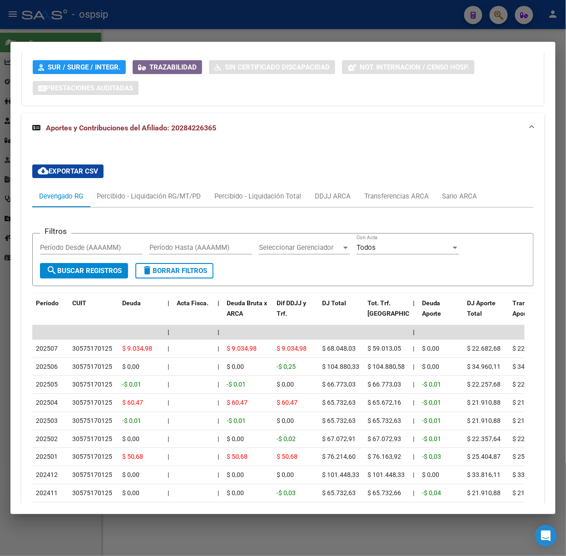
click at [260, 17] on div at bounding box center [283, 278] width 566 height 556
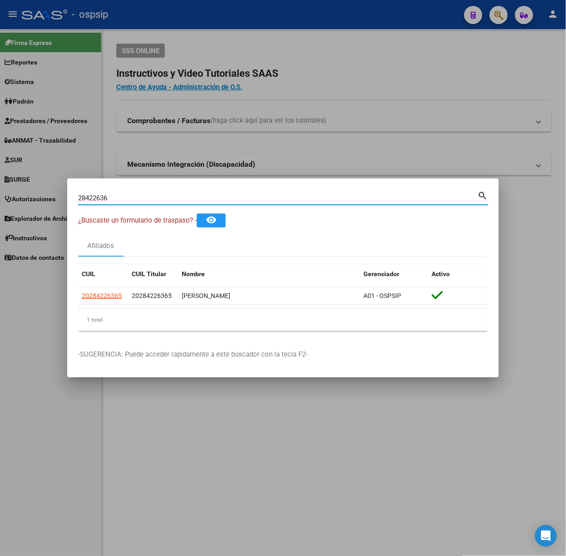
click at [177, 198] on input "28422636" at bounding box center [278, 198] width 400 height 8
type input "25181657"
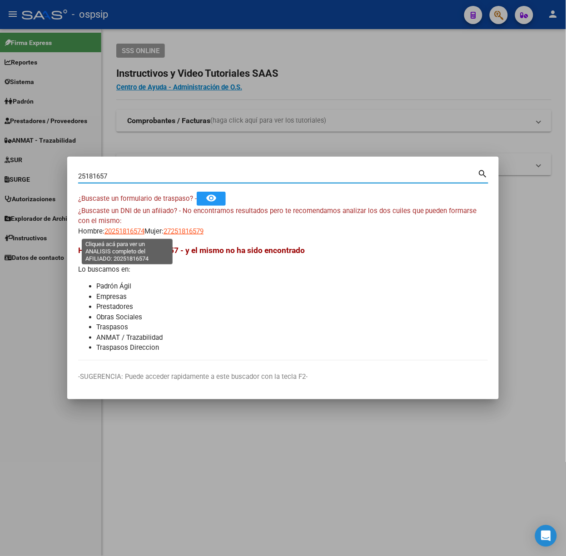
click at [122, 231] on span "20251816574" at bounding box center [124, 231] width 40 height 8
type textarea "20251816574"
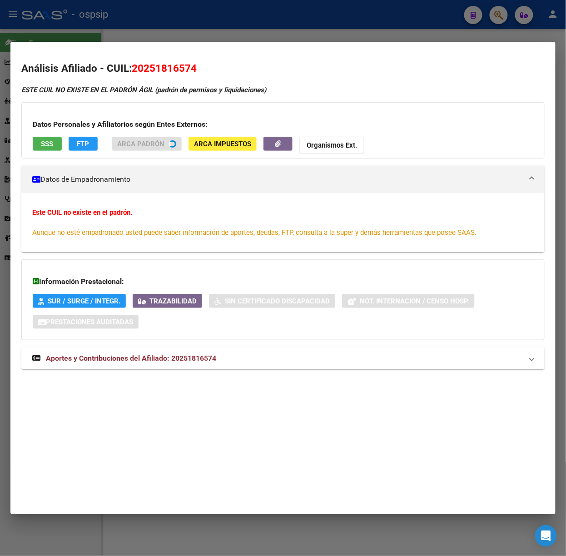
click at [171, 361] on mat-expansion-panel-header "Aportes y Contribuciones del Afiliado: 20251816574" at bounding box center [282, 358] width 523 height 22
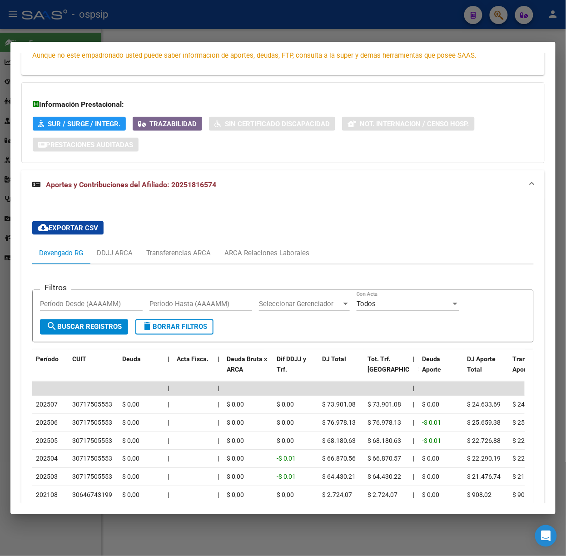
scroll to position [342, 0]
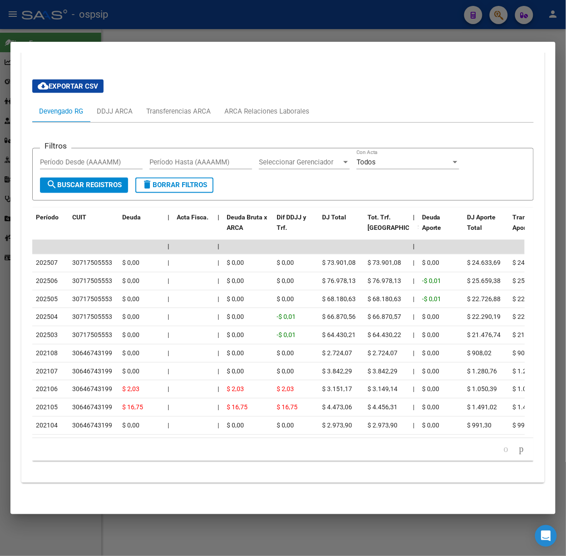
click at [162, 5] on div at bounding box center [283, 278] width 566 height 556
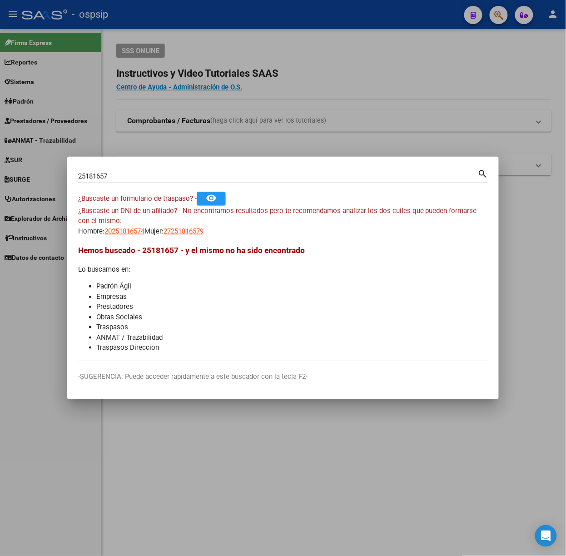
click at [142, 176] on input "25181657" at bounding box center [278, 176] width 400 height 8
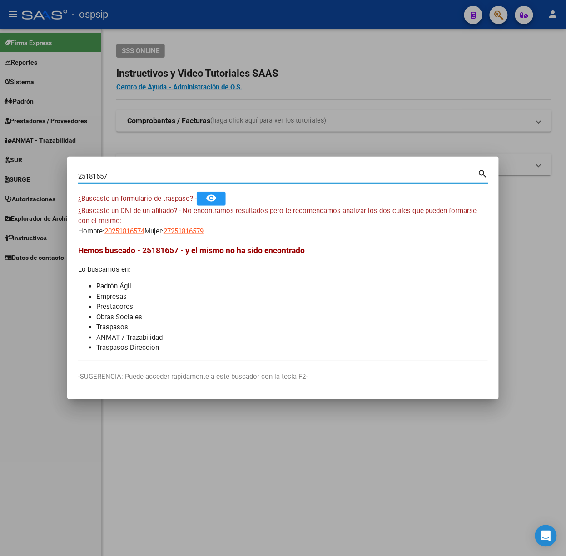
click at [142, 176] on input "25181657" at bounding box center [278, 176] width 400 height 8
type input "45672937"
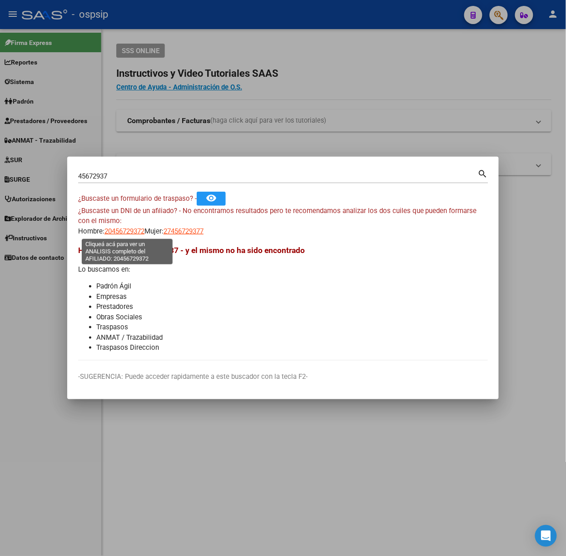
click at [122, 227] on span "20456729372" at bounding box center [124, 231] width 40 height 8
type textarea "20456729372"
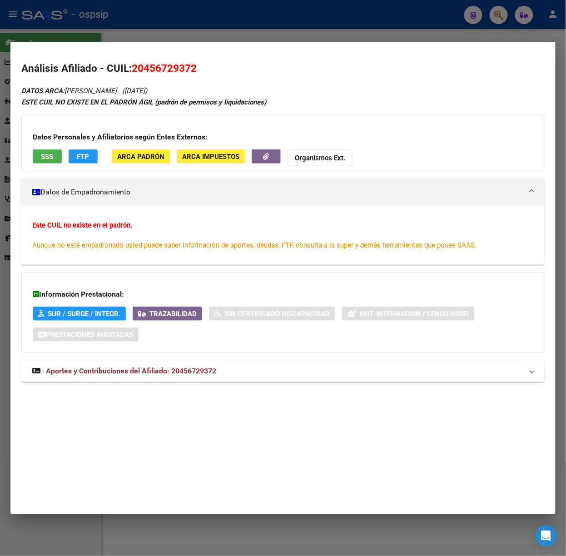
click at [200, 367] on span "Aportes y Contribuciones del Afiliado: 20456729372" at bounding box center [131, 370] width 170 height 9
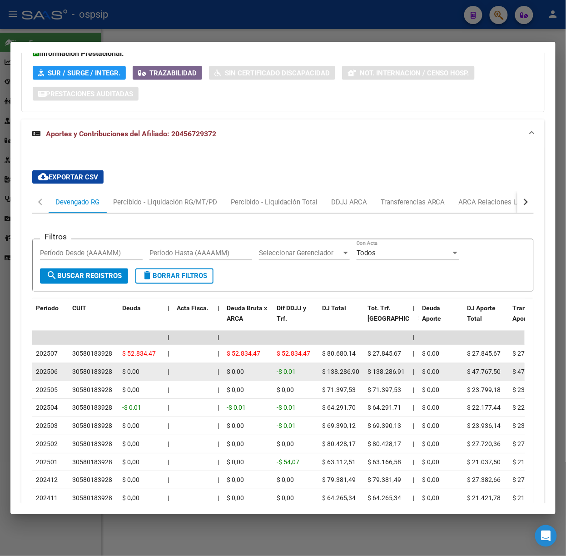
scroll to position [306, 0]
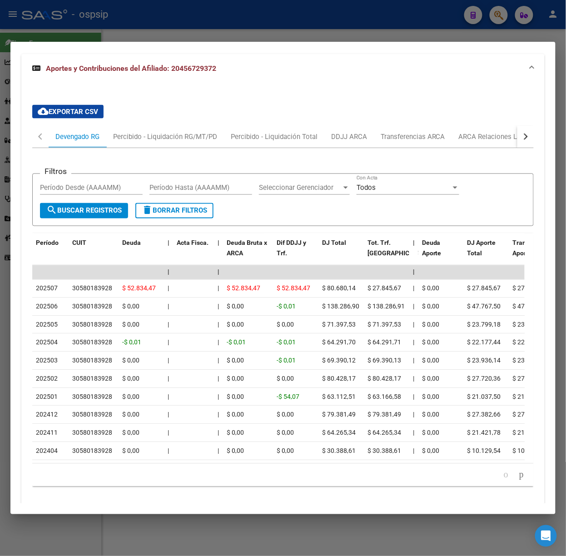
click at [218, 29] on div at bounding box center [283, 278] width 566 height 556
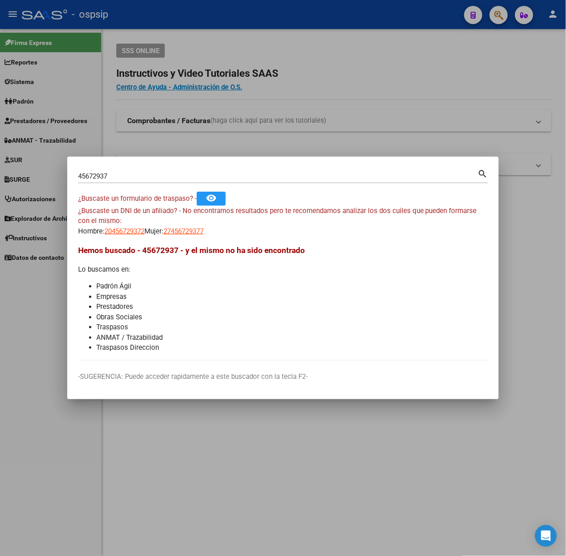
click at [210, 174] on input "45672937" at bounding box center [278, 176] width 400 height 8
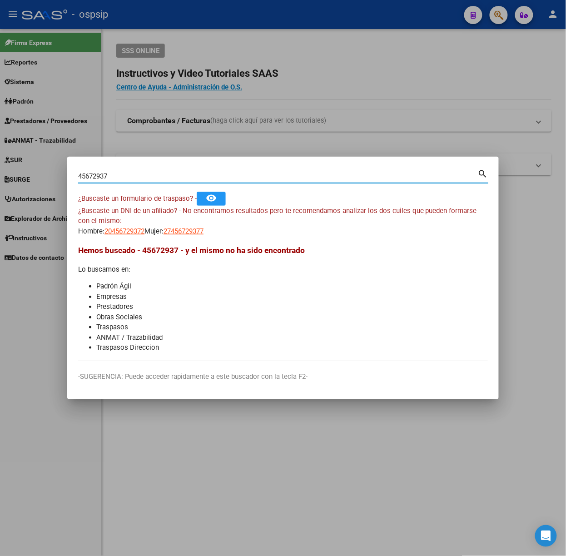
click at [210, 174] on input "45672937" at bounding box center [278, 176] width 400 height 8
type input "57081899"
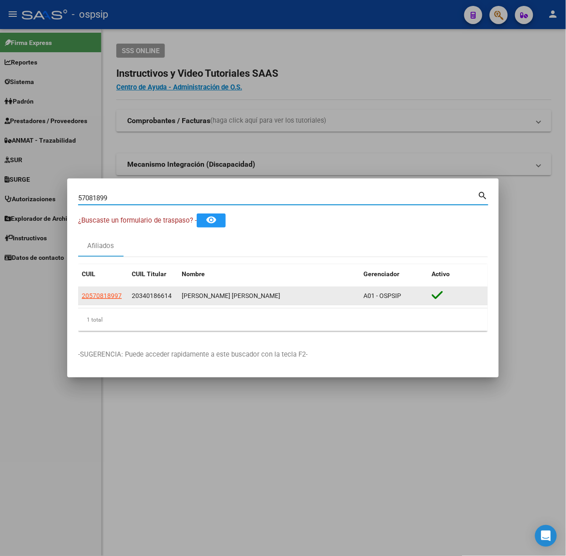
click at [107, 295] on span "20570818997" at bounding box center [102, 295] width 40 height 7
type textarea "20570818997"
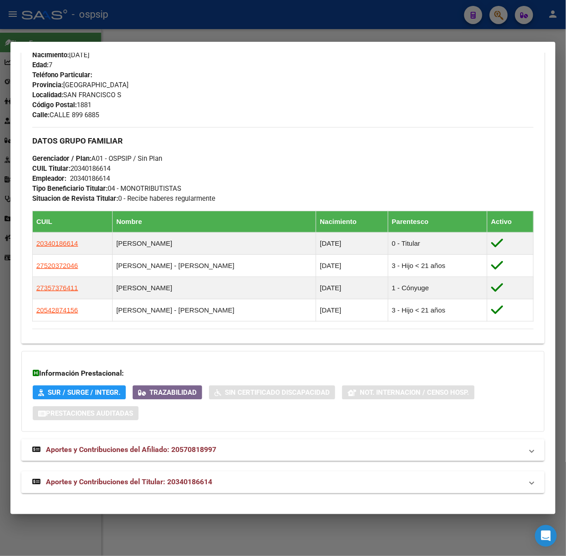
click at [220, 474] on mat-expansion-panel-header "Aportes y Contribuciones del Titular: 20340186614" at bounding box center [282, 482] width 523 height 22
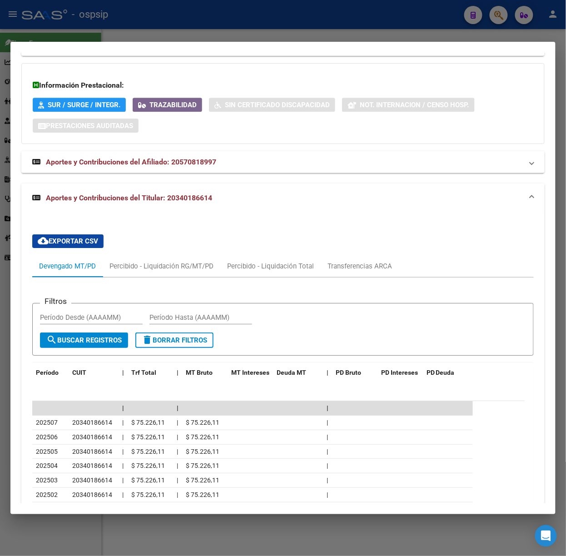
scroll to position [743, 0]
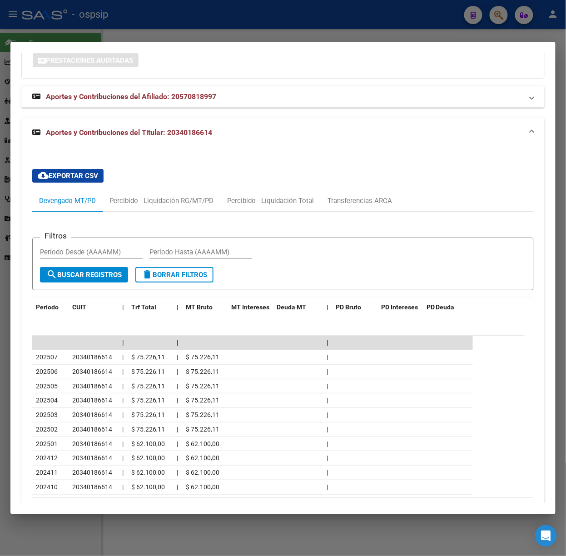
click at [233, 16] on div at bounding box center [283, 278] width 566 height 556
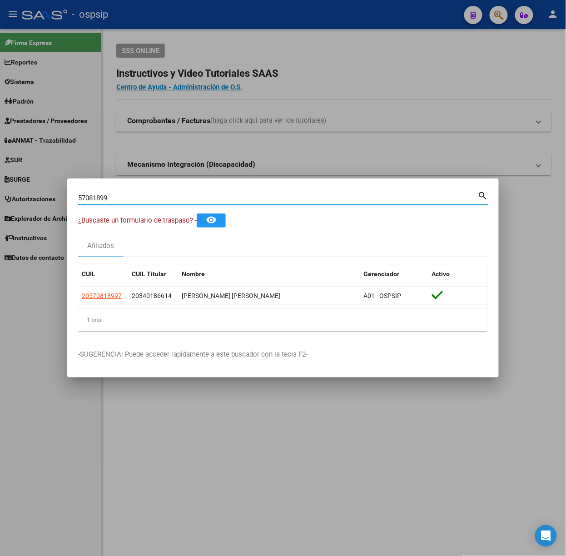
click at [173, 199] on input "57081899" at bounding box center [278, 198] width 400 height 8
type input "20015144"
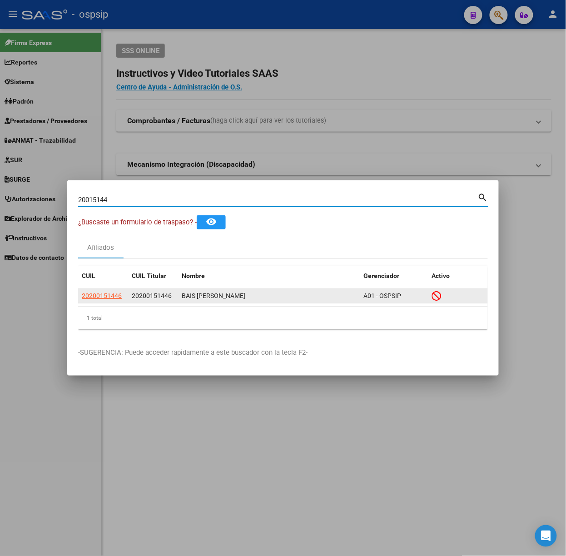
click at [110, 290] on datatable-body-cell "20200151446" at bounding box center [103, 296] width 50 height 14
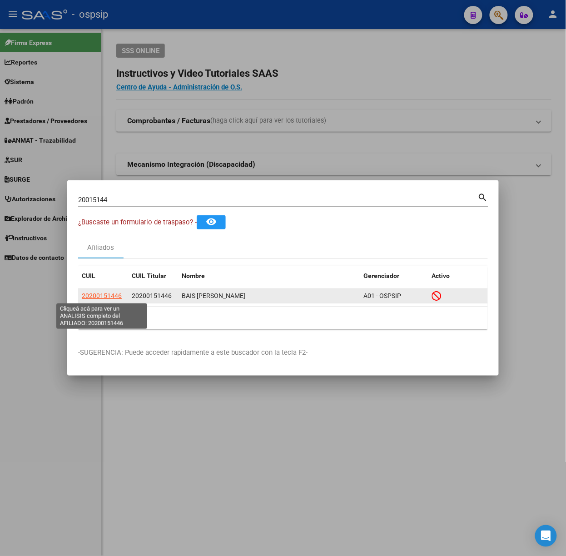
click at [109, 294] on span "20200151446" at bounding box center [102, 295] width 40 height 7
type textarea "20200151446"
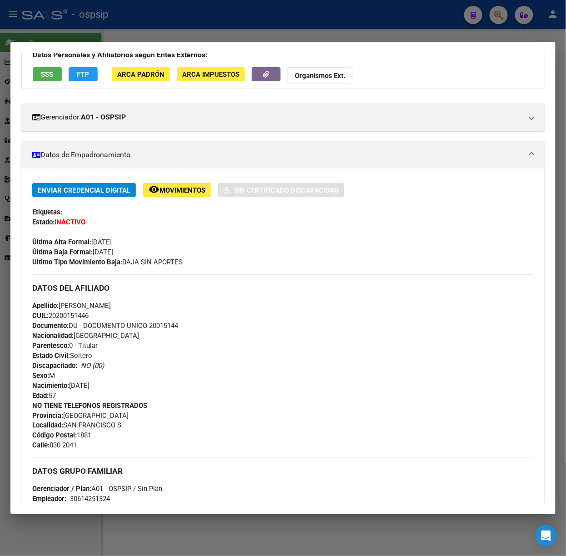
scroll to position [280, 0]
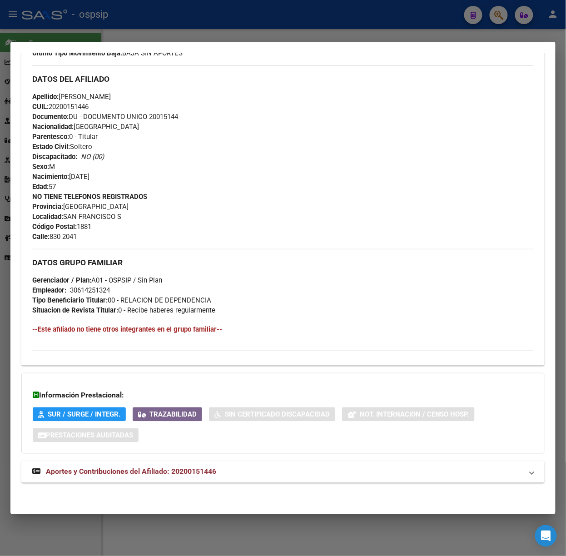
click at [238, 485] on div "DATOS PADRÓN ÁGIL: BAIS [PERSON_NAME] | INACTIVO | AFILIADO TITULAR Datos Perso…" at bounding box center [282, 150] width 523 height 686
click at [230, 475] on mat-panel-title "Aportes y Contribuciones del Afiliado: 20200151446" at bounding box center [277, 471] width 490 height 11
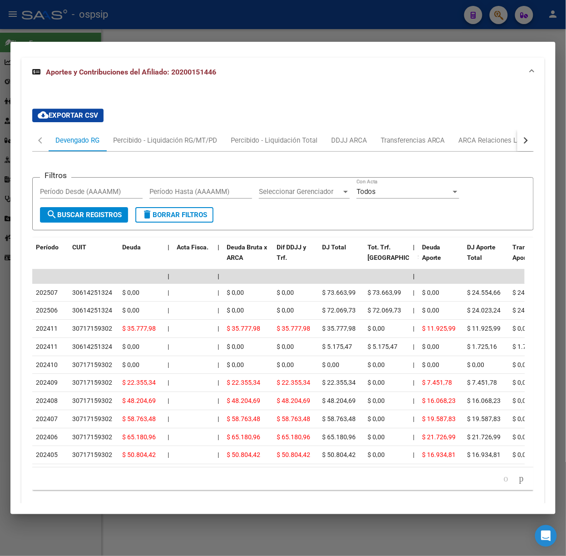
scroll to position [686, 0]
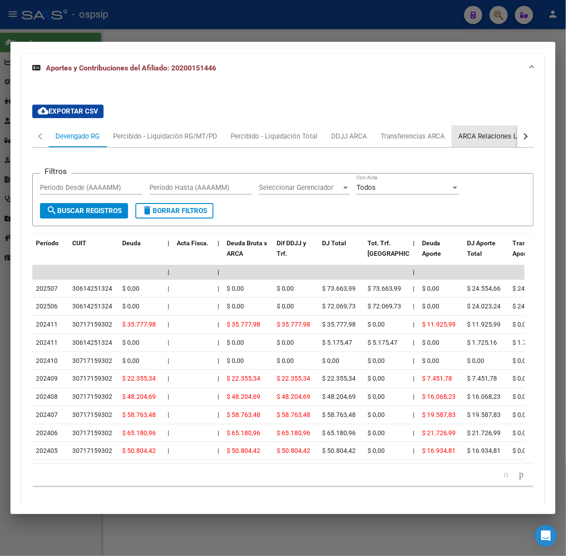
click at [453, 134] on div "ARCA Relaciones Laborales" at bounding box center [501, 136] width 99 height 22
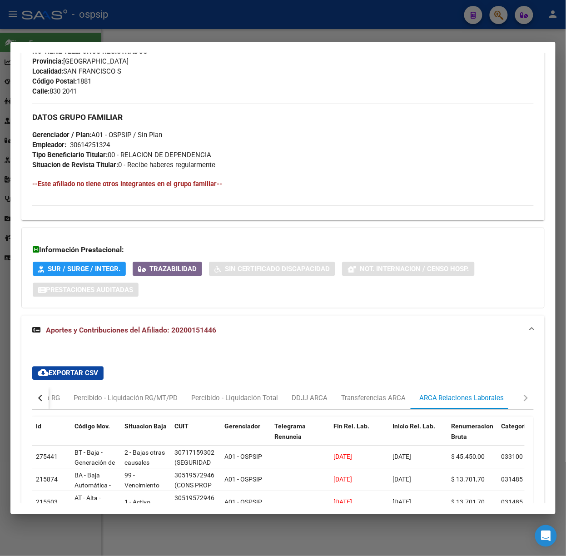
scroll to position [581, 0]
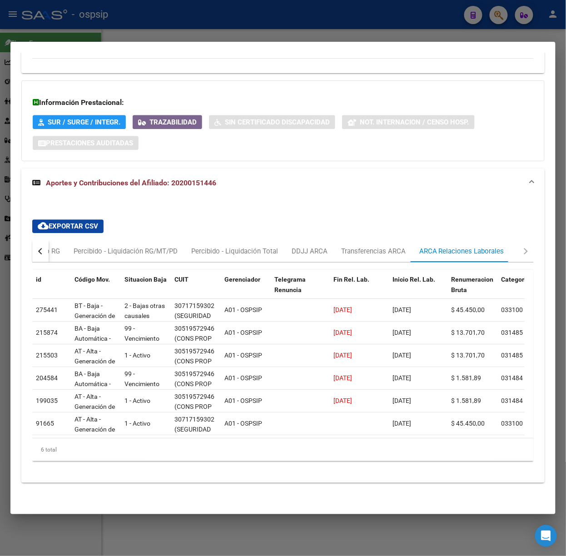
drag, startPoint x: 86, startPoint y: 30, endPoint x: 93, endPoint y: 83, distance: 53.6
click at [86, 30] on div at bounding box center [283, 278] width 566 height 556
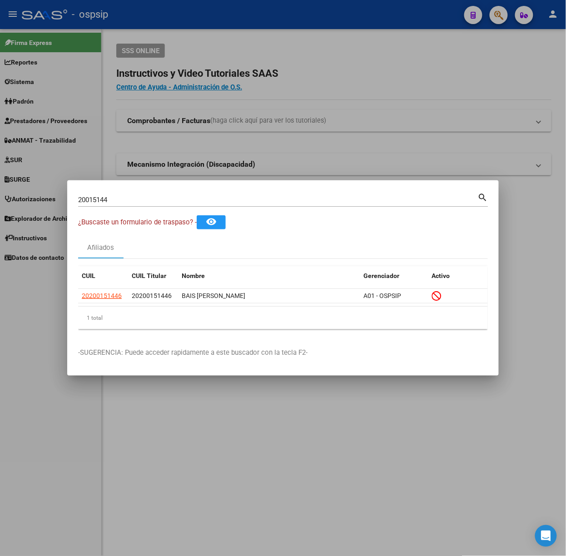
click at [114, 204] on div "20015144 Buscar (apellido, dni, cuil, [PERSON_NAME], cuit, obra social)" at bounding box center [278, 200] width 400 height 14
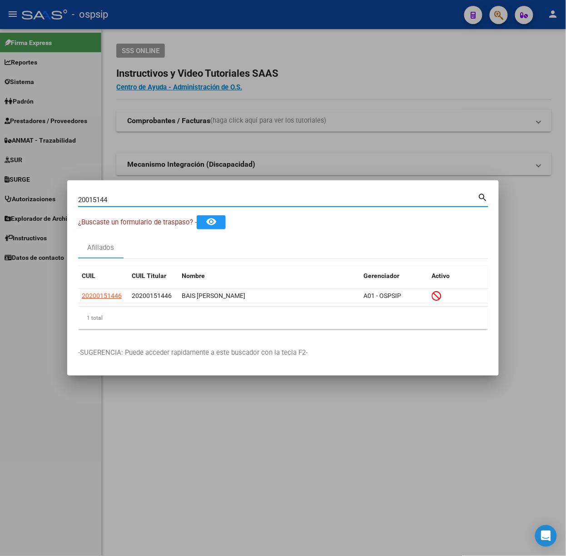
click at [115, 197] on input "20015144" at bounding box center [278, 200] width 400 height 8
type input "33865386"
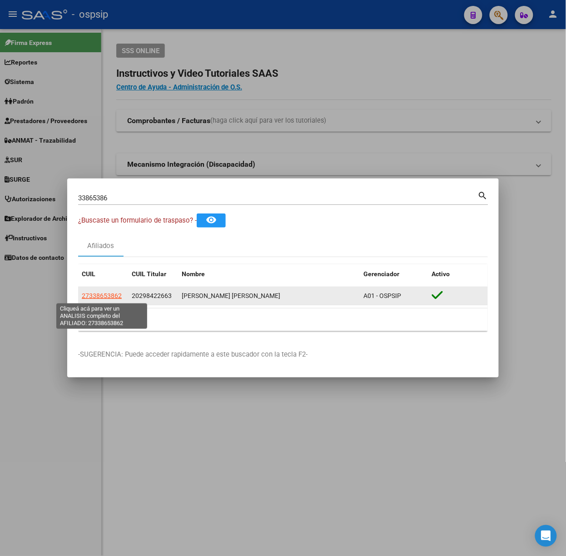
click at [113, 299] on span "27338653862" at bounding box center [102, 295] width 40 height 7
type textarea "27338653862"
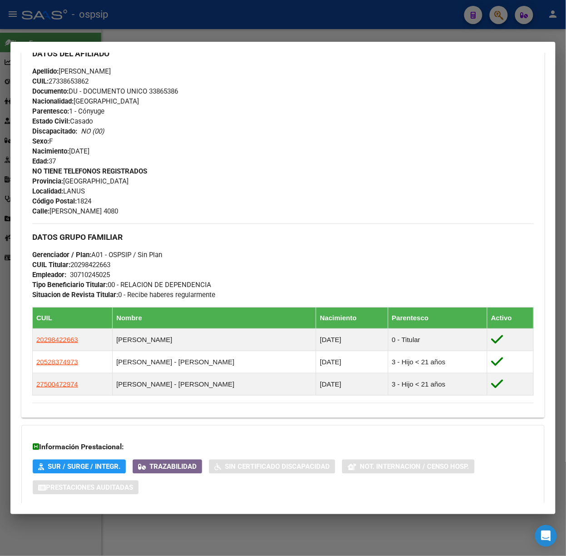
scroll to position [359, 0]
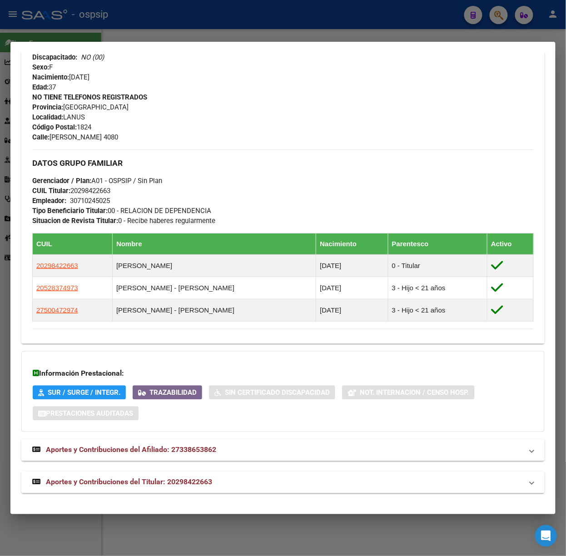
click at [187, 464] on div "DATOS PADRÓN ÁGIL: [PERSON_NAME] [PERSON_NAME] | ACTIVO | FAMILIAR DE: 20298422…" at bounding box center [282, 110] width 523 height 766
click at [187, 473] on mat-expansion-panel-header "Aportes y Contribuciones del Titular: 20298422663" at bounding box center [282, 482] width 523 height 22
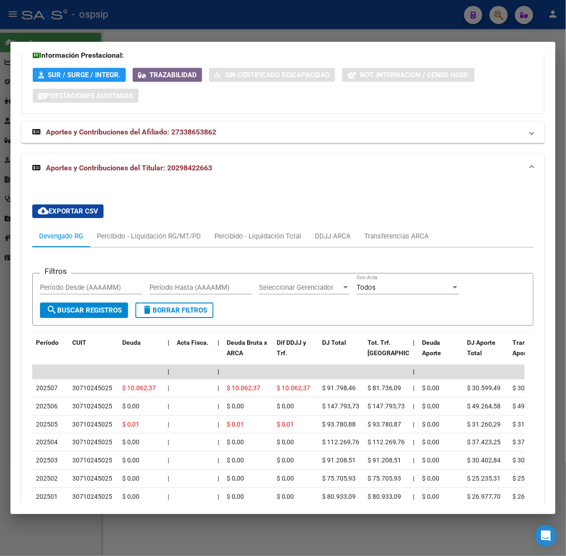
scroll to position [765, 0]
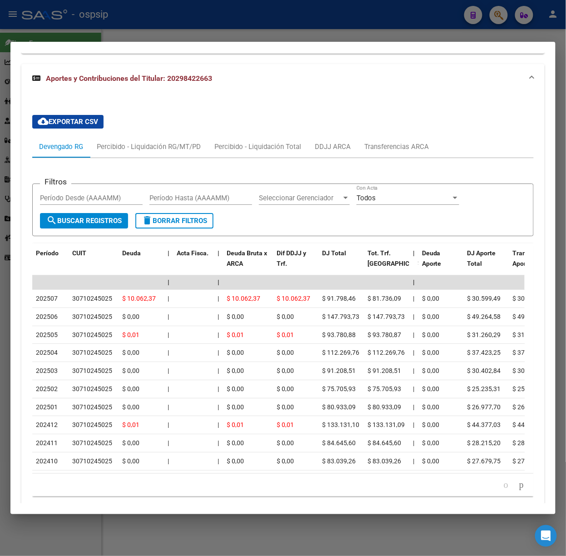
click at [223, 15] on div at bounding box center [283, 278] width 566 height 556
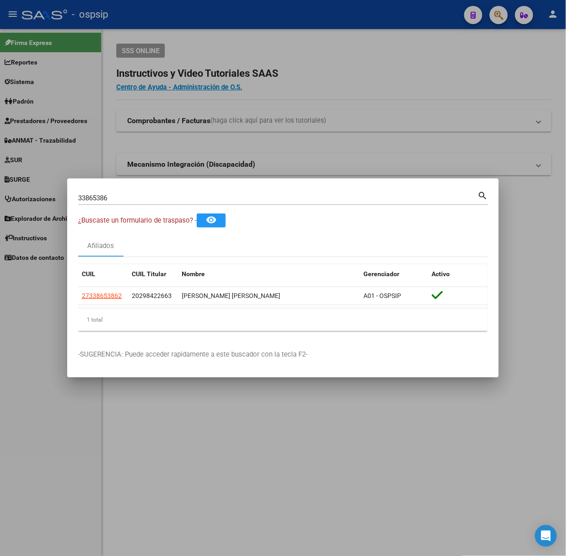
click at [148, 192] on div "33865386 Buscar (apellido, dni, [PERSON_NAME], [PERSON_NAME], cuit, obra social)" at bounding box center [278, 198] width 400 height 14
click at [155, 203] on div "33865386 Buscar (apellido, dni, [PERSON_NAME], [PERSON_NAME], cuit, obra social)" at bounding box center [278, 198] width 400 height 14
click at [156, 197] on input "33865386" at bounding box center [278, 198] width 400 height 8
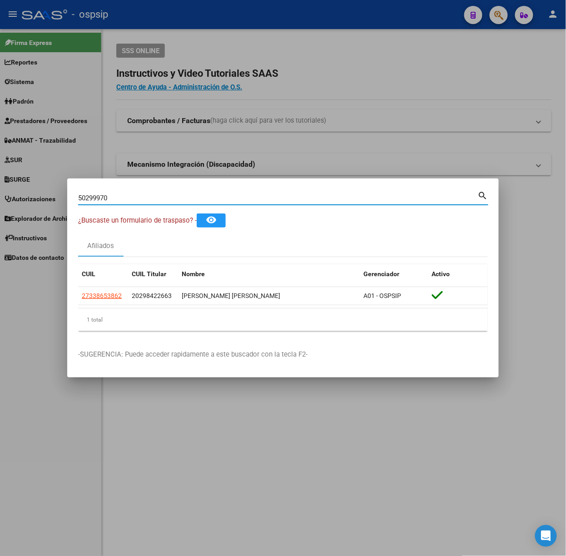
type input "50299970"
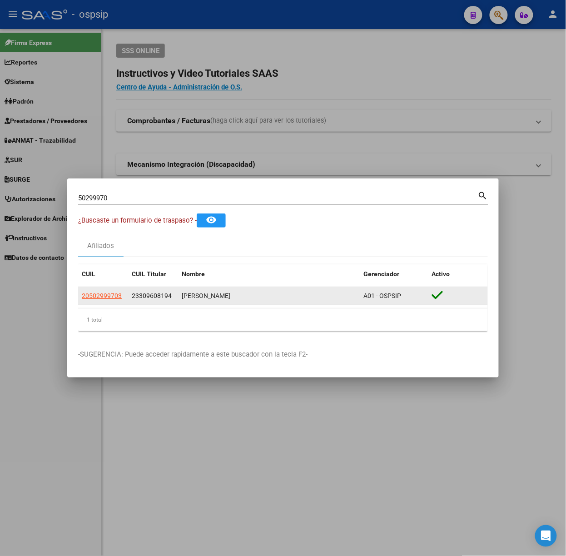
click at [116, 291] on app-link-go-to "20502999703" at bounding box center [102, 296] width 40 height 10
click at [115, 294] on span "20502999703" at bounding box center [102, 295] width 40 height 7
type textarea "20502999703"
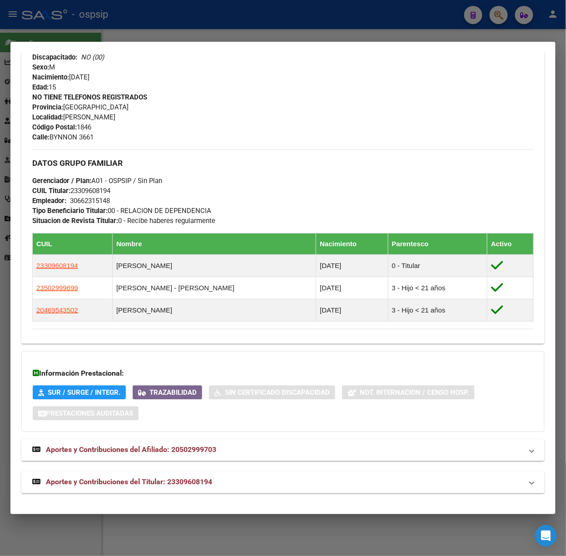
click at [210, 481] on span "Aportes y Contribuciones del Titular: 23309608194" at bounding box center [129, 482] width 166 height 9
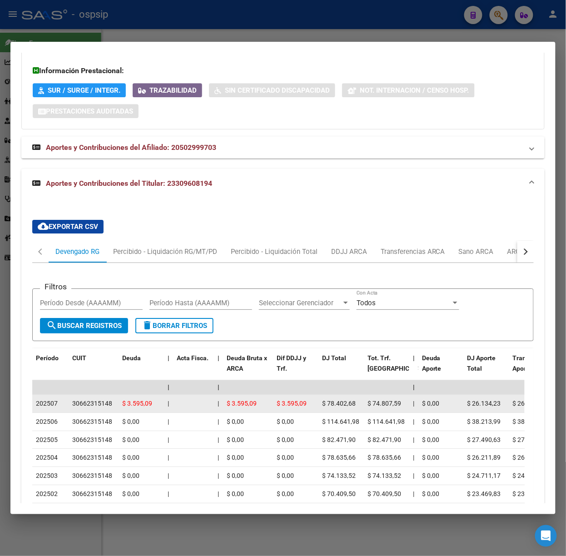
scroll to position [725, 0]
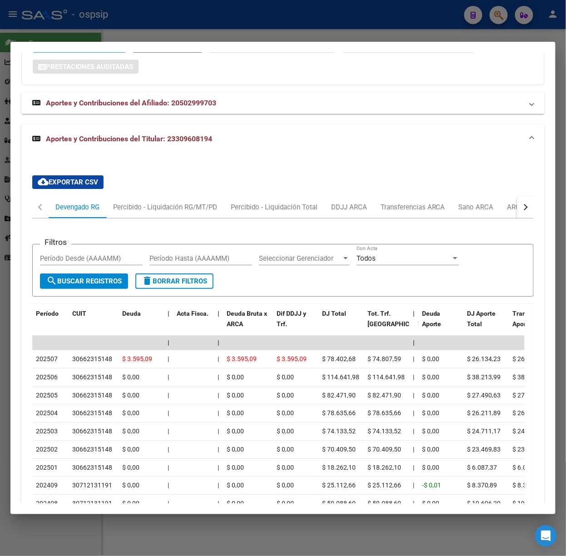
click at [151, 25] on div at bounding box center [283, 278] width 566 height 556
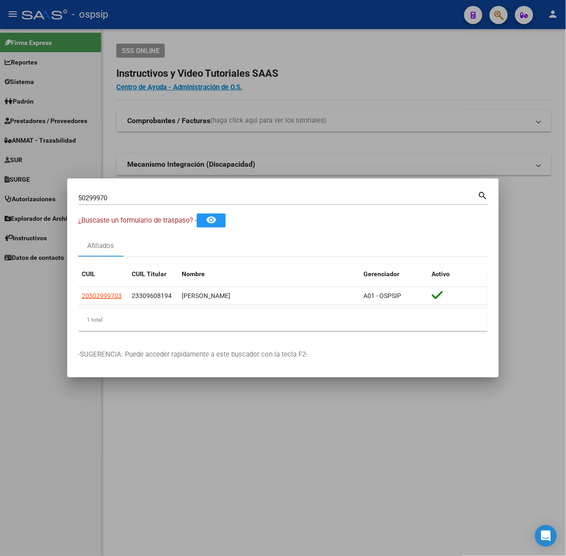
click at [144, 192] on div "50299970 Buscar (apellido, dni, cuil, nro traspaso, cuit, obra social)" at bounding box center [278, 198] width 400 height 14
click at [144, 195] on input "50299970" at bounding box center [278, 198] width 400 height 8
type input "40633216"
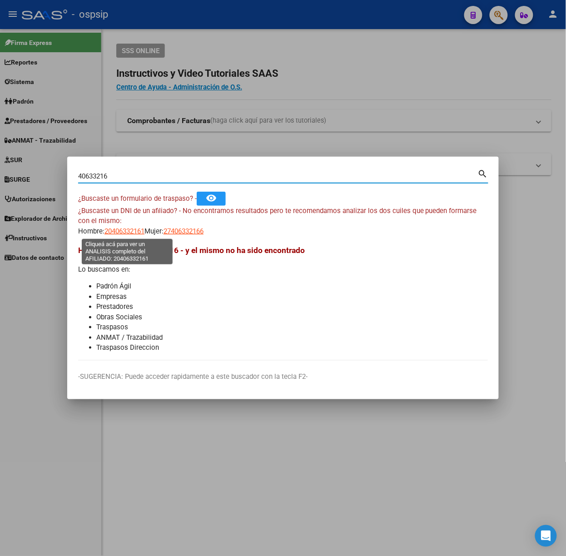
click at [115, 231] on span "20406332161" at bounding box center [124, 231] width 40 height 8
type textarea "20406332161"
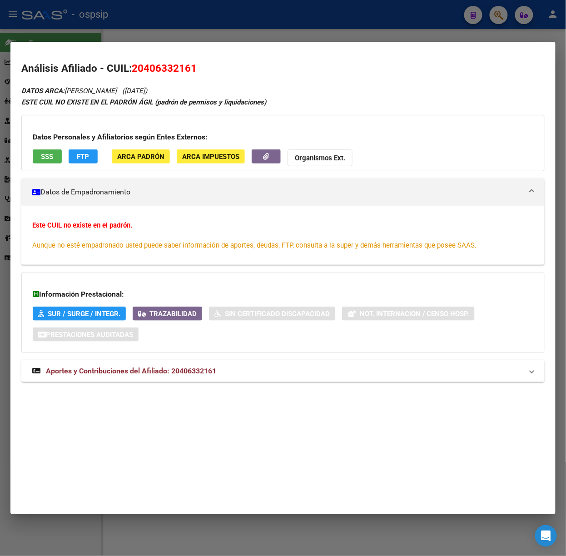
click at [186, 368] on span "Aportes y Contribuciones del Afiliado: 20406332161" at bounding box center [131, 370] width 170 height 9
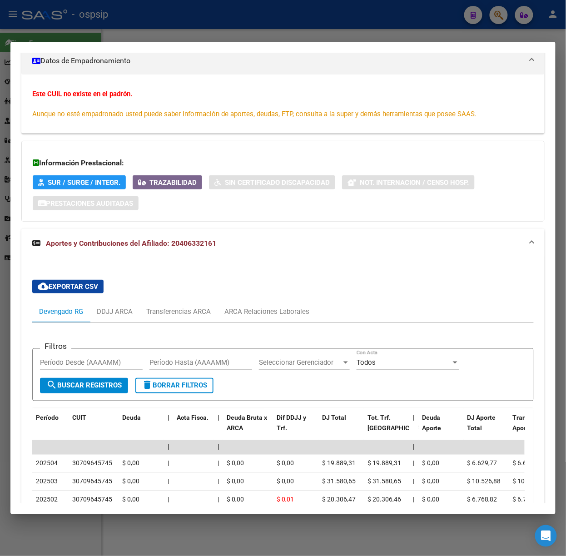
scroll to position [233, 0]
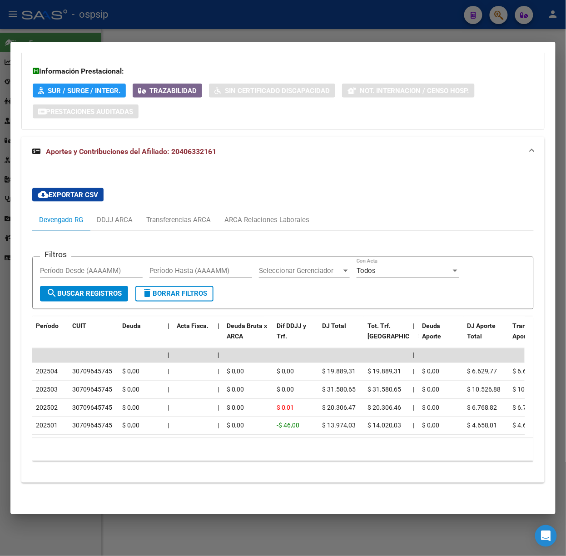
click at [163, 23] on div at bounding box center [283, 278] width 566 height 556
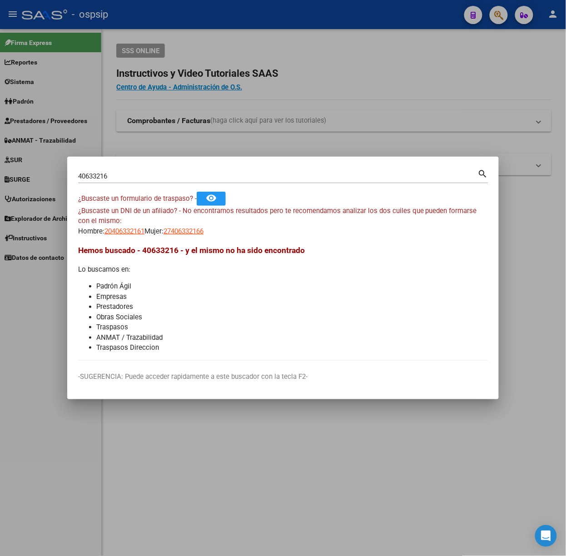
click at [174, 179] on input "40633216" at bounding box center [278, 176] width 400 height 8
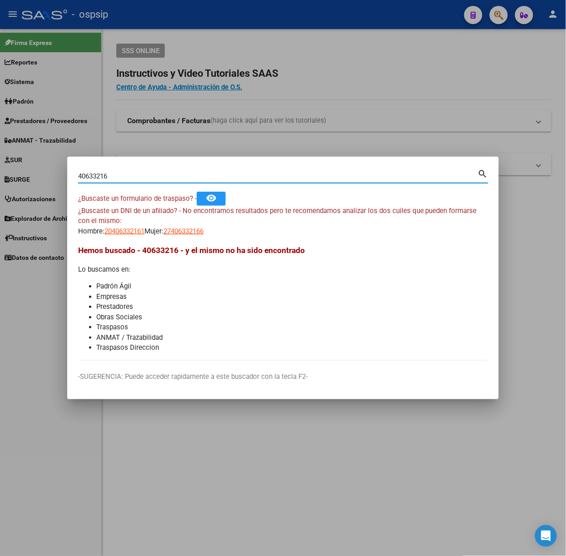
click at [174, 179] on input "40633216" at bounding box center [278, 176] width 400 height 8
type input "51326914"
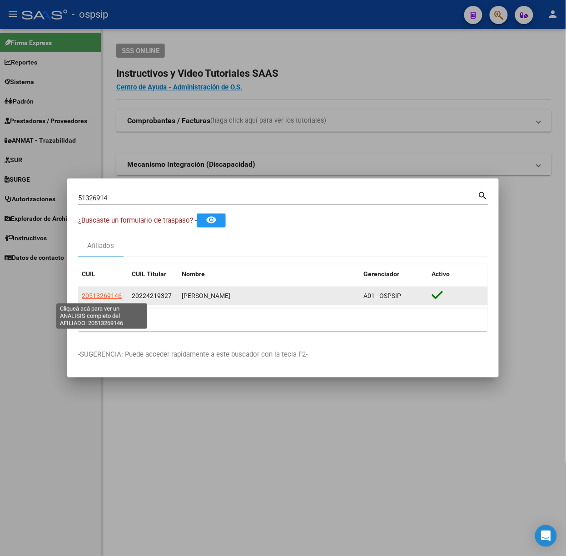
click at [105, 299] on span "20513269146" at bounding box center [102, 295] width 40 height 7
type textarea "20513269146"
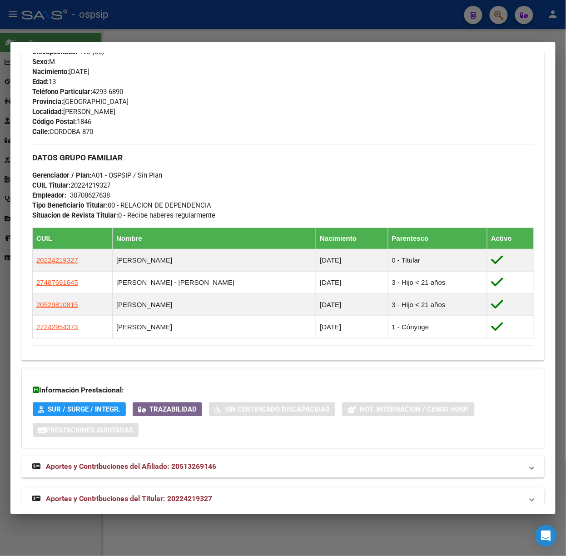
scroll to position [380, 0]
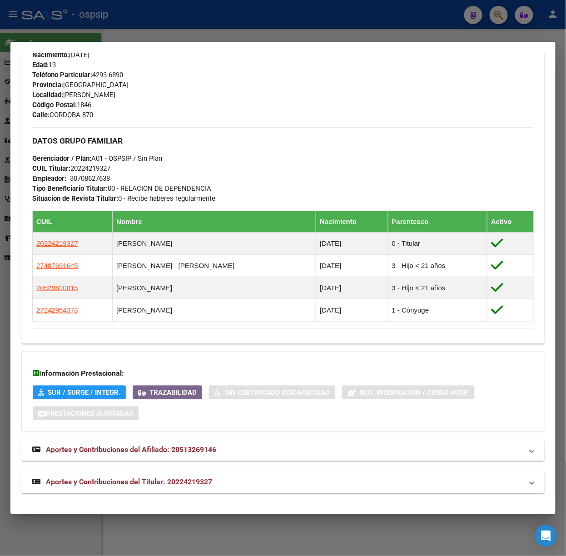
click at [204, 487] on strong "Aportes y Contribuciones del Titular: 20224219327" at bounding box center [122, 482] width 180 height 11
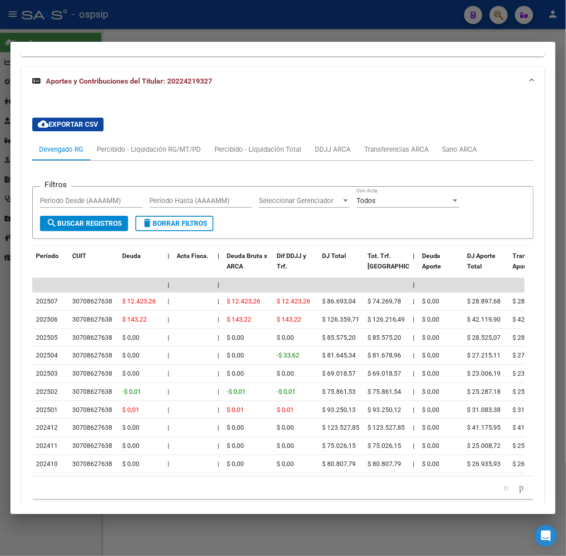
scroll to position [787, 0]
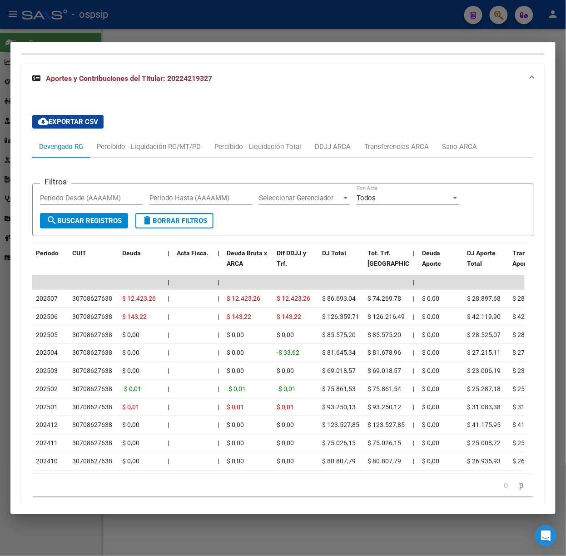
click at [98, 42] on mat-dialog-container "Análisis Afiliado - CUIL: 20513269146 DATOS PADRÓN ÁGIL: [PERSON_NAME] | ACTIVO…" at bounding box center [282, 278] width 545 height 472
click at [85, 18] on div at bounding box center [283, 278] width 566 height 556
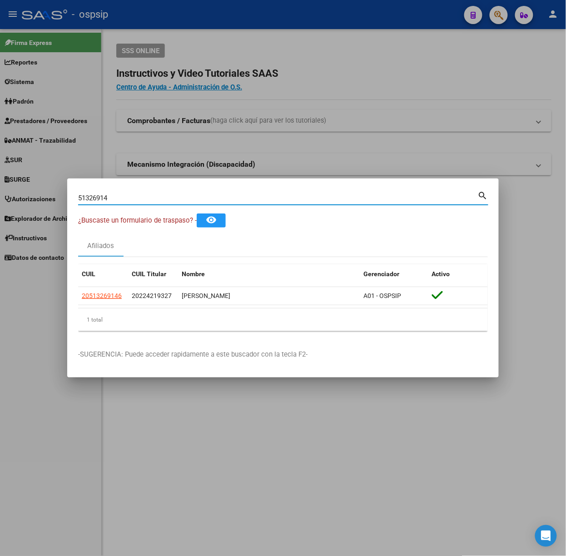
click at [136, 195] on input "51326914" at bounding box center [278, 198] width 400 height 8
type input "24393350"
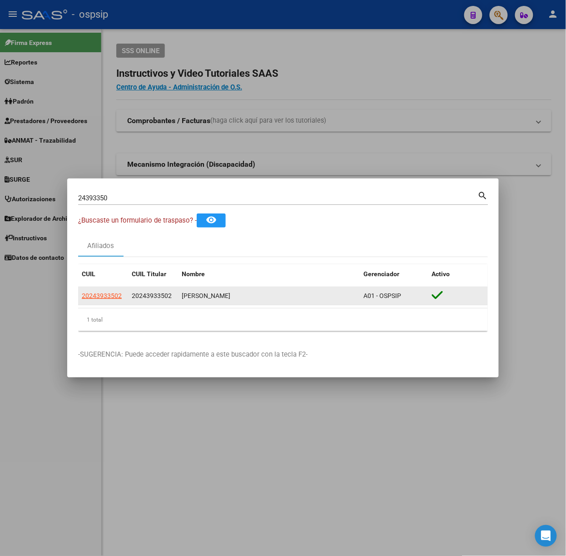
click at [114, 289] on datatable-body-cell "20243933502" at bounding box center [103, 296] width 50 height 18
click at [114, 295] on span "20243933502" at bounding box center [102, 295] width 40 height 7
type textarea "20243933502"
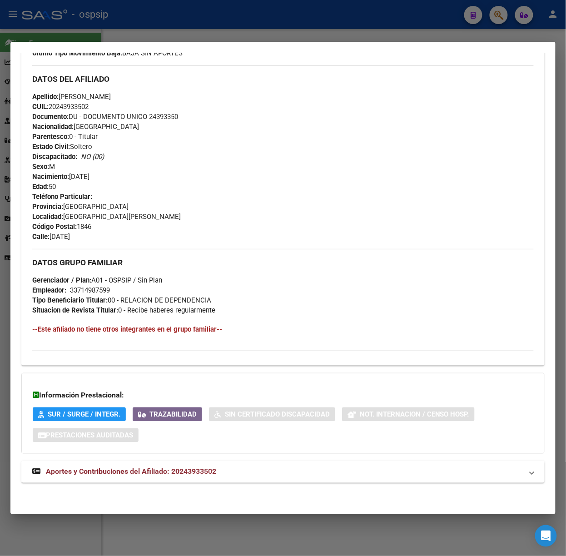
click at [247, 478] on mat-expansion-panel-header "Aportes y Contribuciones del Afiliado: 20243933502" at bounding box center [282, 472] width 523 height 22
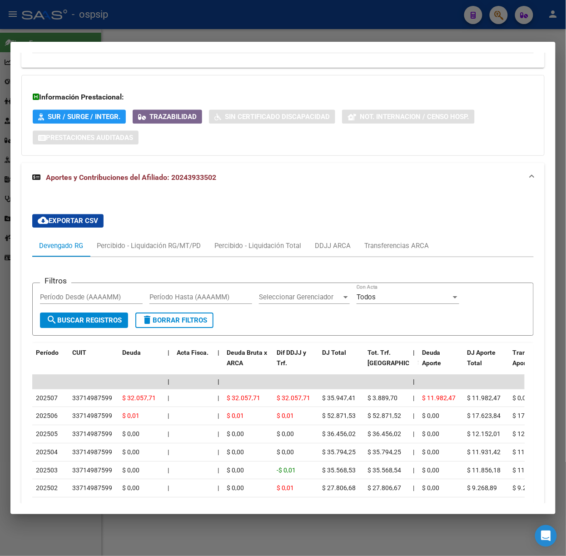
scroll to position [722, 0]
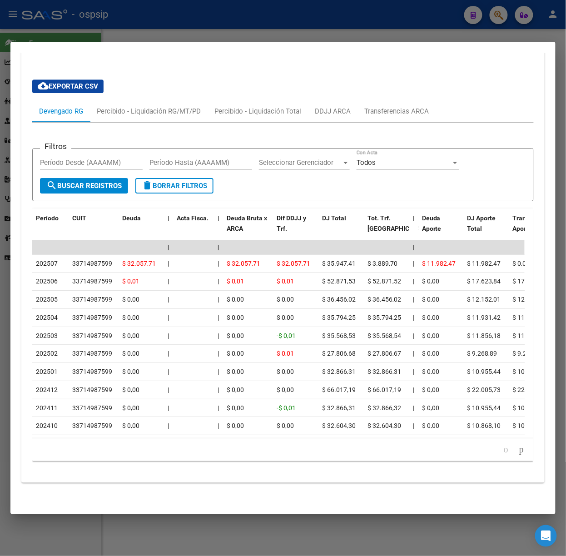
click at [89, 11] on div at bounding box center [283, 278] width 566 height 556
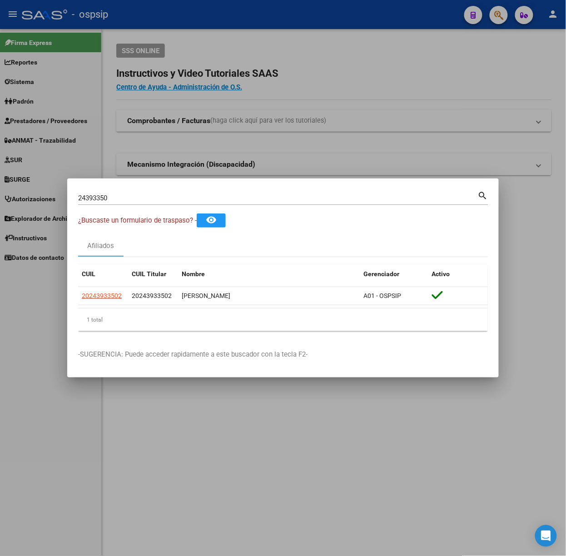
click at [122, 196] on input "24393350" at bounding box center [278, 198] width 400 height 8
type input "37377305"
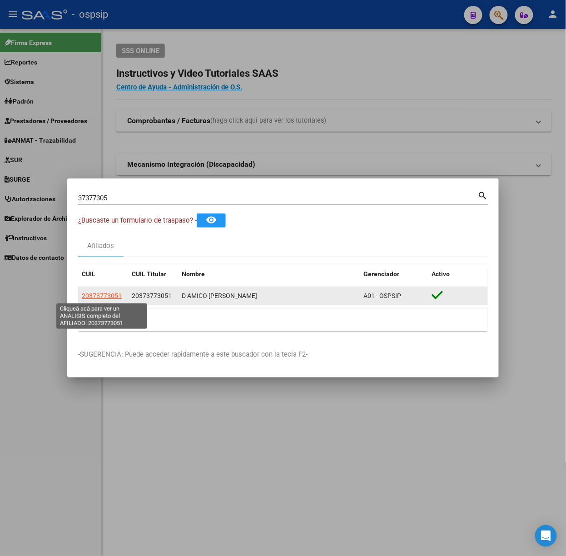
click at [103, 295] on span "20373773051" at bounding box center [102, 295] width 40 height 7
type textarea "20373773051"
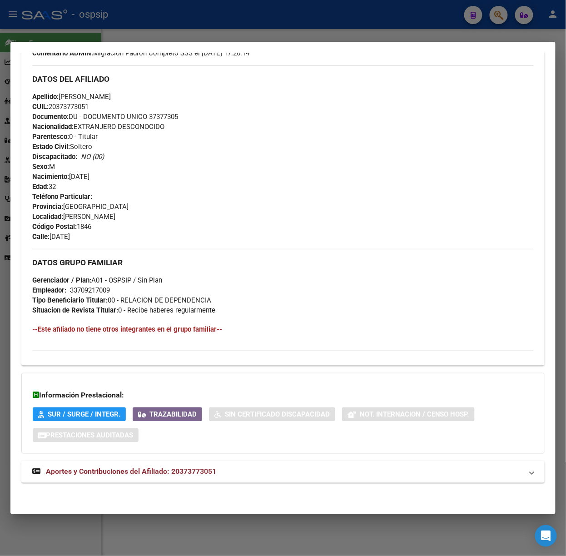
click at [203, 461] on mat-expansion-panel-header "Aportes y Contribuciones del Afiliado: 20373773051" at bounding box center [282, 472] width 523 height 22
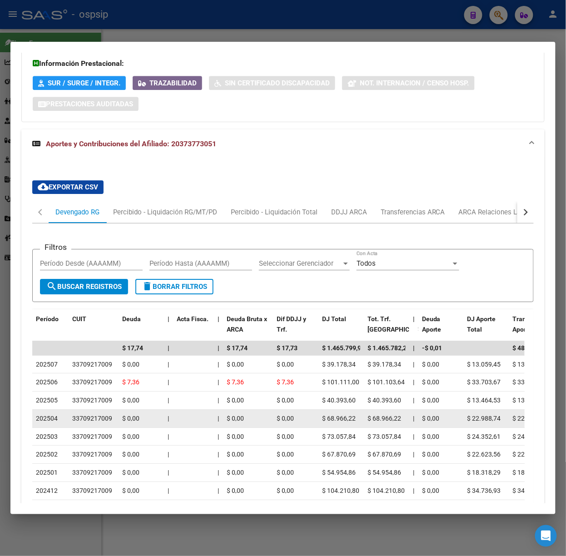
scroll to position [740, 0]
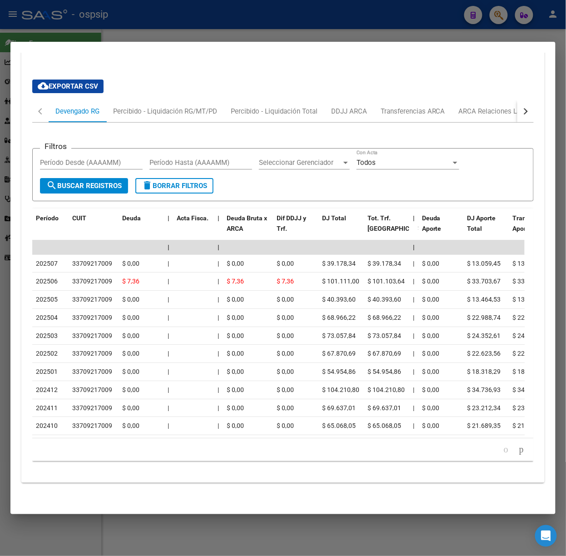
click at [111, 22] on div at bounding box center [283, 278] width 566 height 556
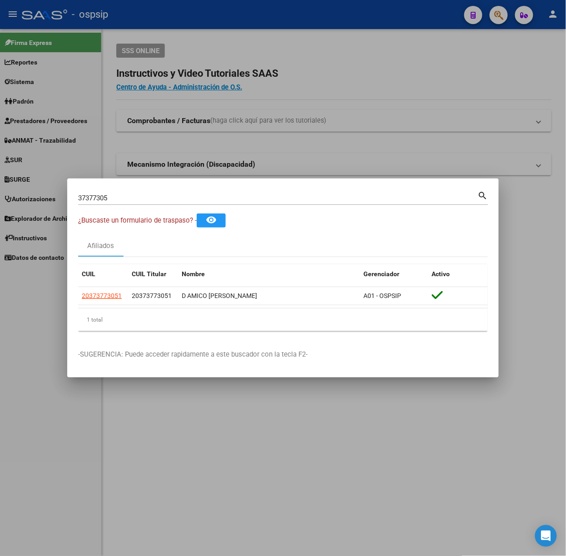
click at [117, 194] on input "37377305" at bounding box center [278, 198] width 400 height 8
type input "17546579"
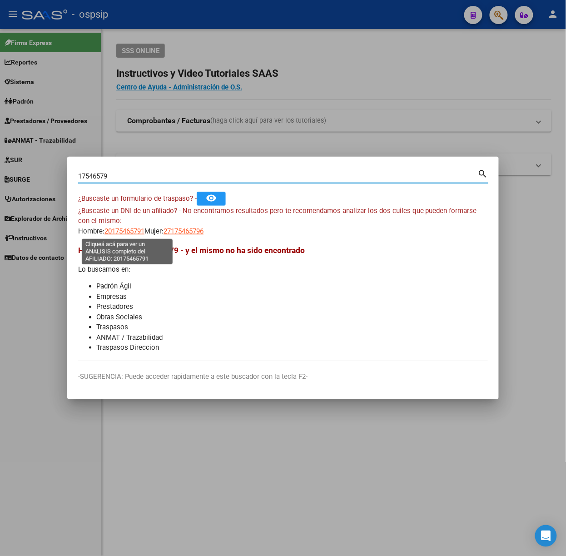
click at [109, 227] on span "20175465791" at bounding box center [124, 231] width 40 height 8
type textarea "20175465791"
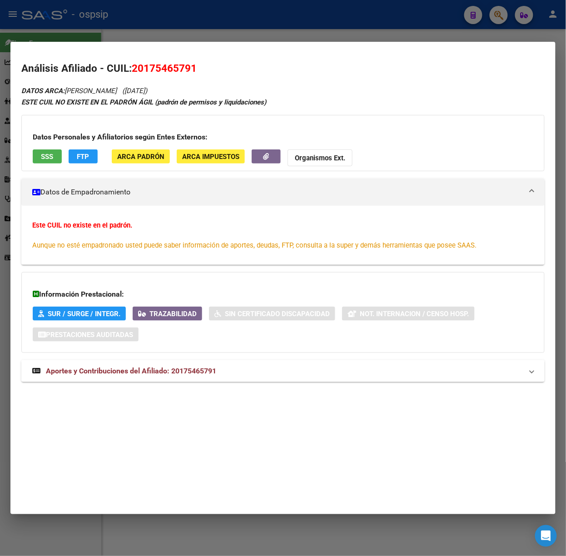
click at [133, 370] on span "Aportes y Contribuciones del Afiliado: 20175465791" at bounding box center [131, 370] width 170 height 9
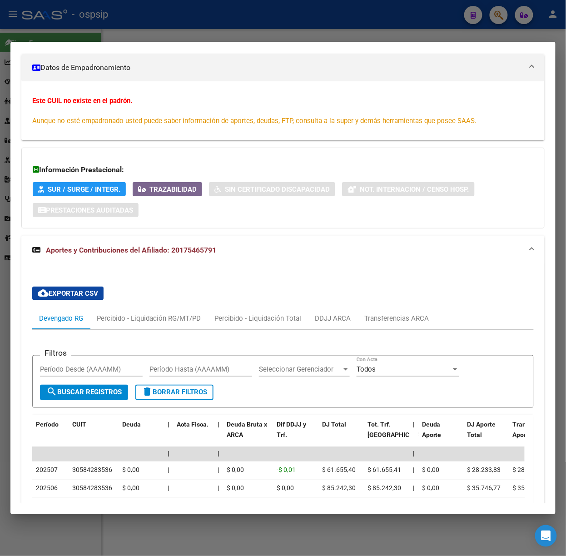
scroll to position [246, 0]
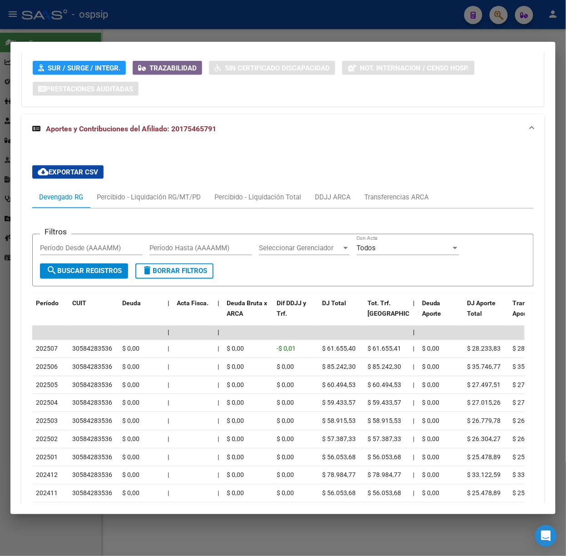
click at [105, 33] on div at bounding box center [283, 278] width 566 height 556
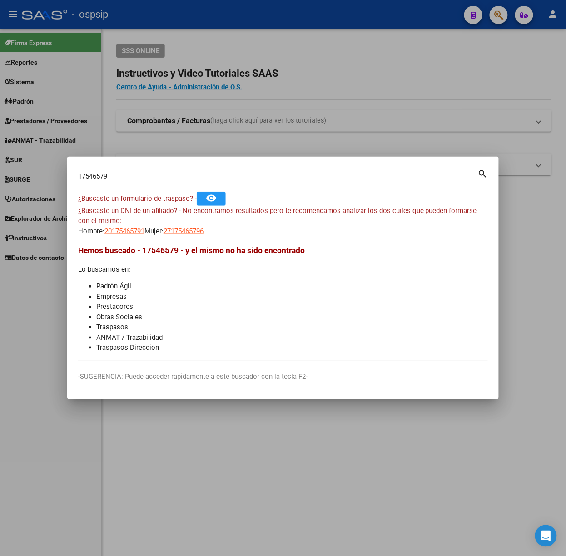
click at [117, 177] on input "17546579" at bounding box center [278, 176] width 400 height 8
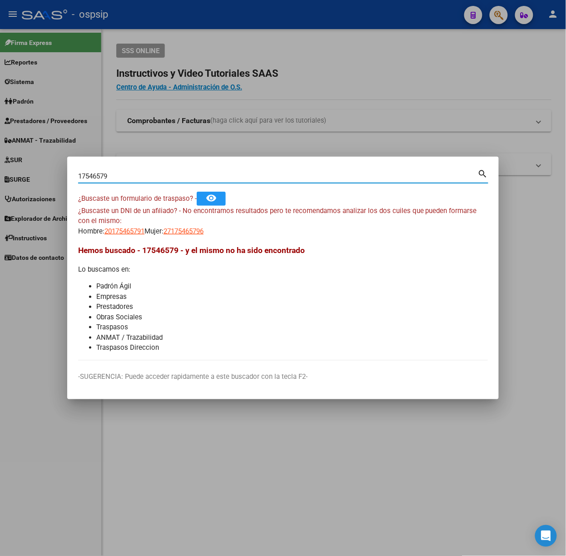
click at [117, 177] on input "17546579" at bounding box center [278, 176] width 400 height 8
type input "54673777"
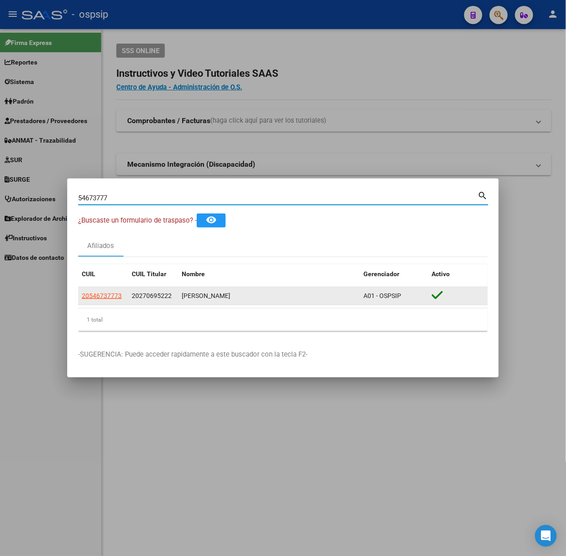
click at [111, 290] on datatable-body-cell "20546737773" at bounding box center [103, 296] width 50 height 18
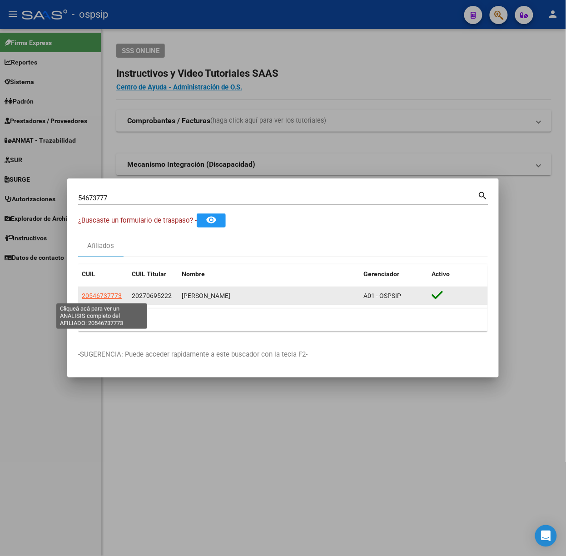
click at [117, 296] on span "20546737773" at bounding box center [102, 295] width 40 height 7
type textarea "20546737773"
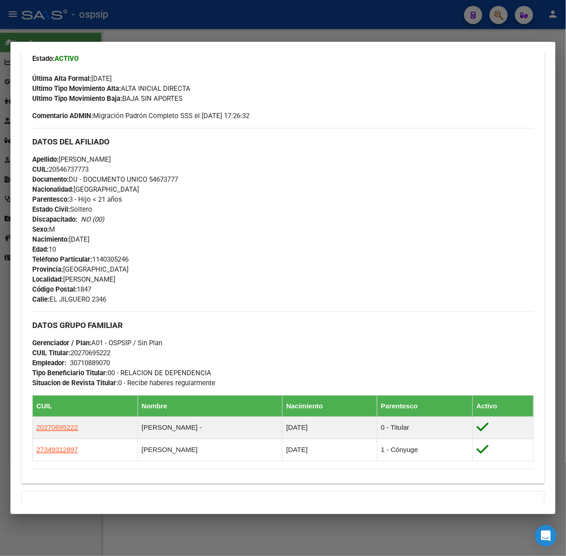
scroll to position [374, 0]
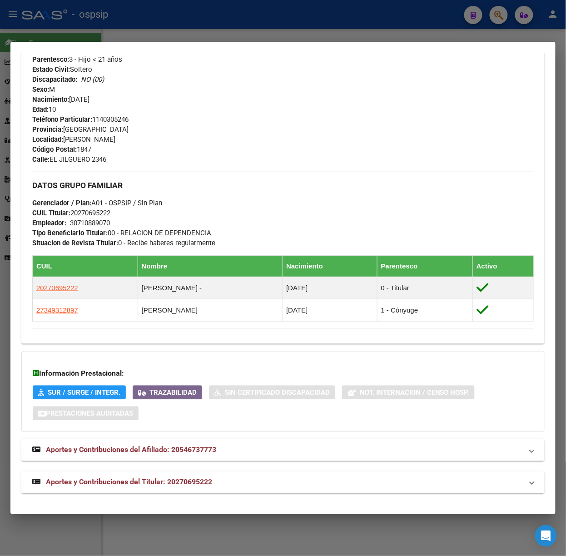
click at [206, 485] on span "Aportes y Contribuciones del Titular: 20270695222" at bounding box center [129, 482] width 166 height 9
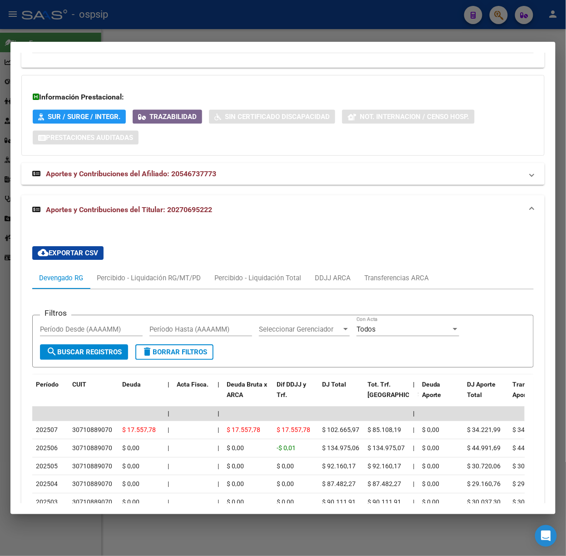
scroll to position [816, 0]
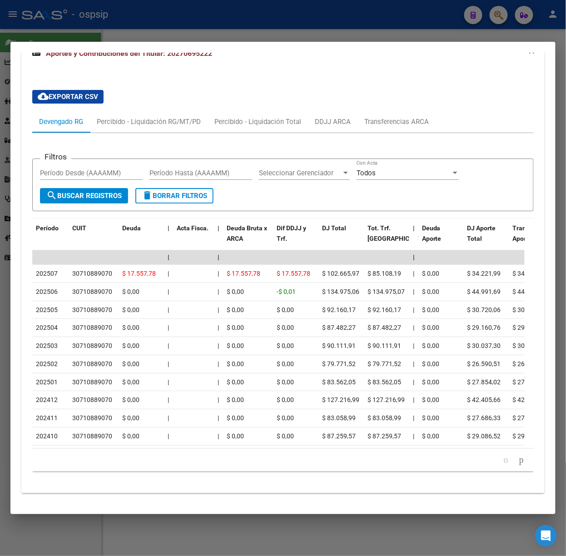
click at [84, 30] on div at bounding box center [283, 278] width 566 height 556
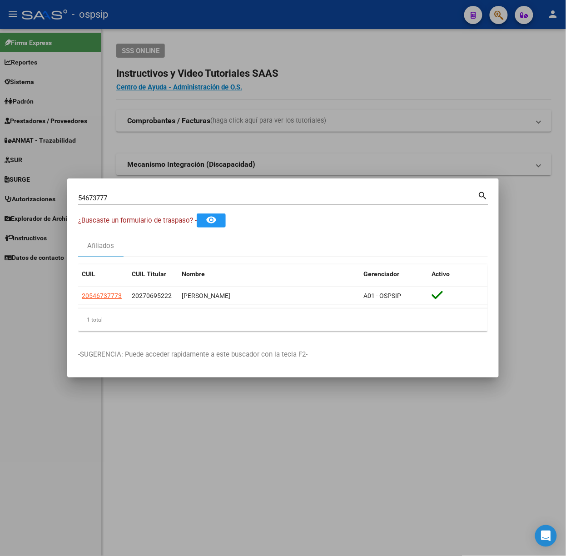
click at [125, 200] on input "54673777" at bounding box center [278, 198] width 400 height 8
type input "41766491"
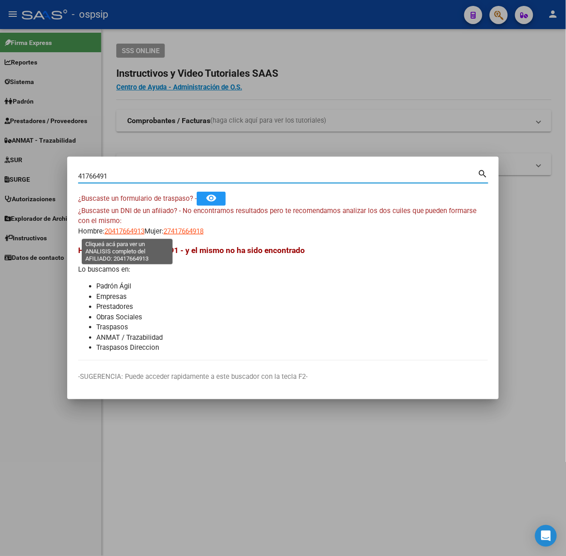
click at [128, 231] on span "20417664913" at bounding box center [124, 231] width 40 height 8
type textarea "20417664913"
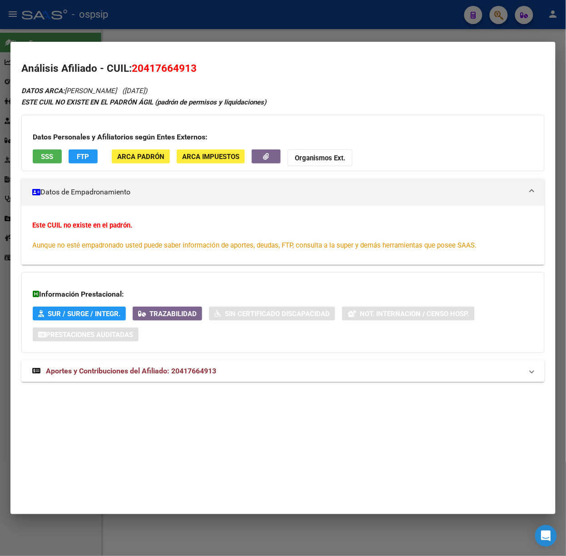
click at [169, 364] on mat-expansion-panel-header "Aportes y Contribuciones del Afiliado: 20417664913" at bounding box center [282, 371] width 523 height 22
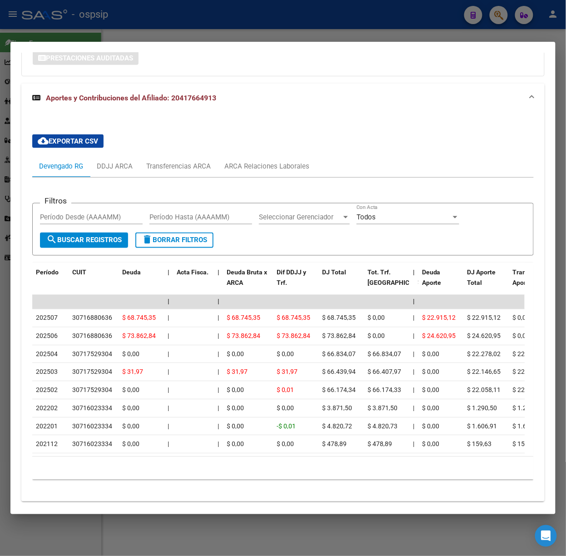
scroll to position [306, 0]
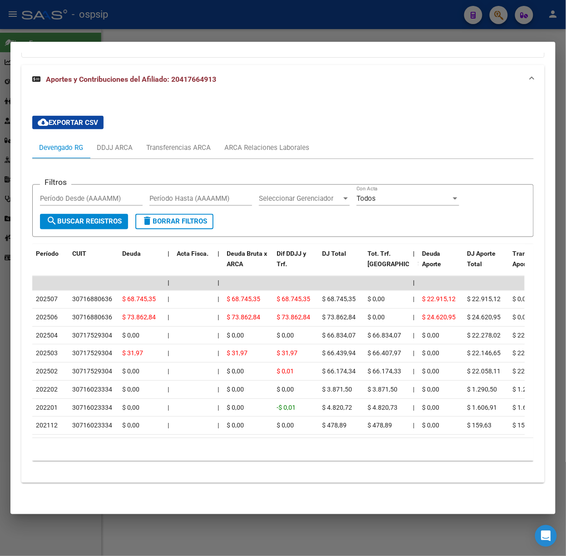
click at [120, 35] on div at bounding box center [283, 278] width 566 height 556
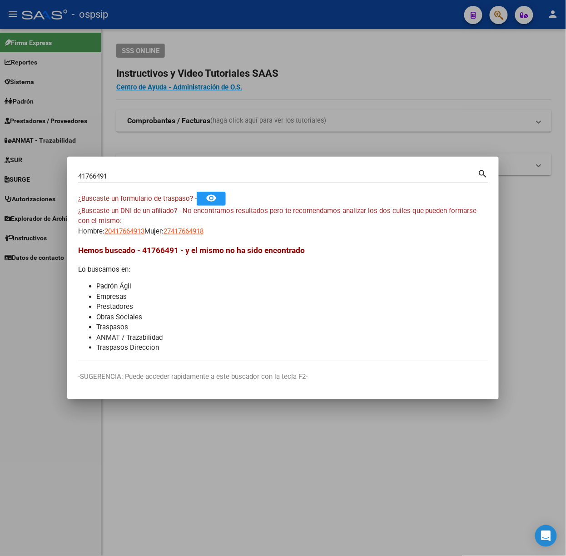
click at [121, 178] on input "41766491" at bounding box center [278, 176] width 400 height 8
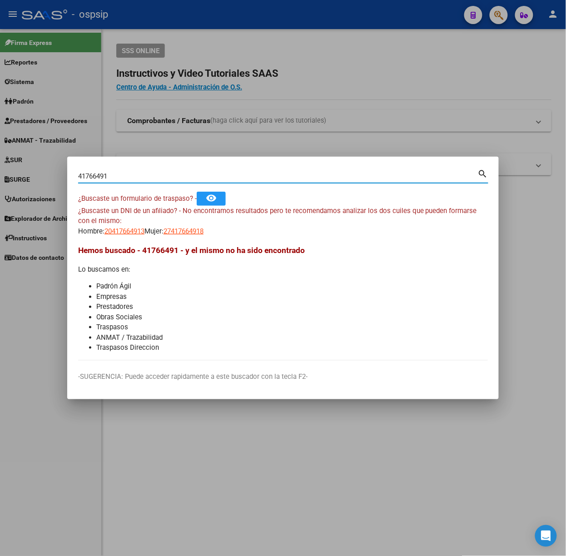
click at [121, 178] on input "41766491" at bounding box center [278, 176] width 400 height 8
type input "47483224"
click at [197, 227] on span "23474832244" at bounding box center [183, 231] width 40 height 8
type textarea "23474832244"
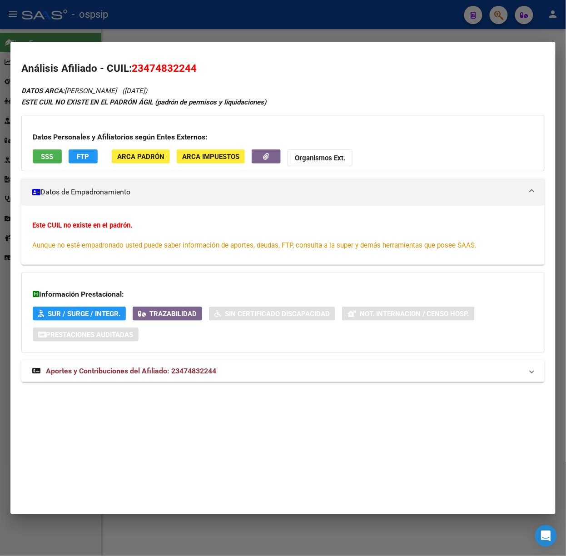
click at [197, 364] on mat-expansion-panel-header "Aportes y Contribuciones del Afiliado: 23474832244" at bounding box center [282, 371] width 523 height 22
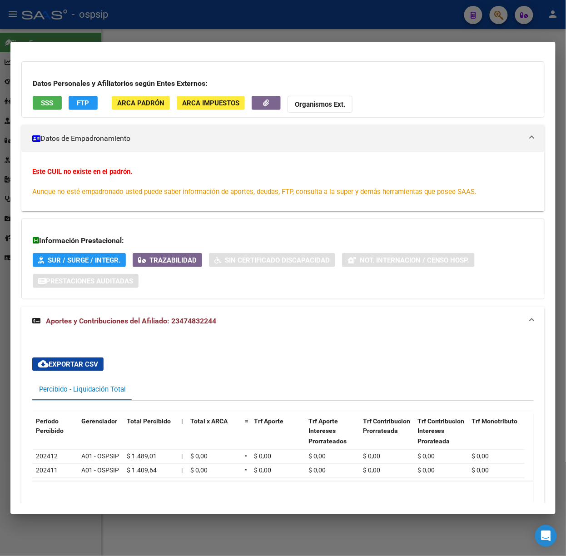
scroll to position [107, 0]
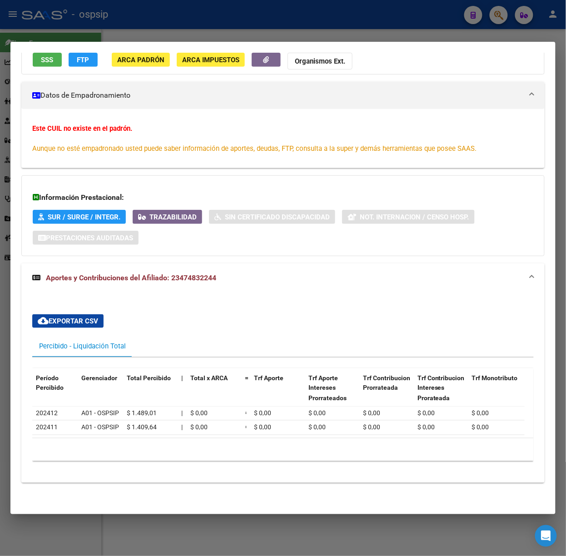
click at [191, 33] on div at bounding box center [283, 278] width 566 height 556
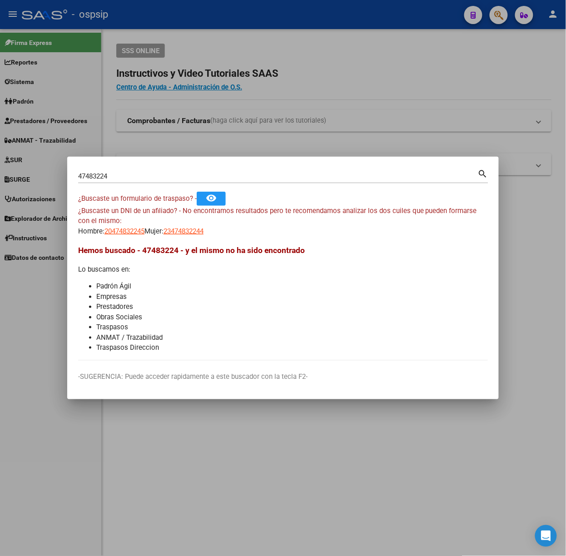
click at [149, 169] on div "47483224 Buscar (apellido, dni, [PERSON_NAME], [PERSON_NAME], cuit, obra social)" at bounding box center [278, 176] width 400 height 14
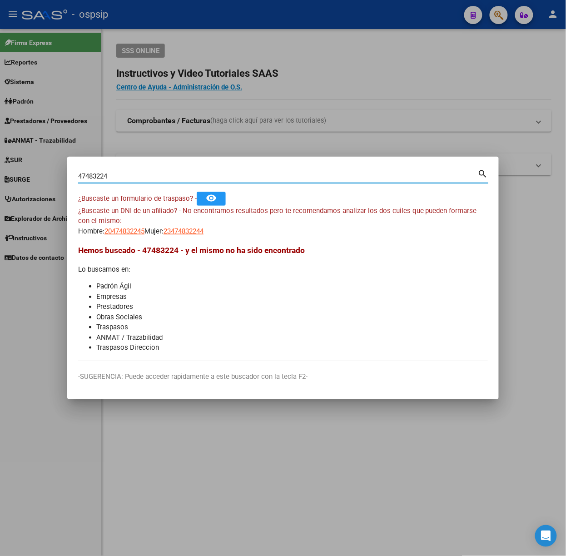
click at [153, 173] on input "47483224" at bounding box center [278, 176] width 400 height 8
type input "38678737"
click at [119, 227] on span "23386787379" at bounding box center [124, 231] width 40 height 8
type textarea "23386787379"
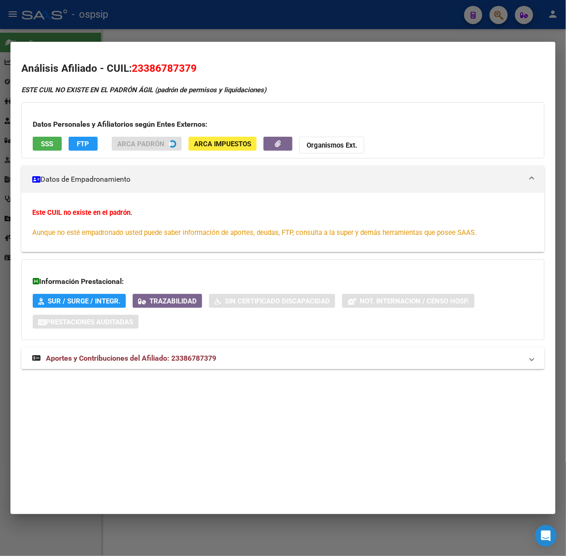
click at [157, 349] on mat-expansion-panel-header "Aportes y Contribuciones del Afiliado: 23386787379" at bounding box center [282, 358] width 523 height 22
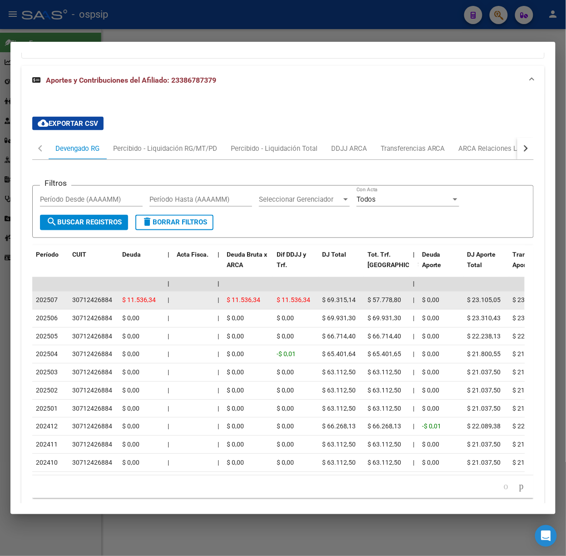
scroll to position [302, 0]
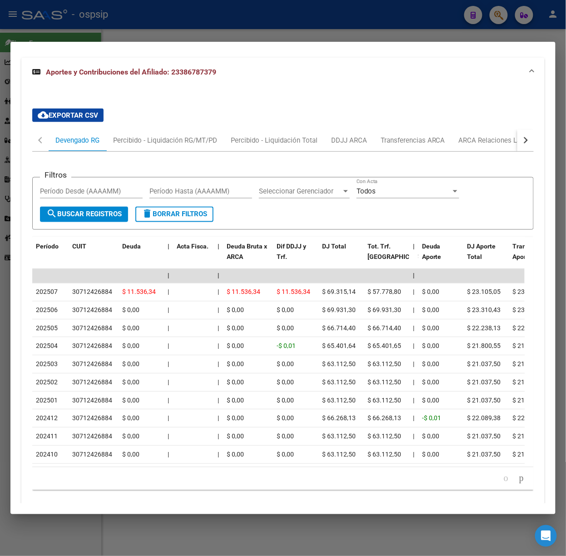
click at [173, 22] on div at bounding box center [283, 278] width 566 height 556
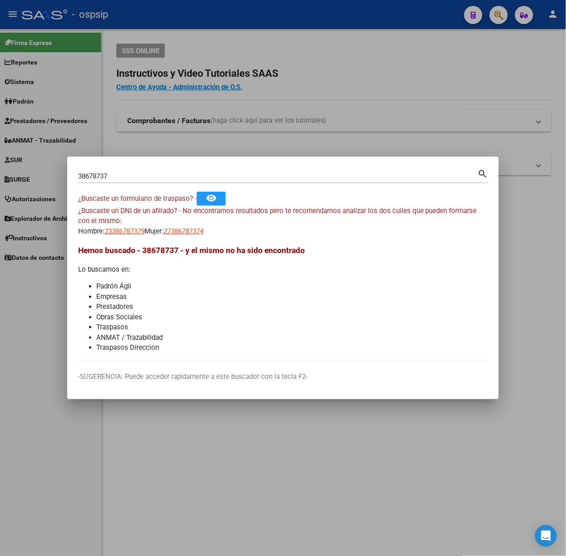
click at [144, 177] on input "38678737" at bounding box center [278, 176] width 400 height 8
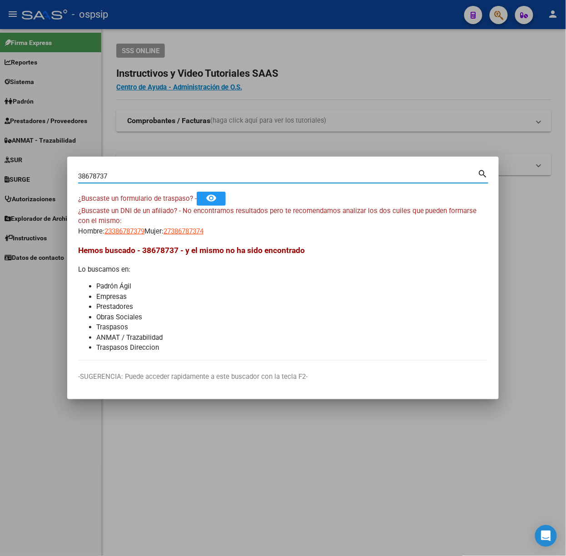
click at [144, 177] on input "38678737" at bounding box center [278, 176] width 400 height 8
type input "24321677"
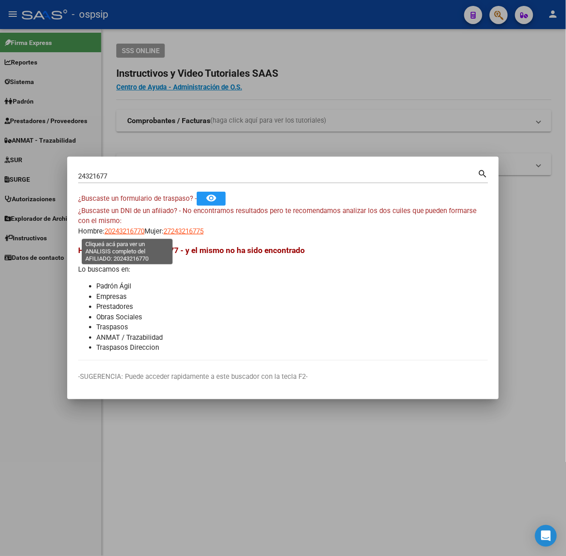
click at [123, 231] on span "20243216770" at bounding box center [124, 231] width 40 height 8
type textarea "20243216770"
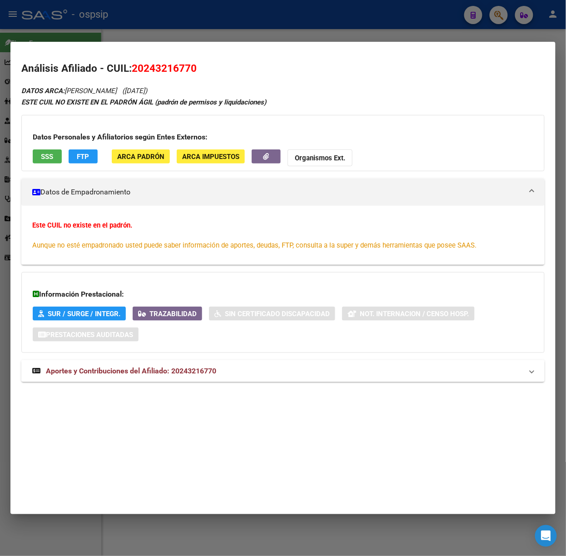
click at [206, 370] on span "Aportes y Contribuciones del Afiliado: 20243216770" at bounding box center [131, 370] width 170 height 9
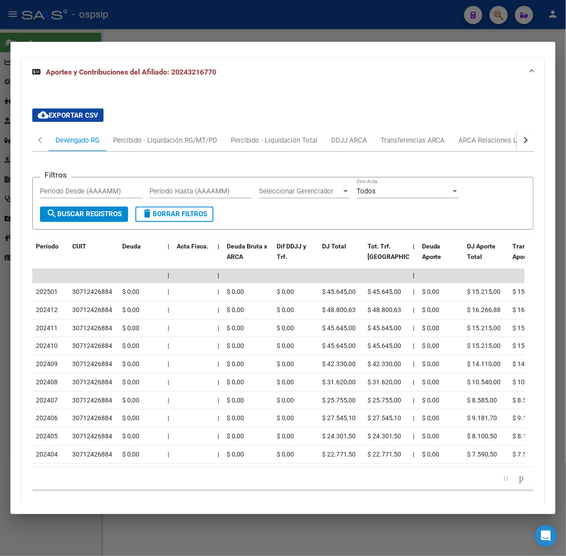
click at [192, 37] on div at bounding box center [283, 278] width 566 height 556
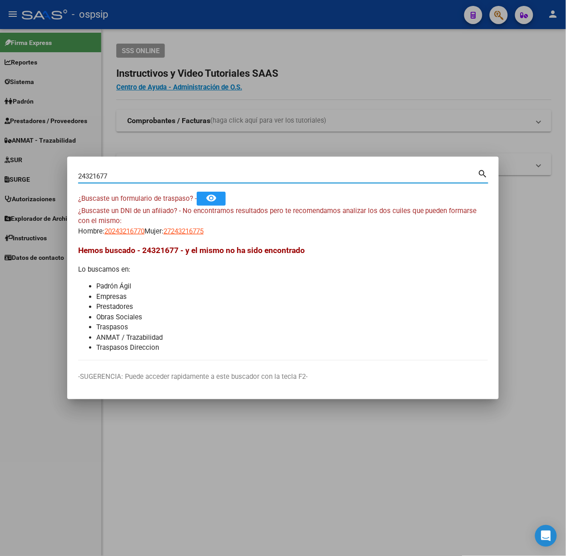
click at [157, 172] on input "24321677" at bounding box center [278, 176] width 400 height 8
type input "56407222"
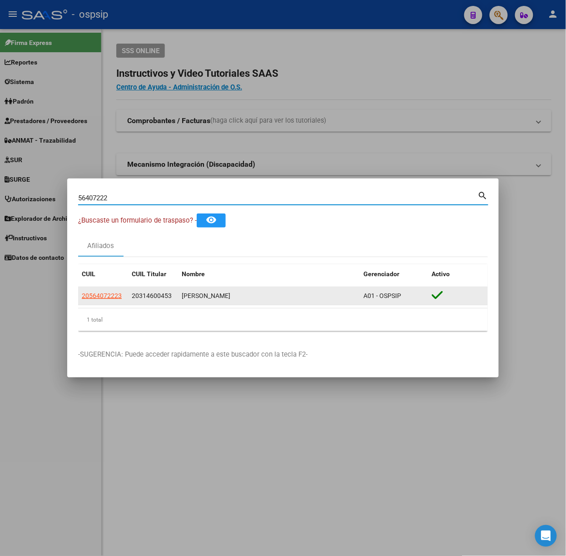
click at [112, 300] on app-link-go-to "20564072223" at bounding box center [102, 296] width 40 height 10
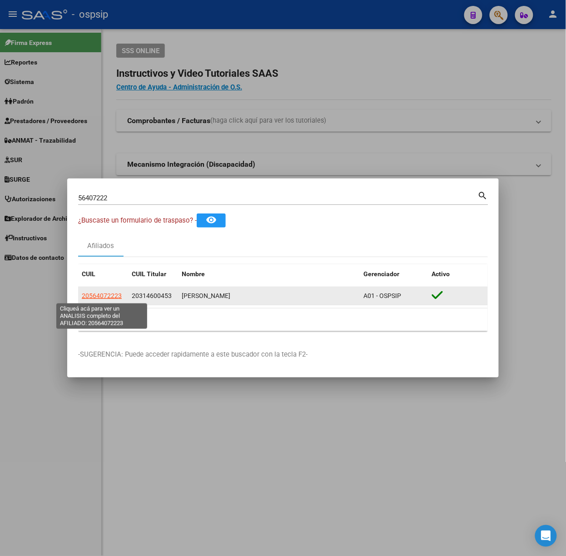
click at [112, 298] on span "20564072223" at bounding box center [102, 295] width 40 height 7
type textarea "20564072223"
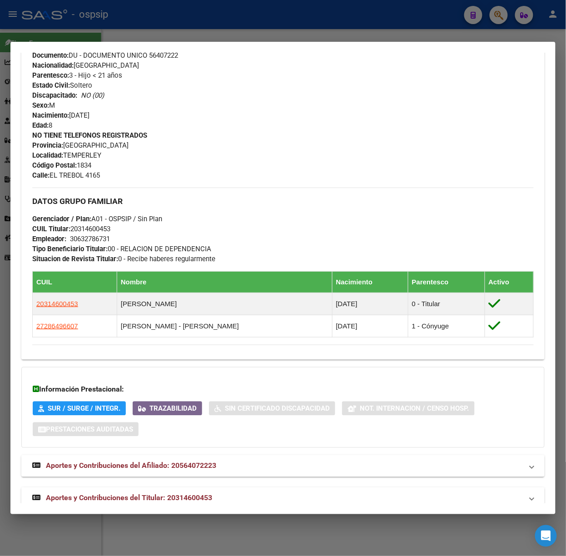
scroll to position [354, 0]
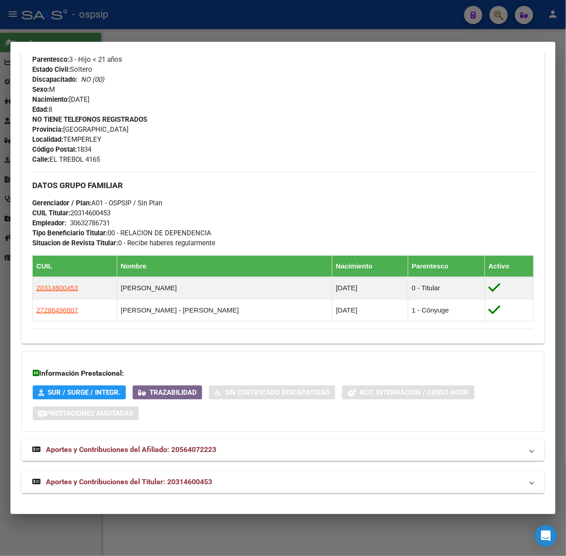
click at [194, 481] on span "Aportes y Contribuciones del Titular: 20314600453" at bounding box center [129, 482] width 166 height 9
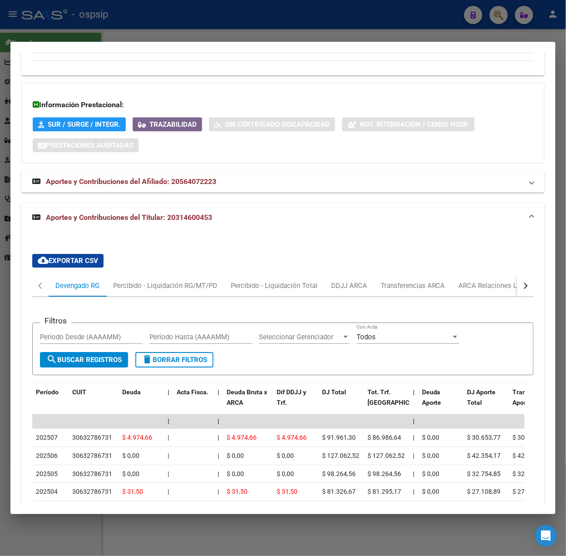
scroll to position [639, 0]
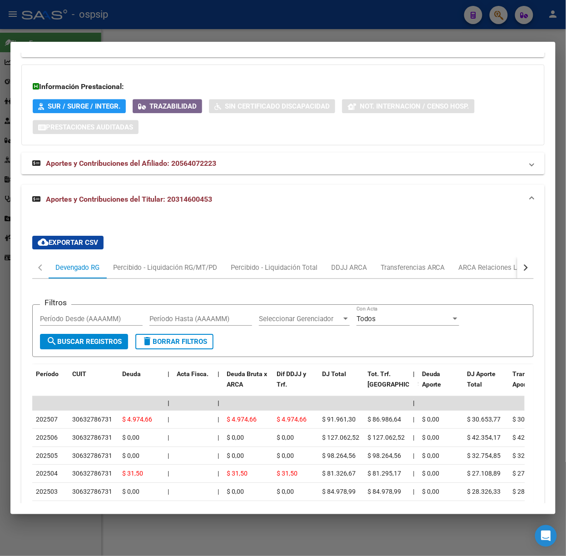
click at [148, 32] on div at bounding box center [283, 278] width 566 height 556
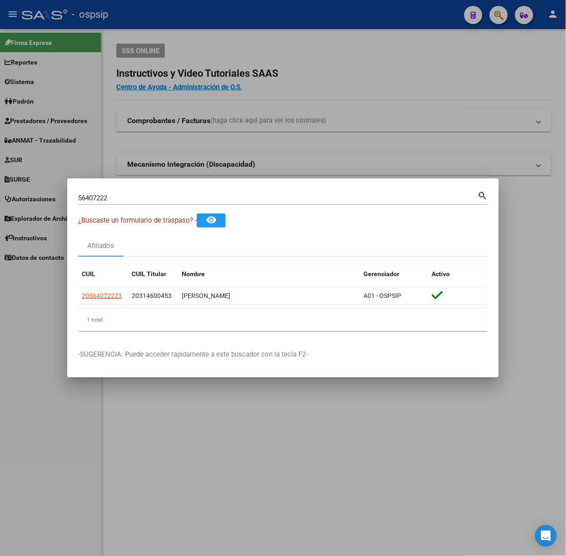
click at [187, 196] on input "56407222" at bounding box center [278, 198] width 400 height 8
type input "58499892"
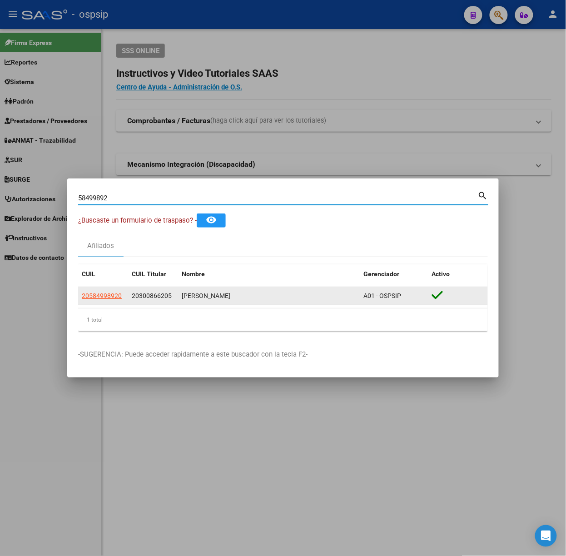
click at [117, 295] on span "20584998920" at bounding box center [102, 295] width 40 height 7
type textarea "20584998920"
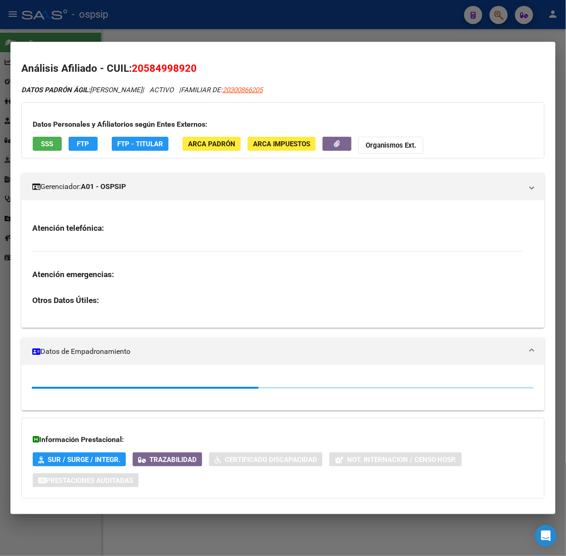
click at [109, 418] on div "Información Prestacional: SUR / SURGE / INTEGR. Trazabilidad Certificado Discap…" at bounding box center [282, 458] width 523 height 81
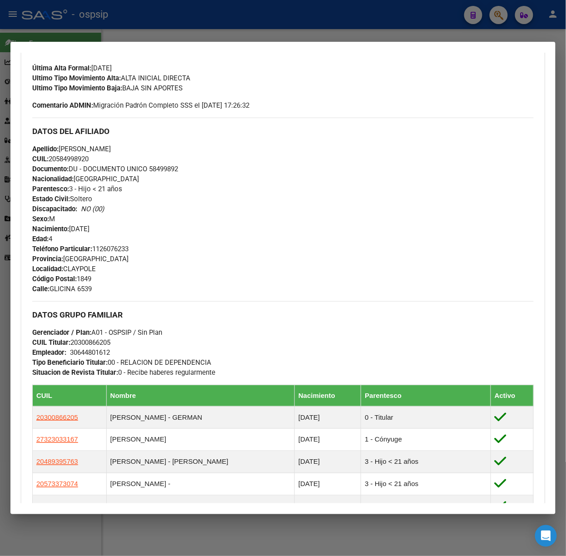
scroll to position [462, 0]
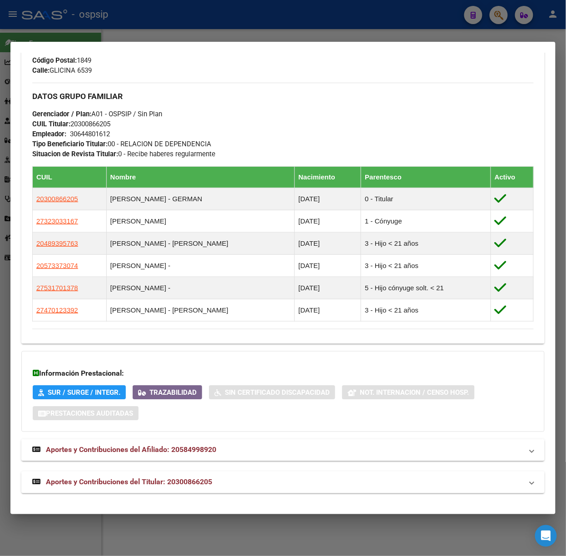
click at [188, 474] on mat-expansion-panel-header "Aportes y Contribuciones del Titular: 20300866205" at bounding box center [282, 482] width 523 height 22
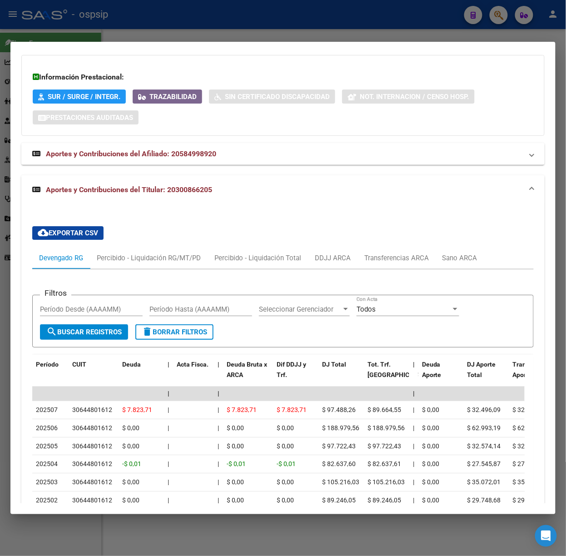
scroll to position [808, 0]
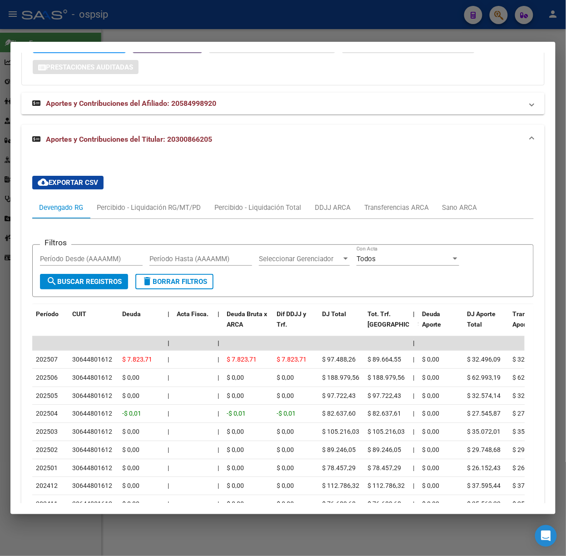
click at [128, 23] on div at bounding box center [283, 278] width 566 height 556
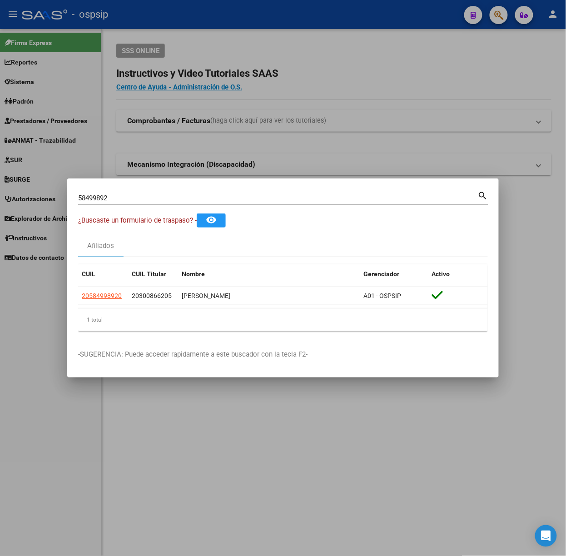
click at [148, 194] on input "58499892" at bounding box center [278, 198] width 400 height 8
type input "56403556"
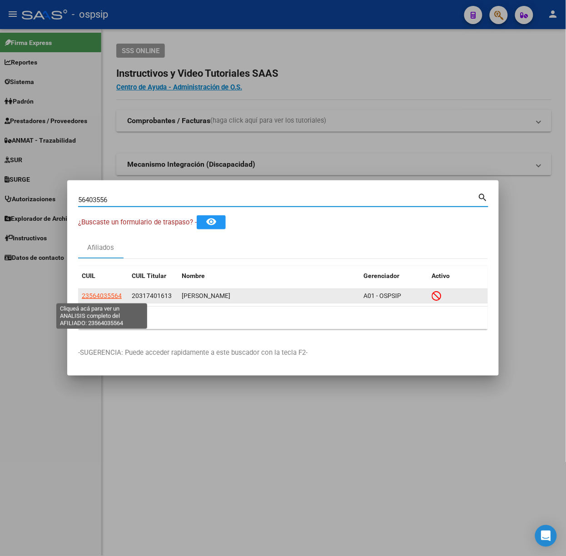
click at [117, 295] on span "23564035564" at bounding box center [102, 295] width 40 height 7
type textarea "23564035564"
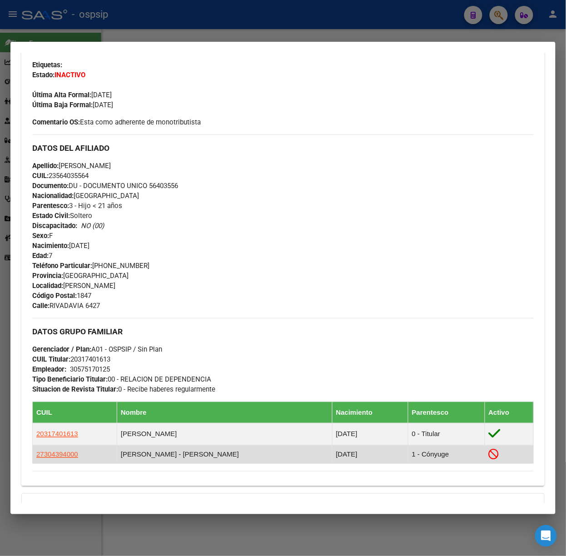
scroll to position [360, 0]
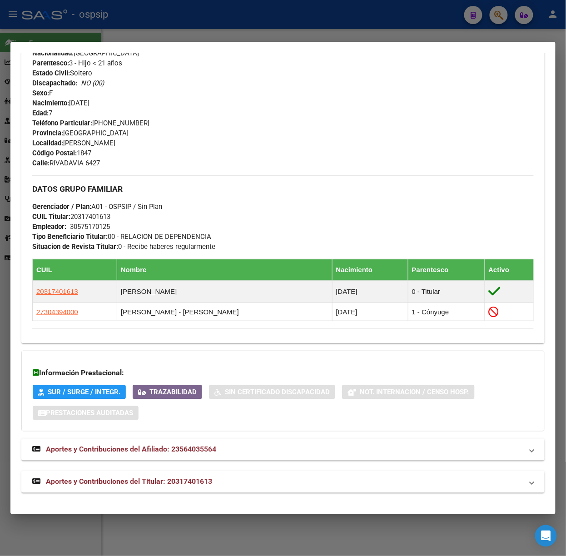
click at [178, 493] on div "Análisis Afiliado - CUIL: 23564035564 DATOS PADRÓN ÁGIL: [PERSON_NAME] | INACTI…" at bounding box center [282, 102] width 523 height 801
click at [177, 485] on span "Aportes y Contribuciones del Titular: 20317401613" at bounding box center [129, 481] width 166 height 9
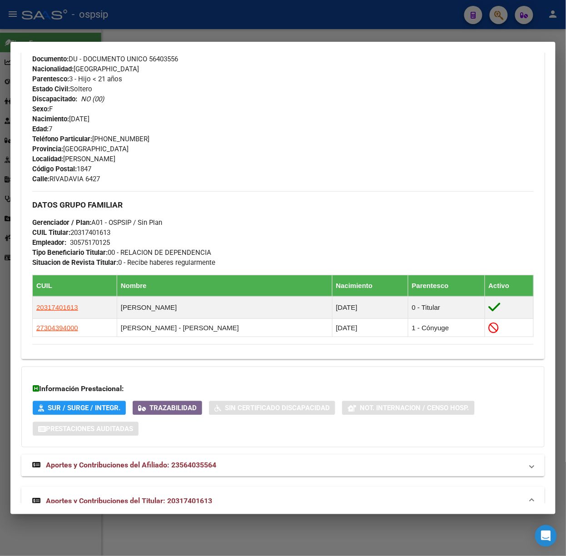
scroll to position [0, 0]
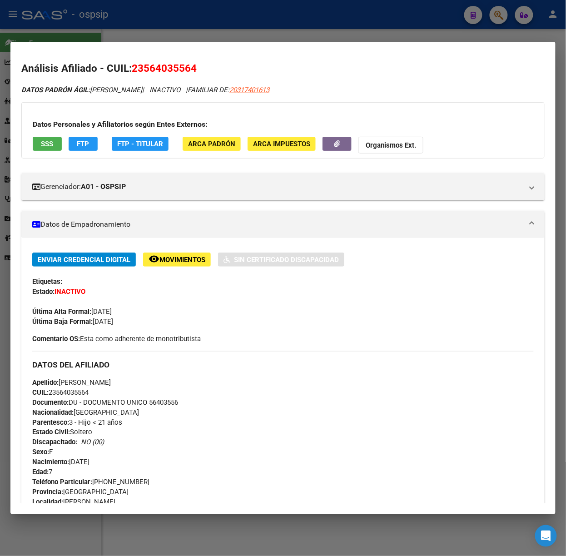
click at [169, 26] on div at bounding box center [283, 278] width 566 height 556
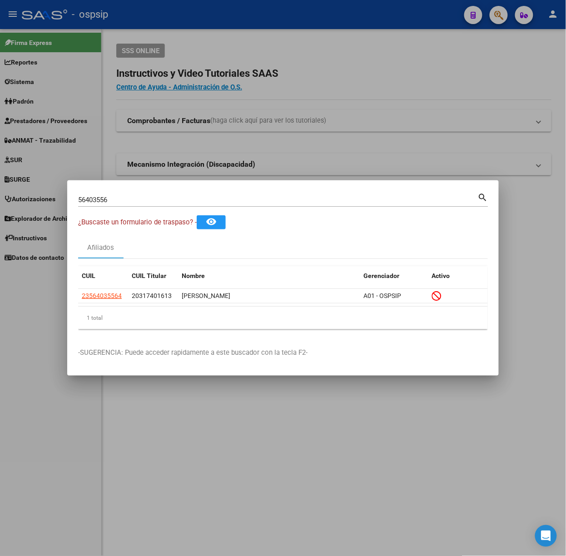
click at [192, 206] on div "56403556 Buscar (apellido, dni, [PERSON_NAME], [PERSON_NAME], cuit, obra social)" at bounding box center [278, 200] width 400 height 14
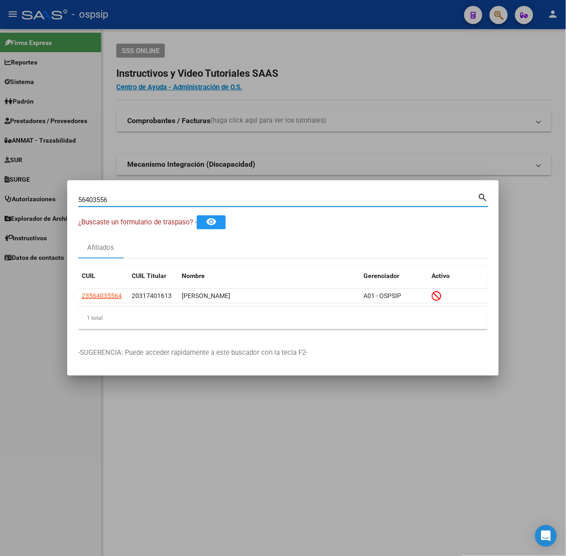
click at [191, 202] on input "56403556" at bounding box center [278, 200] width 400 height 8
type input "23155502"
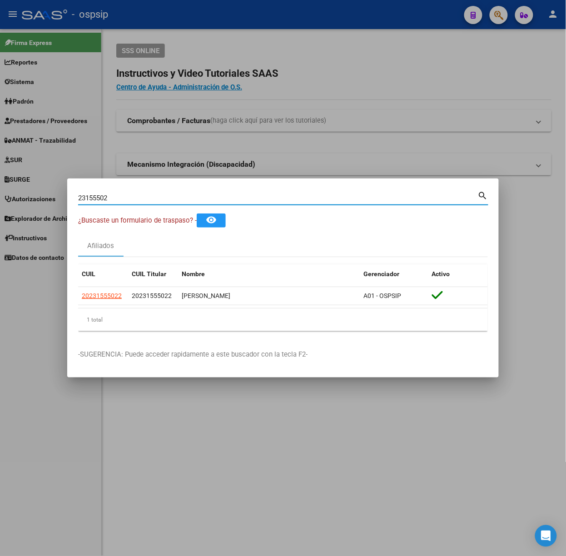
click at [100, 285] on datatable-header "CUIL CUIL Titular Nombre Gerenciador Activo" at bounding box center [283, 275] width 410 height 23
click at [100, 286] on datatable-header "CUIL CUIL Titular Nombre Gerenciador Activo" at bounding box center [283, 275] width 410 height 23
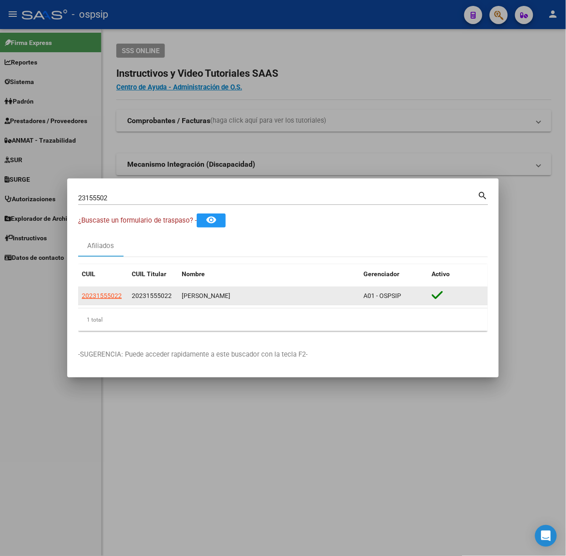
click at [100, 291] on app-link-go-to "20231555022" at bounding box center [102, 296] width 40 height 10
click at [102, 295] on span "20231555022" at bounding box center [102, 295] width 40 height 7
type textarea "20231555022"
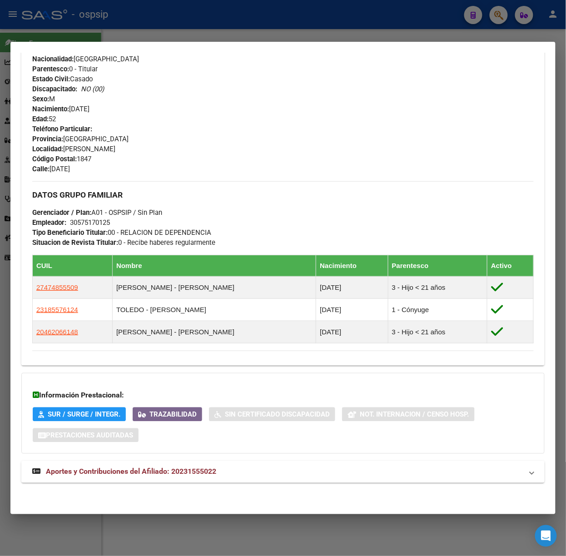
click at [239, 465] on mat-expansion-panel-header "Aportes y Contribuciones del Afiliado: 20231555022" at bounding box center [282, 472] width 523 height 22
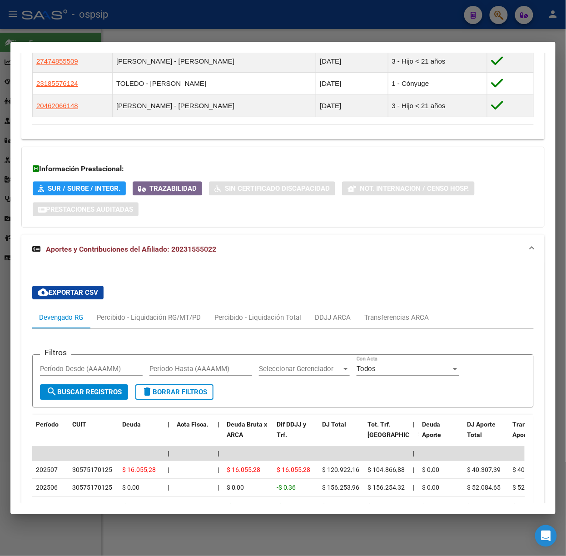
scroll to position [770, 0]
